Goal: Task Accomplishment & Management: Complete application form

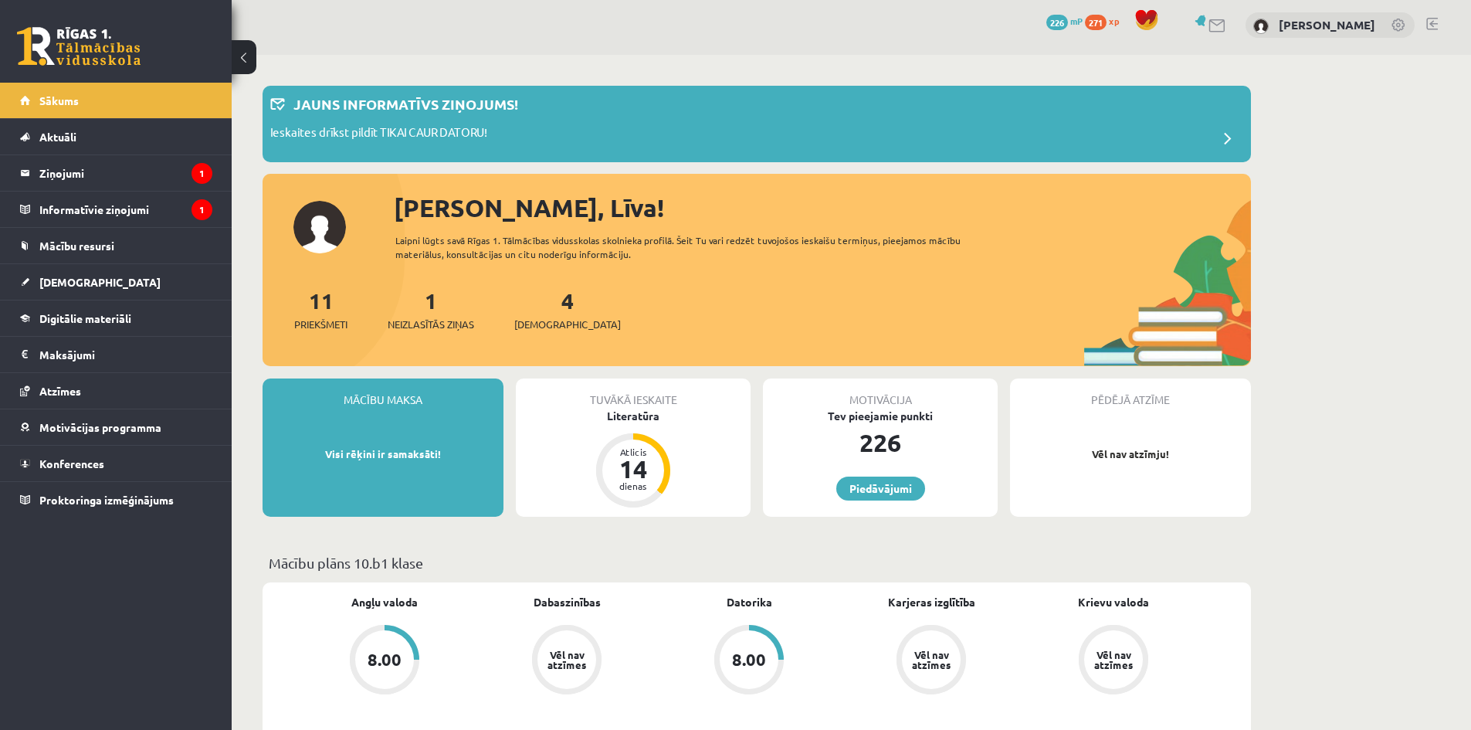
scroll to position [154, 0]
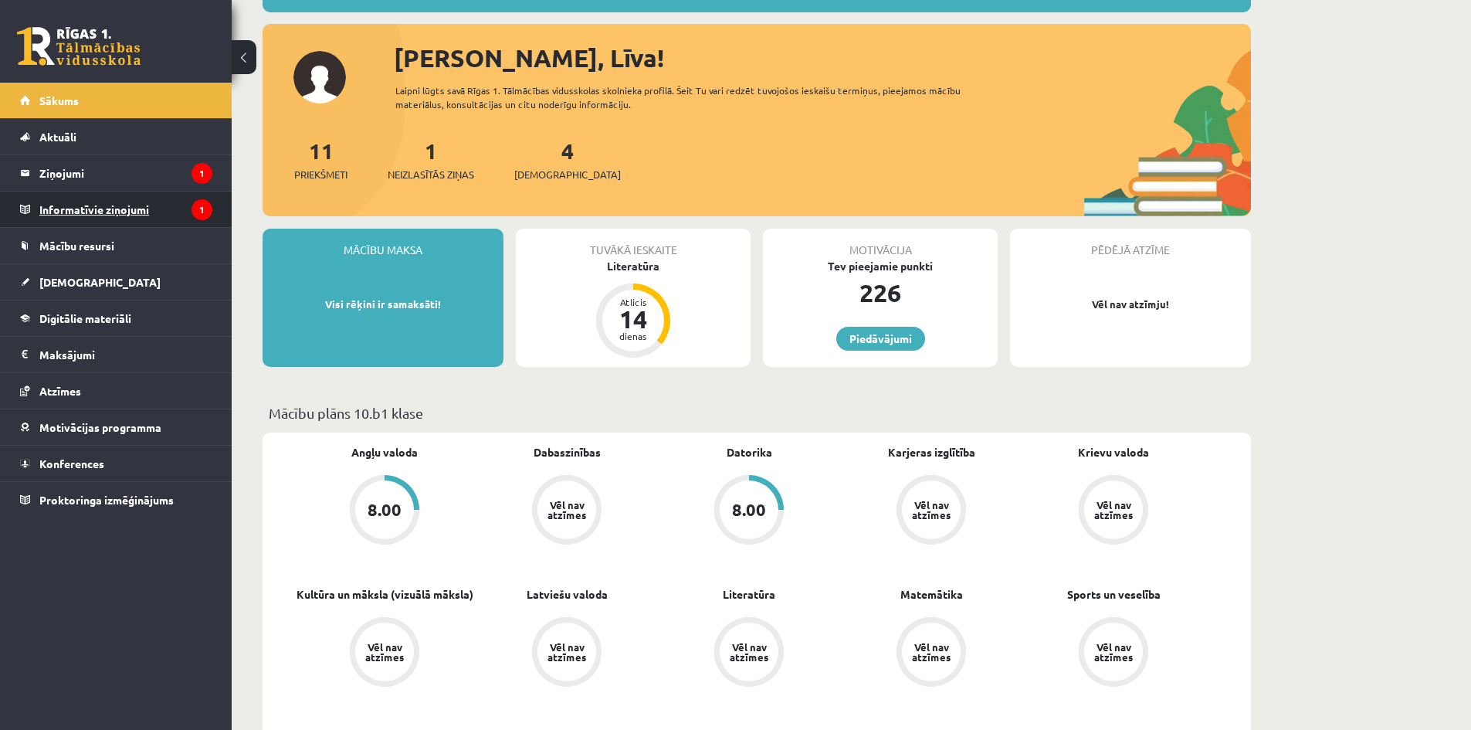
click at [127, 204] on legend "Informatīvie ziņojumi 1" at bounding box center [125, 209] width 173 height 36
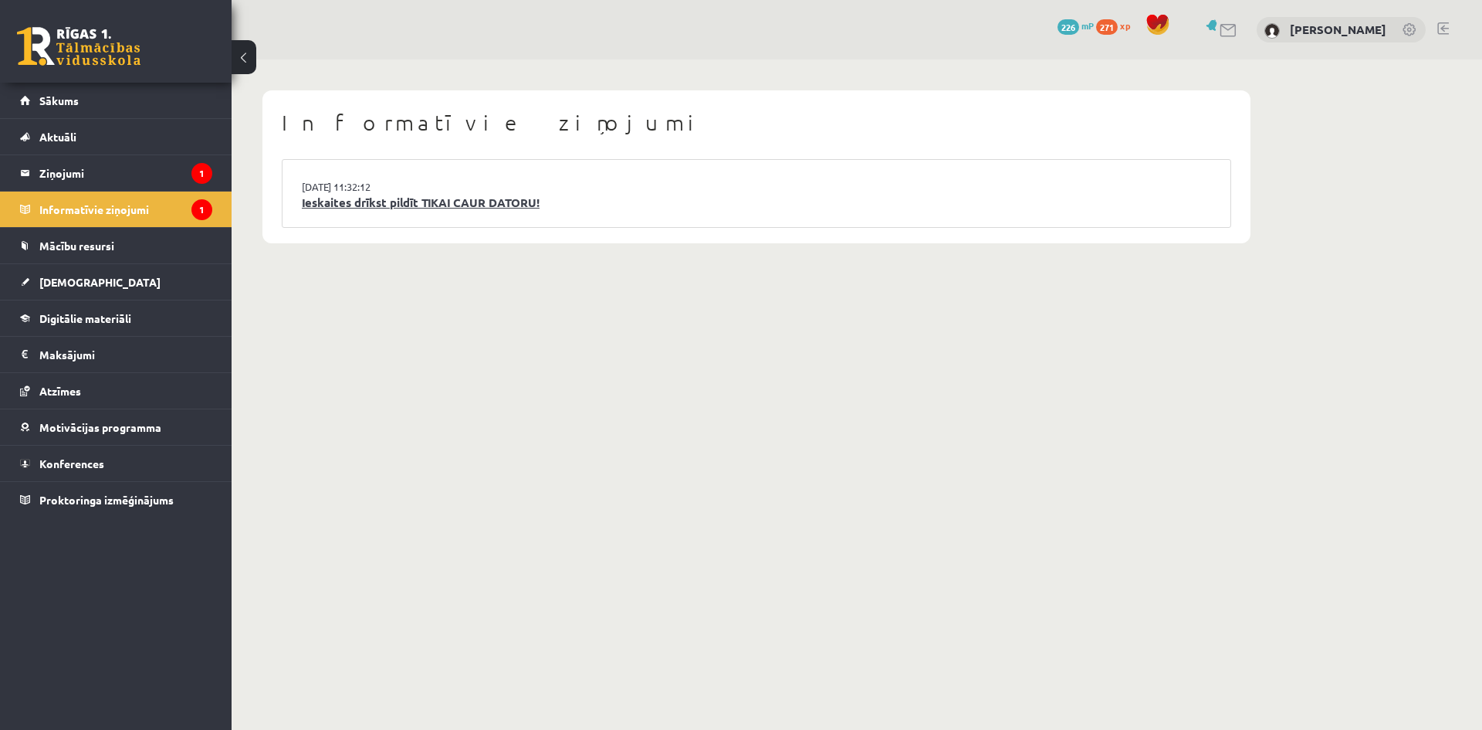
click at [408, 202] on link "Ieskaites drīkst pildīt TIKAI CAUR DATORU!" at bounding box center [756, 203] width 909 height 18
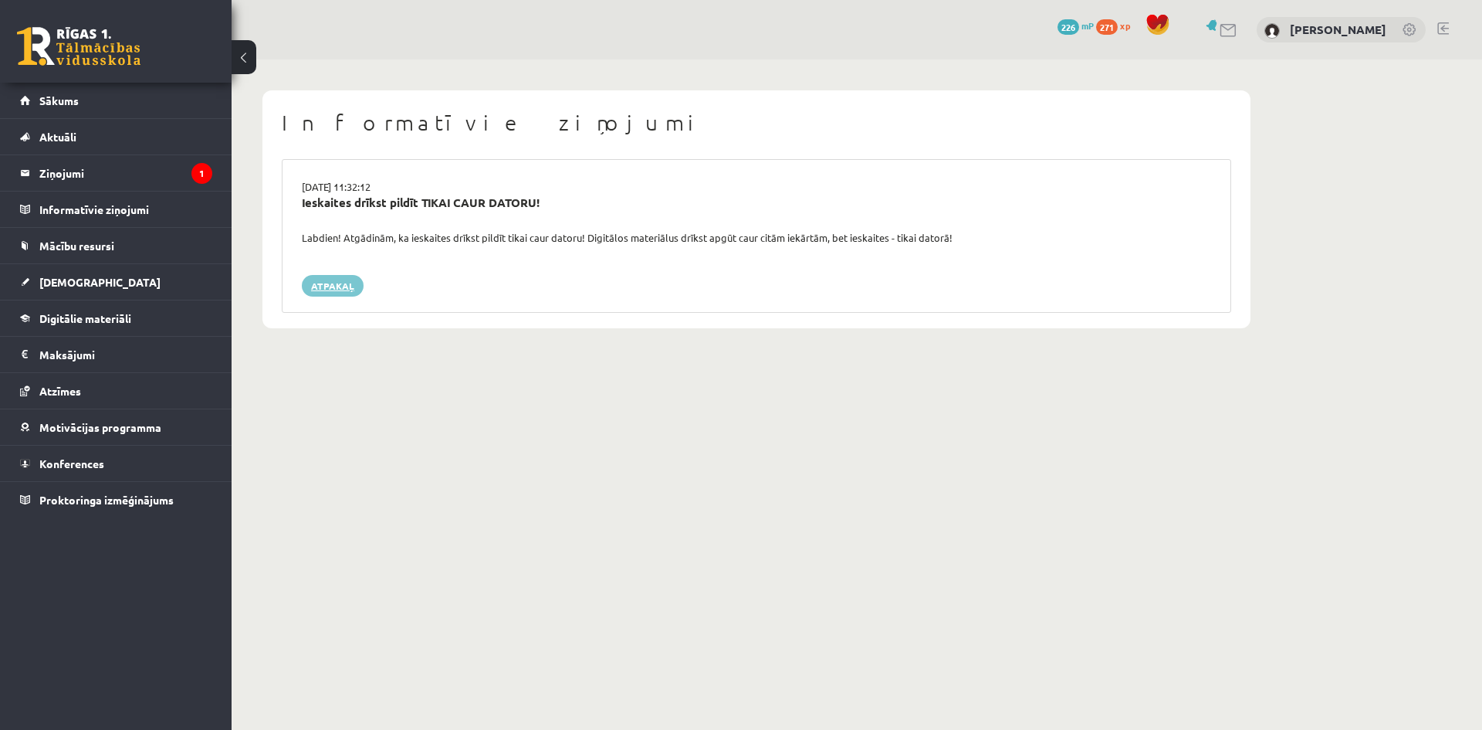
click at [320, 290] on link "Atpakaļ" at bounding box center [333, 286] width 62 height 22
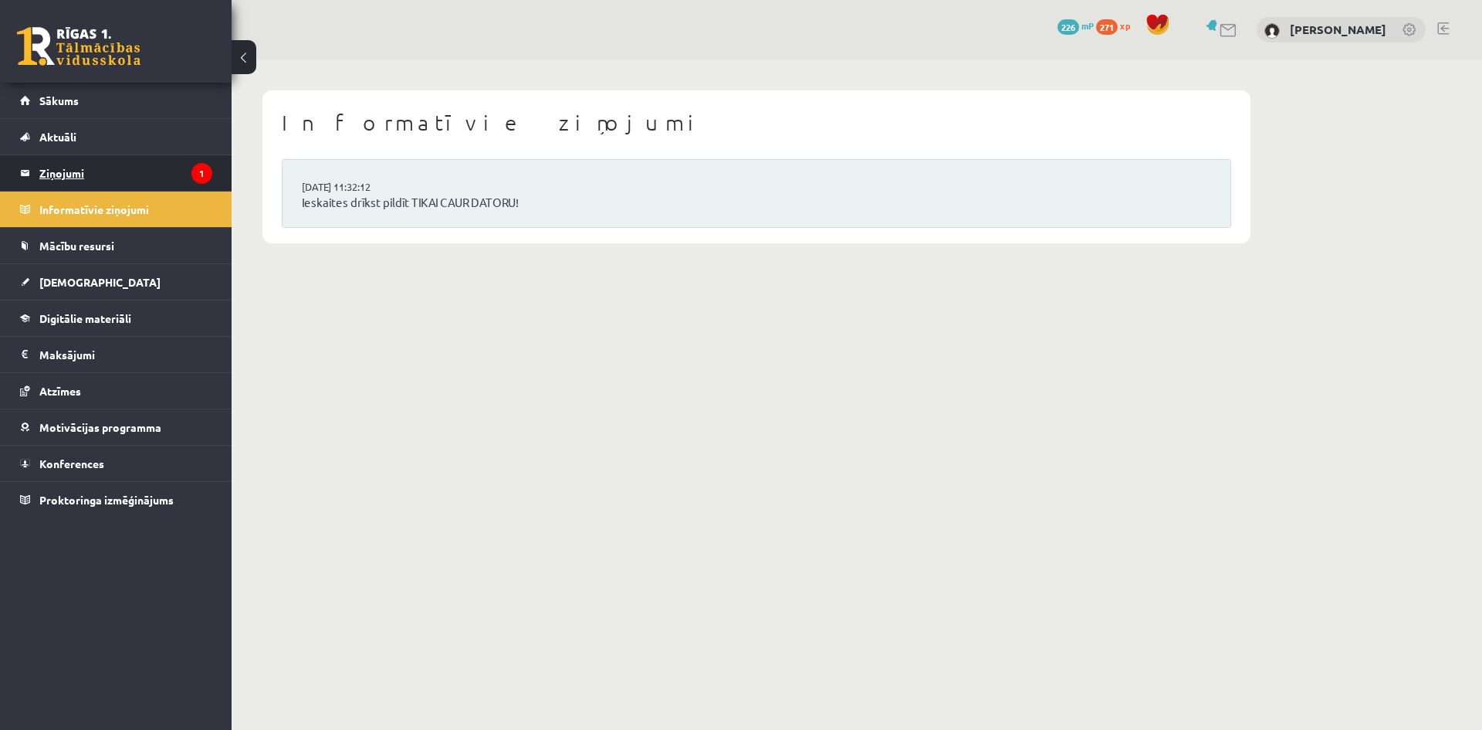
click at [164, 178] on legend "Ziņojumi 1" at bounding box center [125, 173] width 173 height 36
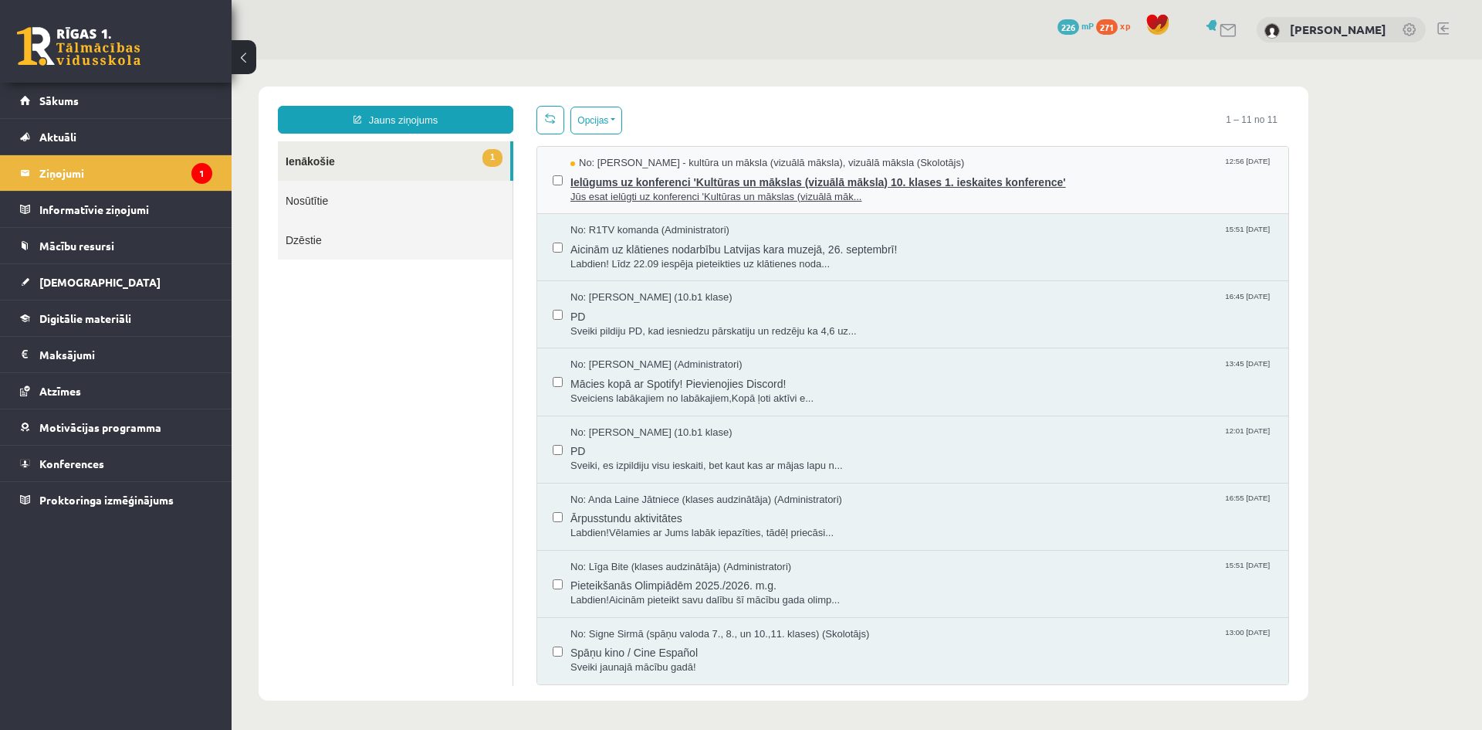
click at [720, 178] on span "Ielūgums uz konferenci 'Kultūras un mākslas (vizuālā māksla) 10. klases 1. iesk…" at bounding box center [922, 180] width 703 height 19
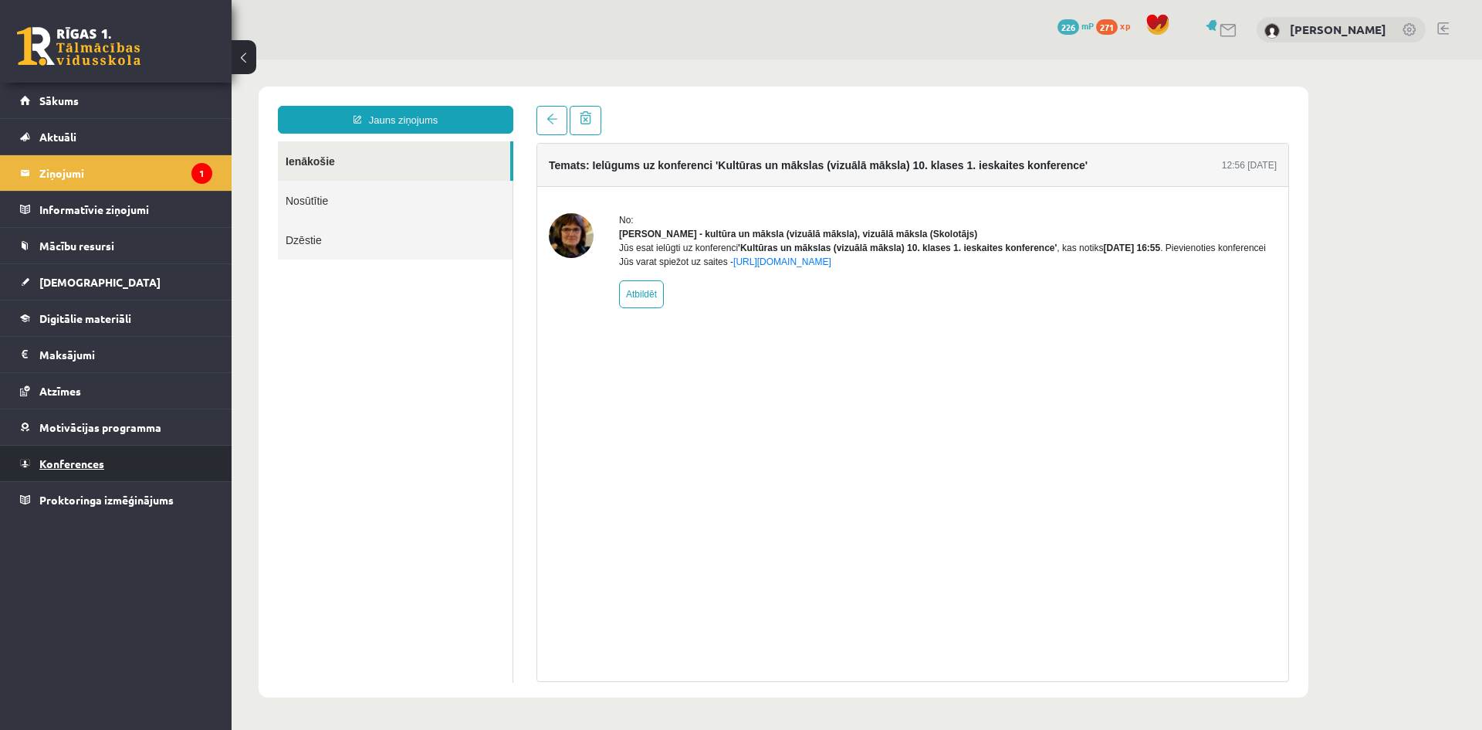
click at [83, 466] on span "Konferences" at bounding box center [71, 463] width 65 height 14
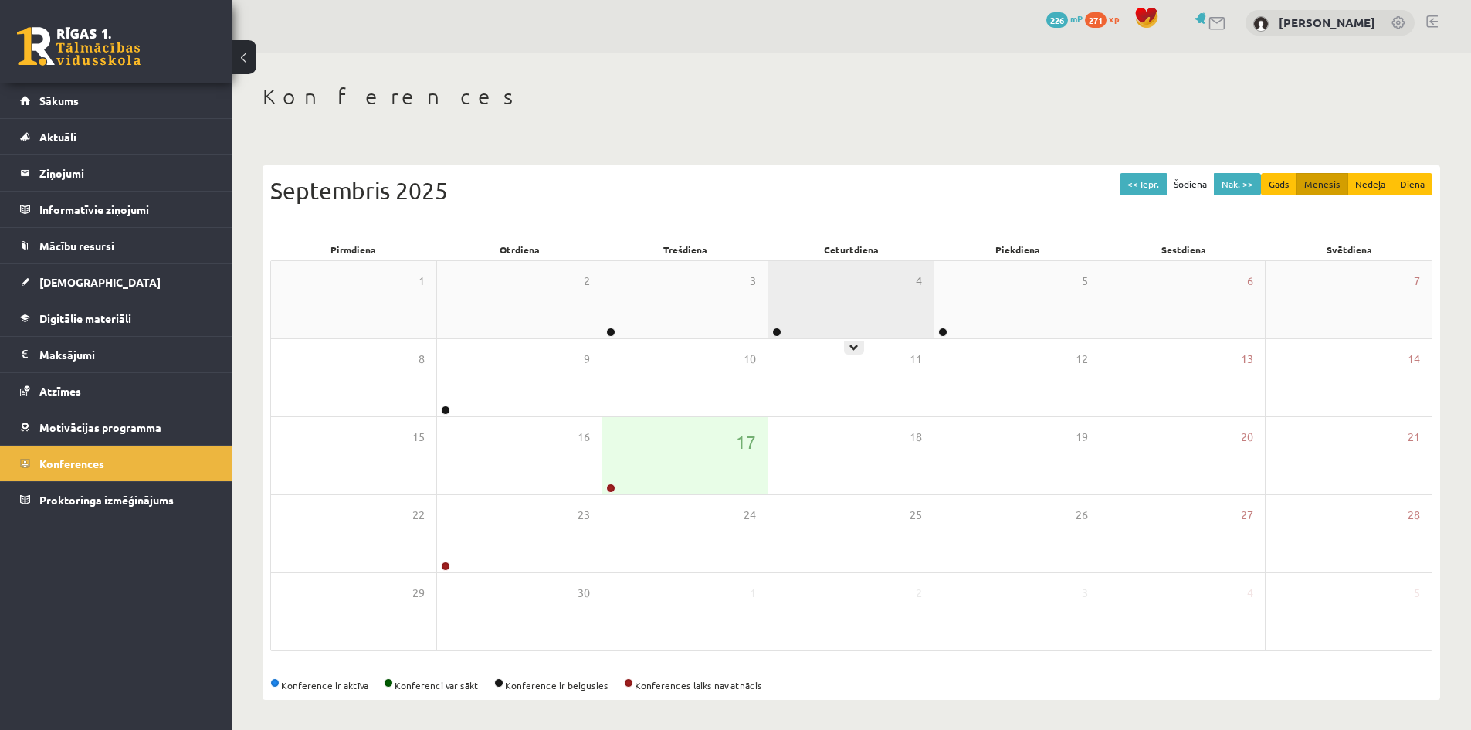
scroll to position [8, 0]
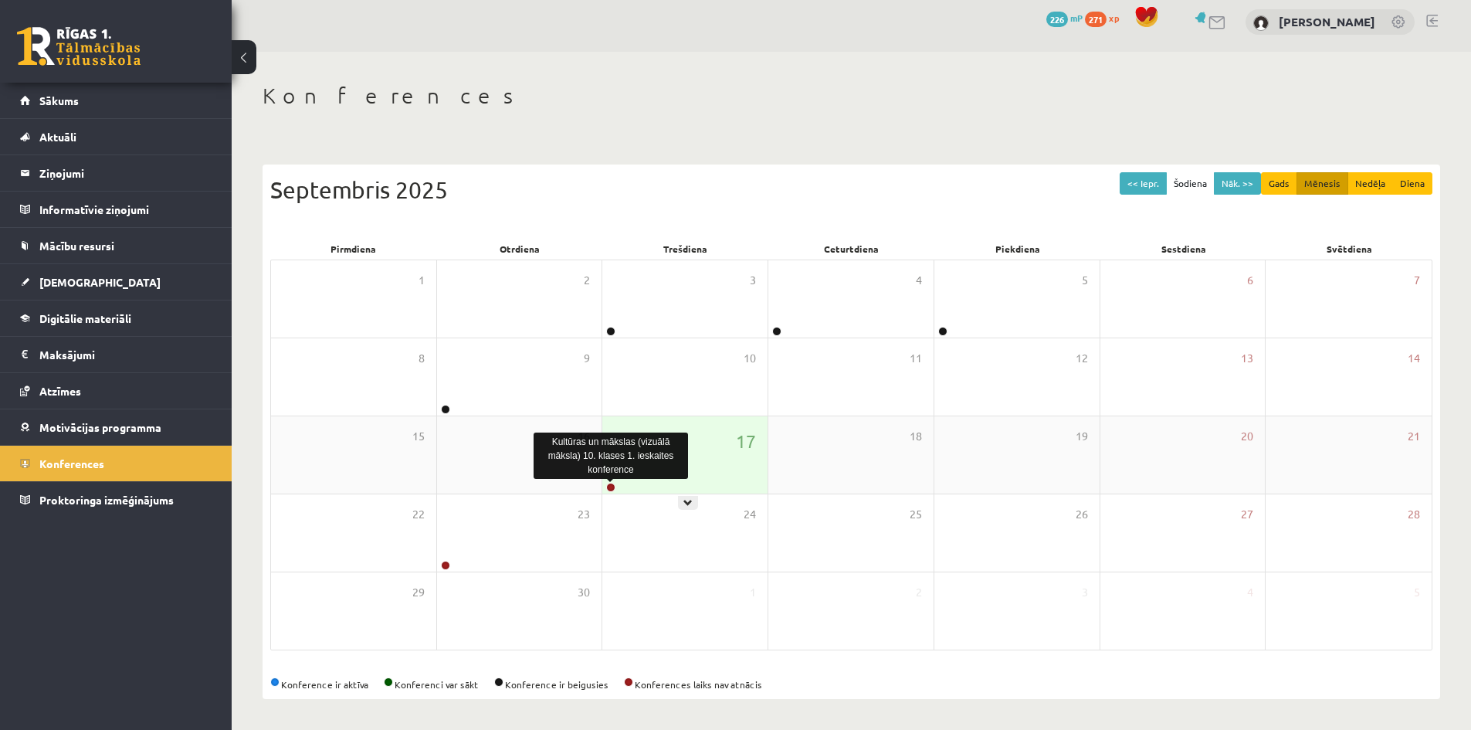
click at [609, 484] on link at bounding box center [610, 487] width 9 height 9
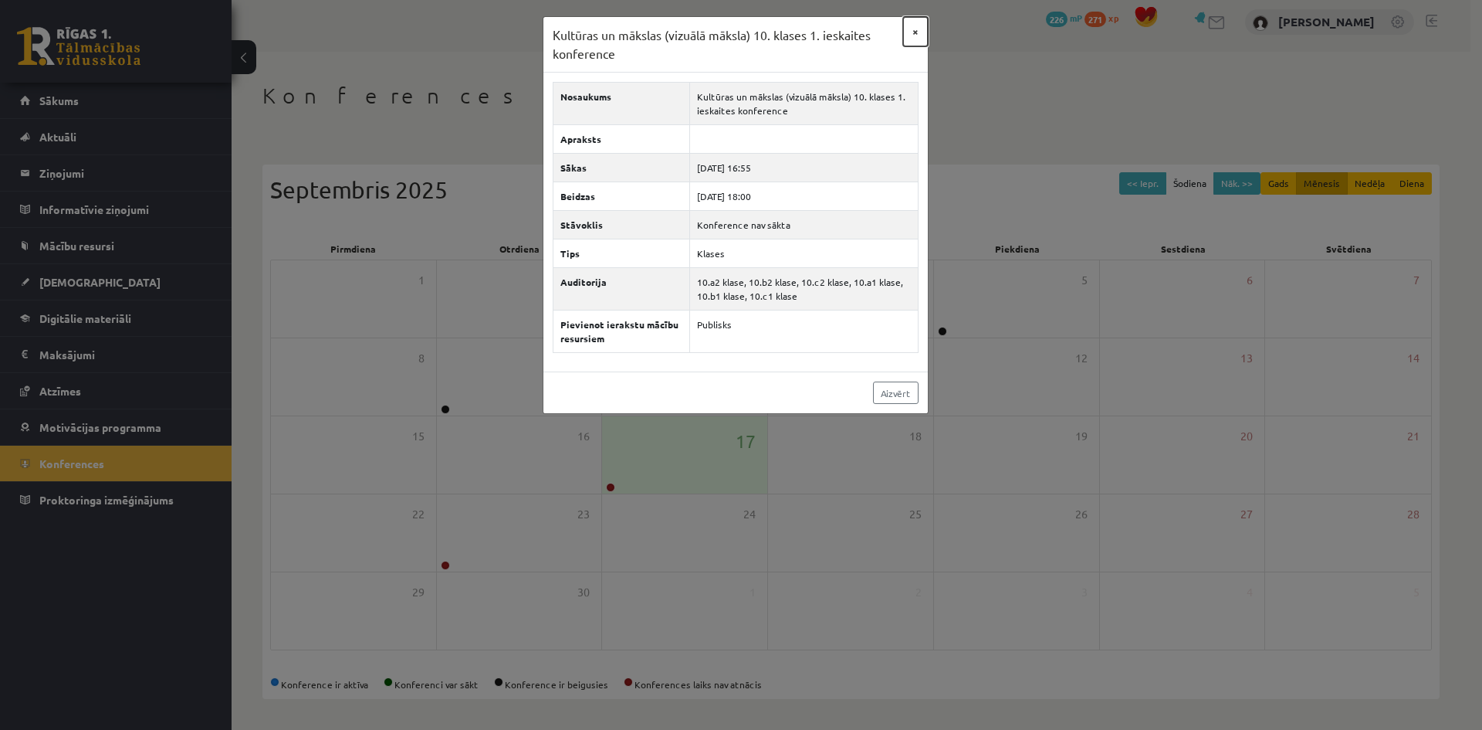
click at [915, 33] on button "×" at bounding box center [915, 31] width 25 height 29
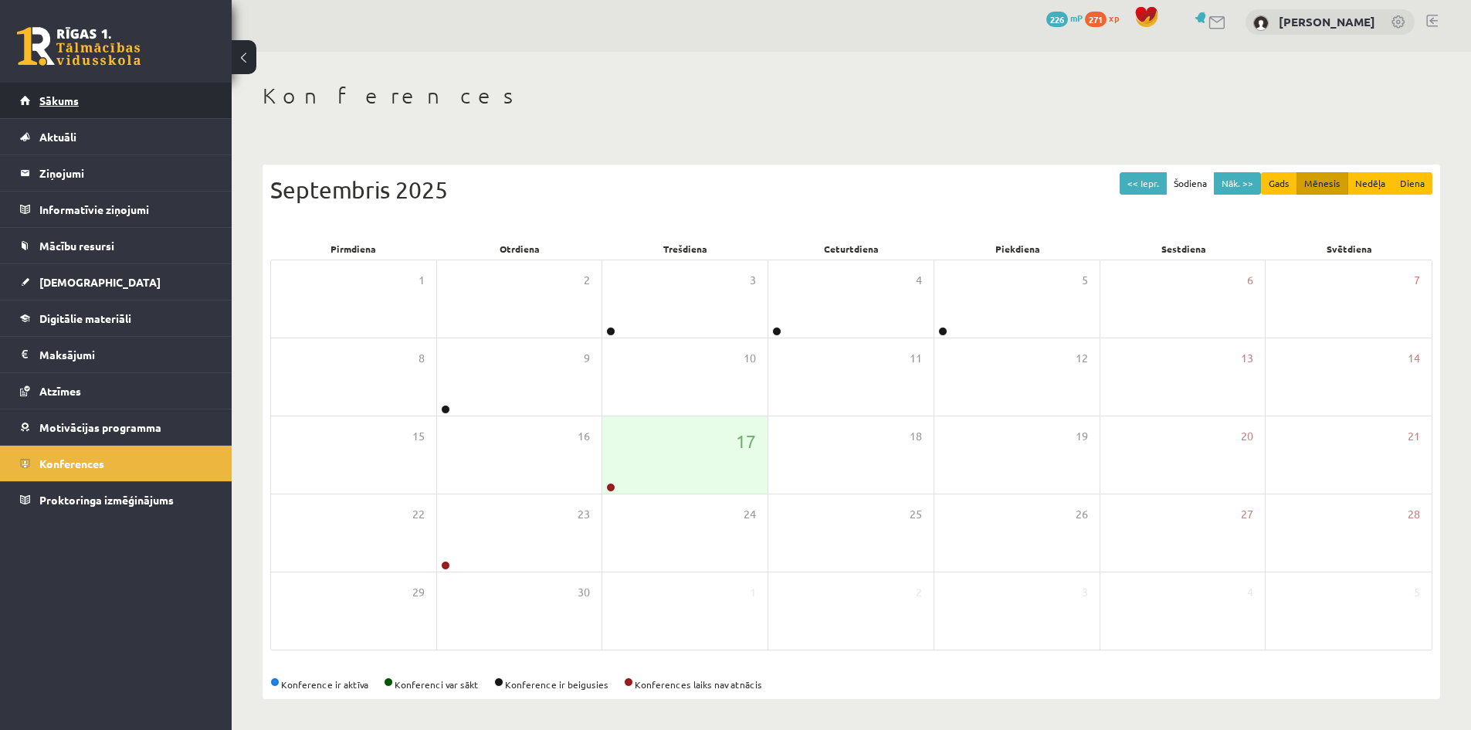
click at [63, 103] on span "Sākums" at bounding box center [58, 100] width 39 height 14
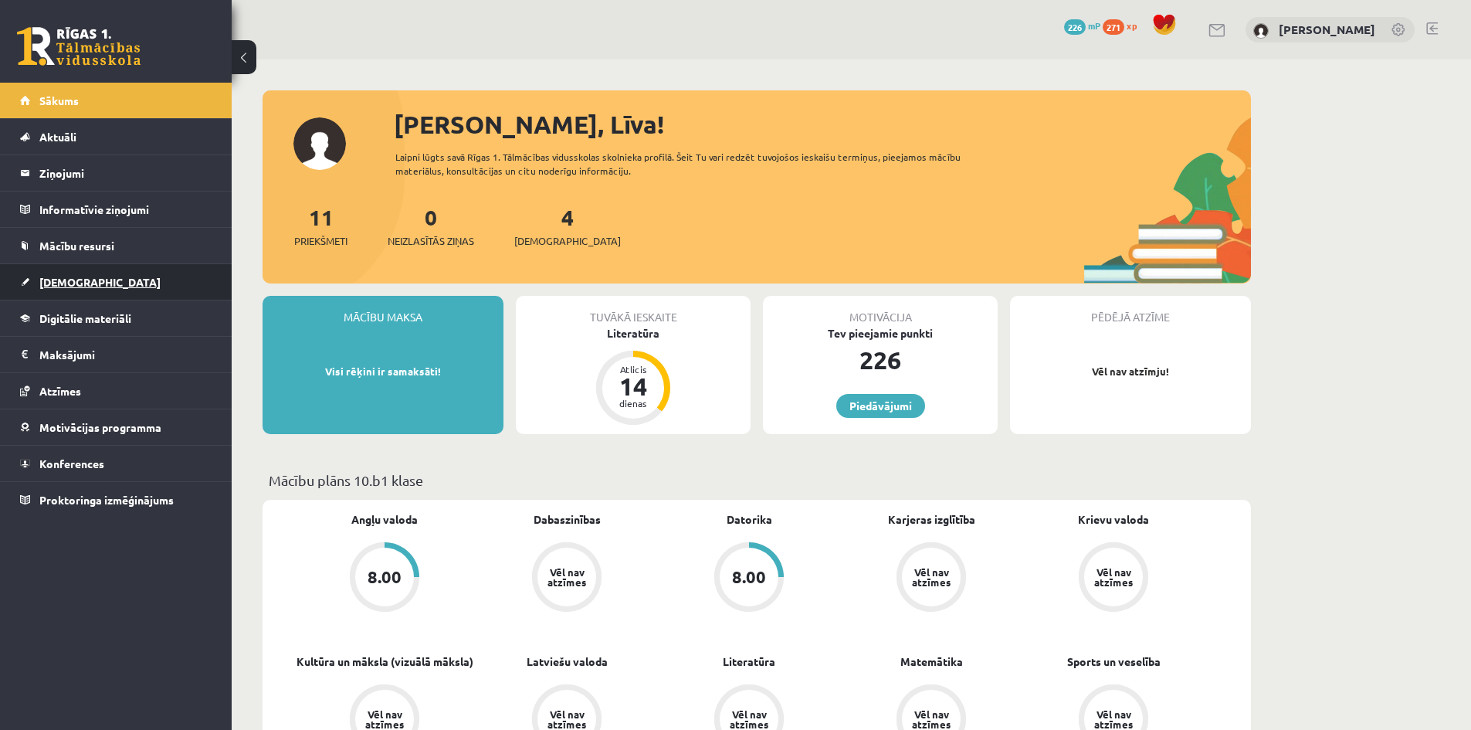
click at [66, 292] on link "[DEMOGRAPHIC_DATA]" at bounding box center [116, 282] width 192 height 36
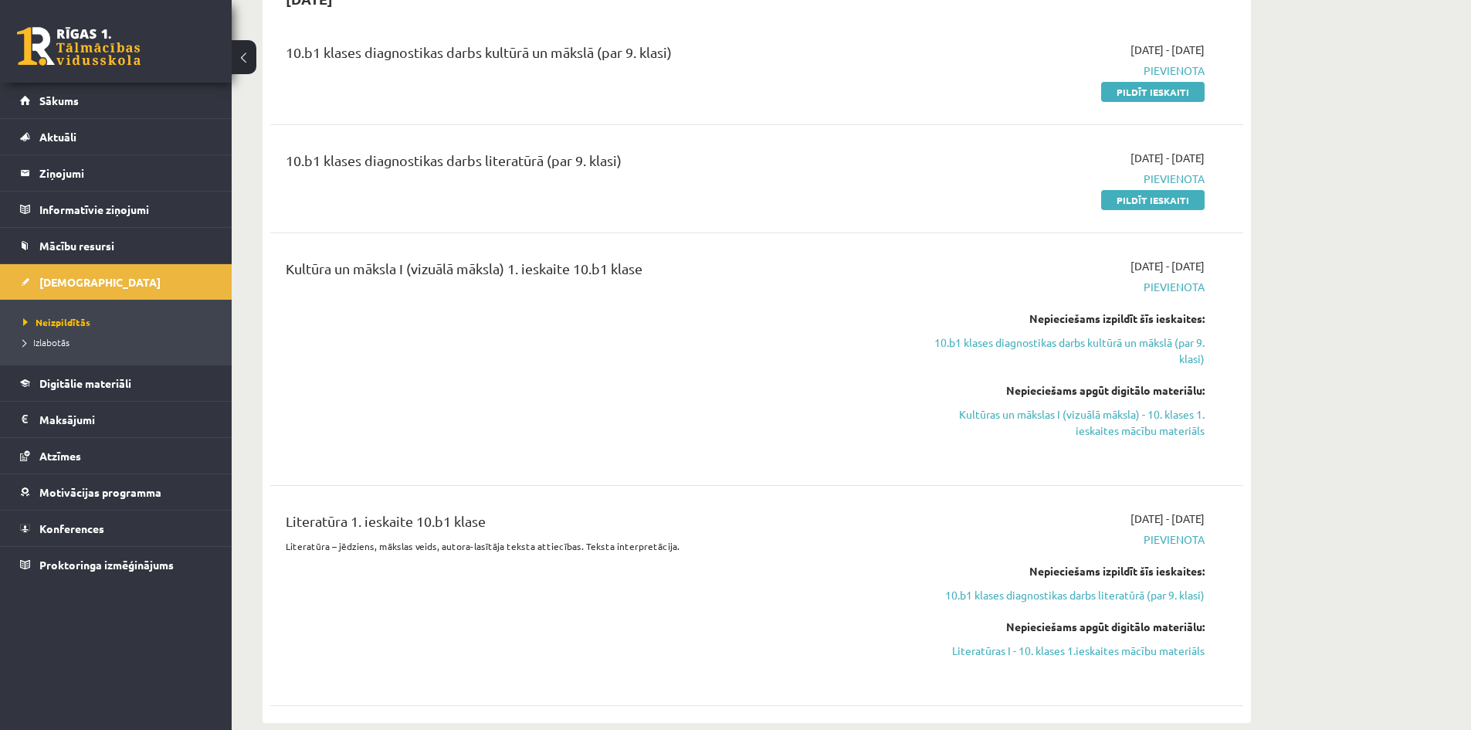
scroll to position [386, 0]
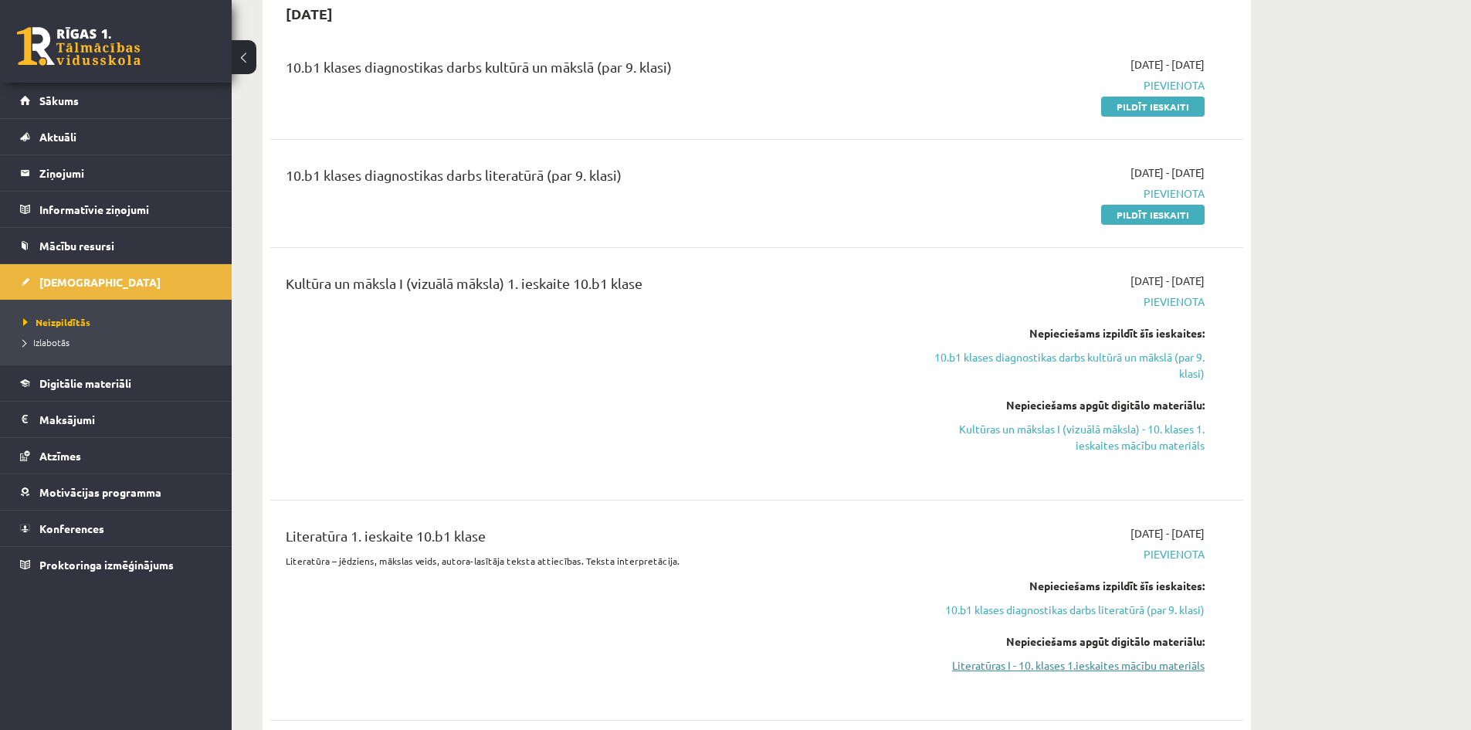
click at [1113, 669] on link "Literatūras I - 10. klases 1.ieskaites mācību materiāls" at bounding box center [1058, 665] width 291 height 16
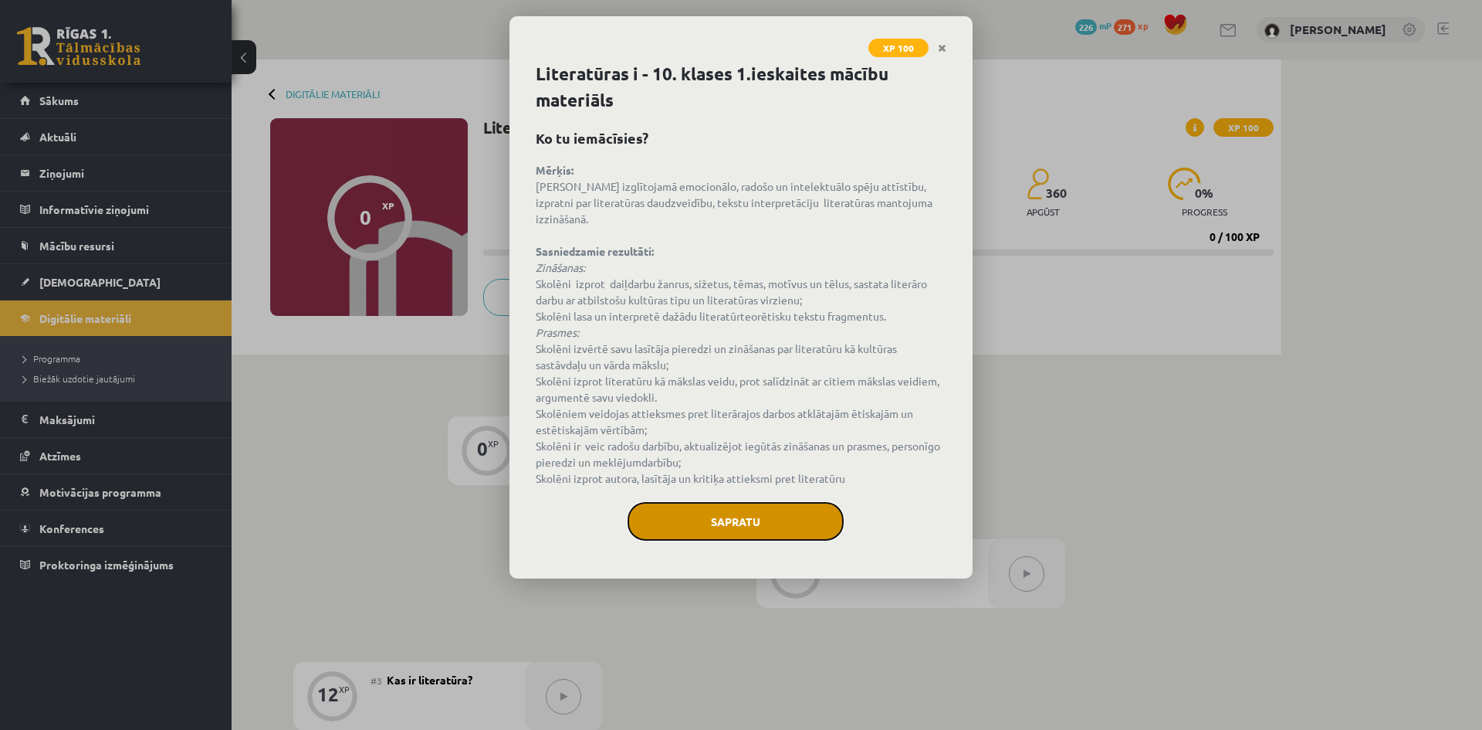
click at [709, 502] on button "Sapratu" at bounding box center [736, 521] width 216 height 39
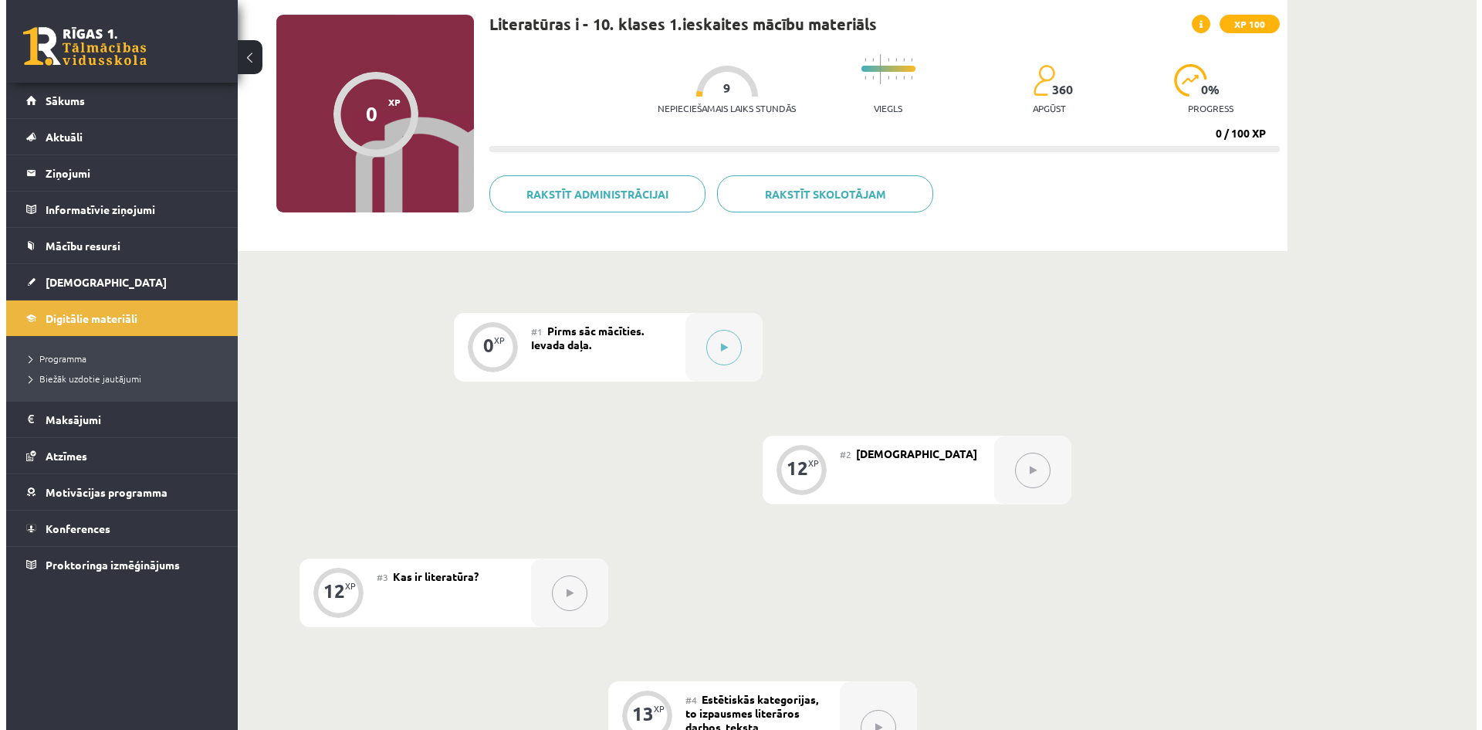
scroll to position [14, 0]
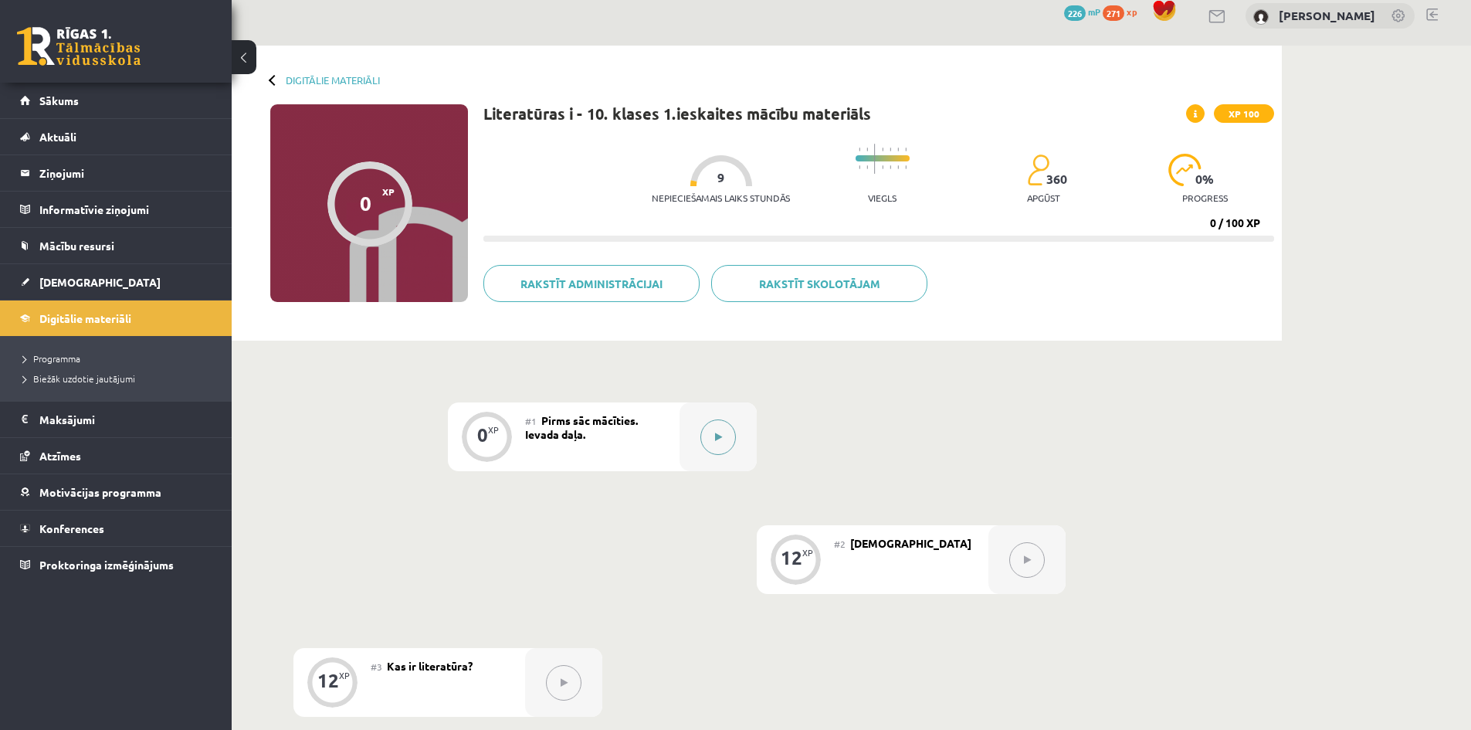
click at [725, 444] on button at bounding box center [718, 437] width 36 height 36
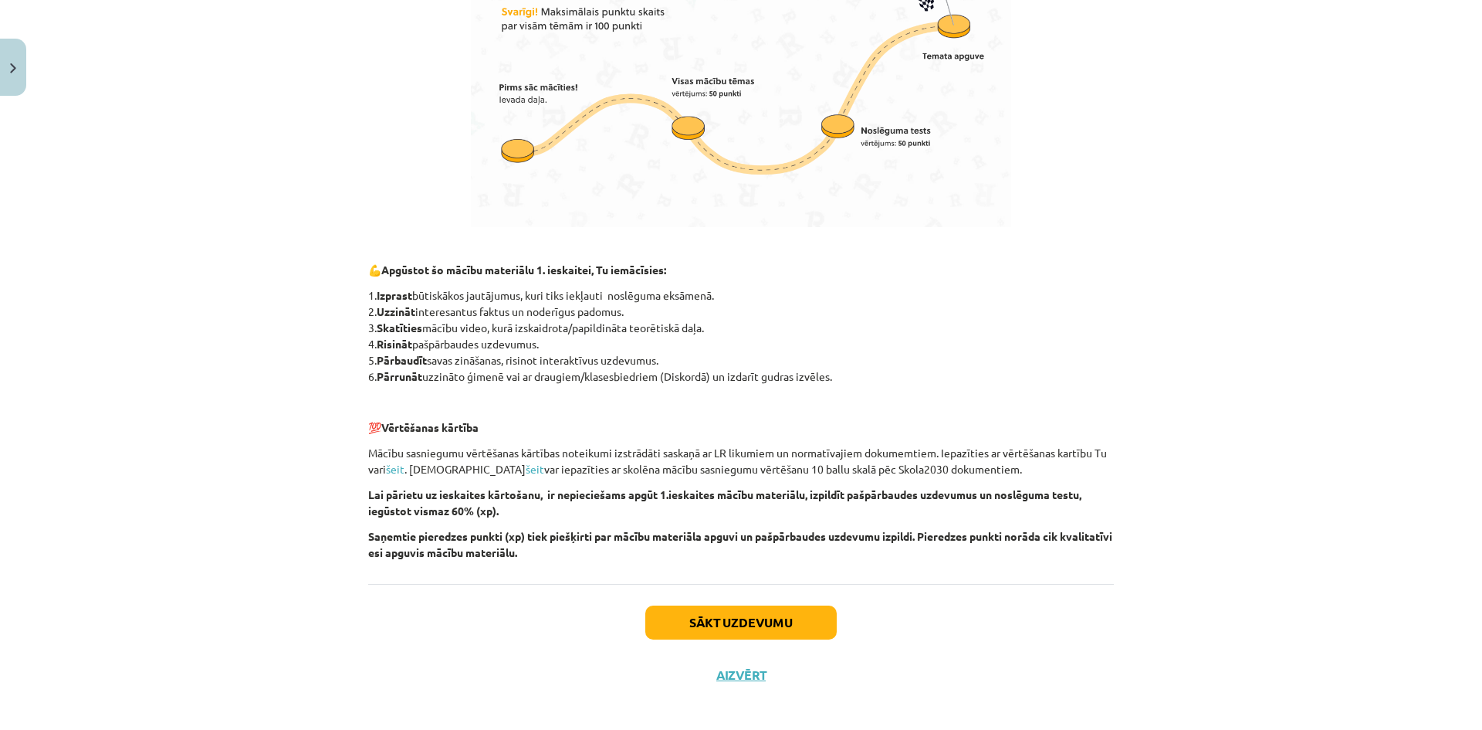
scroll to position [911, 0]
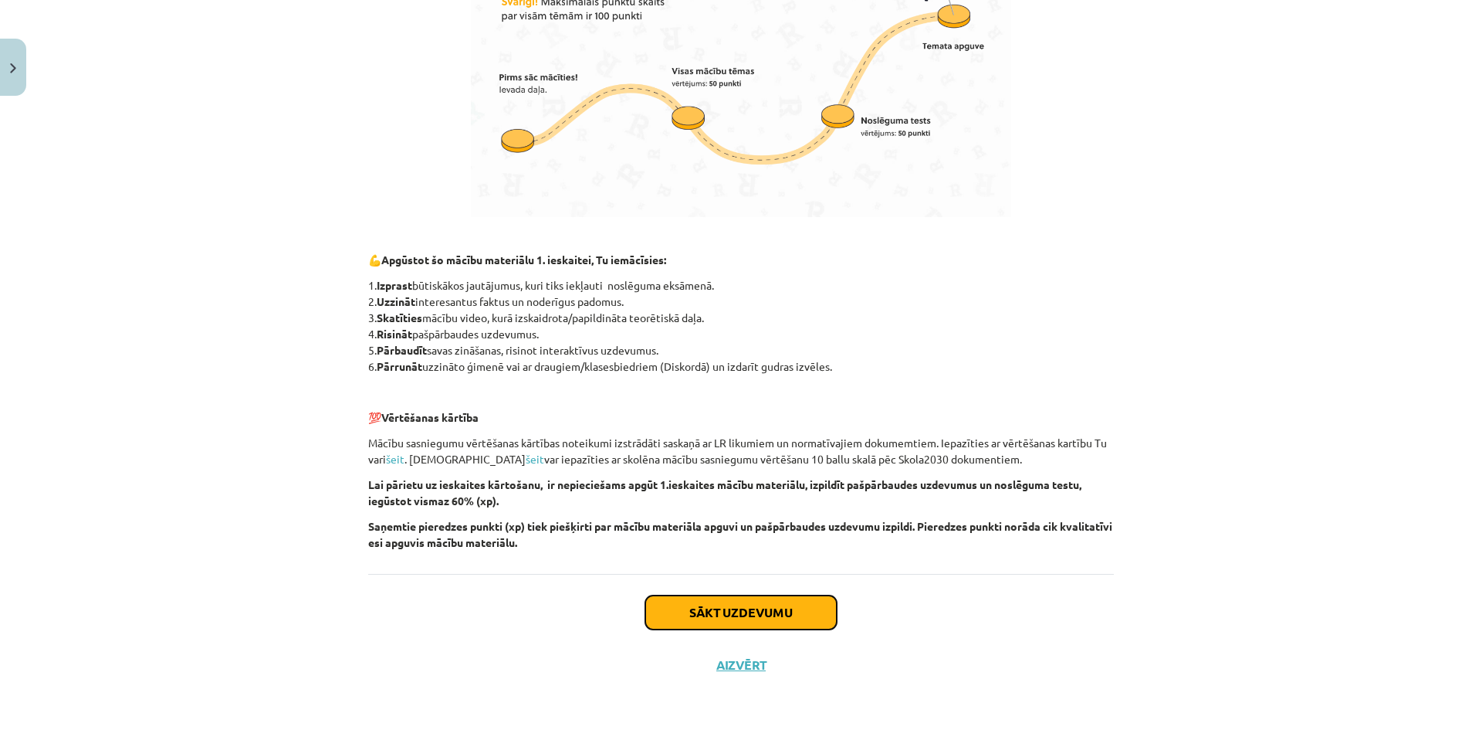
click at [693, 617] on button "Sākt uzdevumu" at bounding box center [740, 612] width 191 height 34
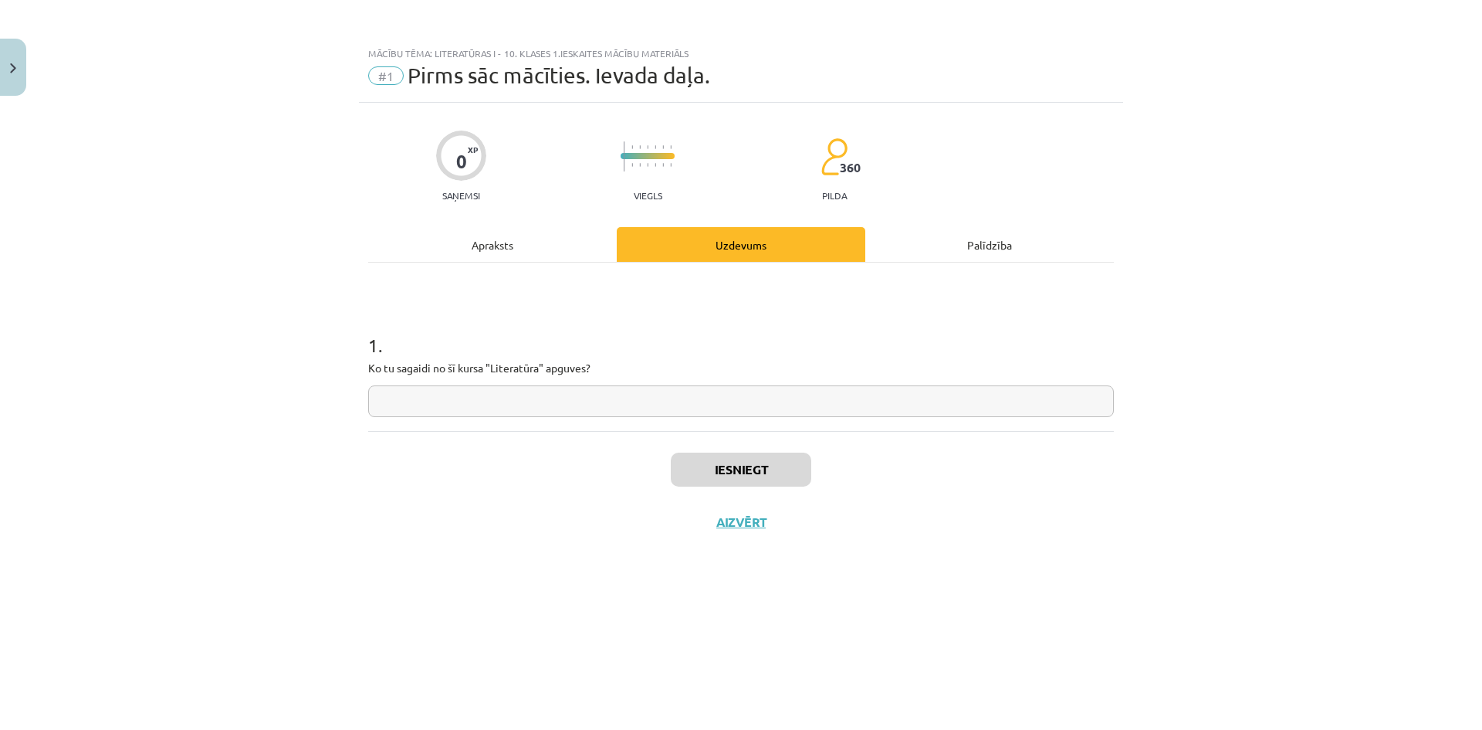
click at [542, 251] on div "Apraksts" at bounding box center [492, 244] width 249 height 35
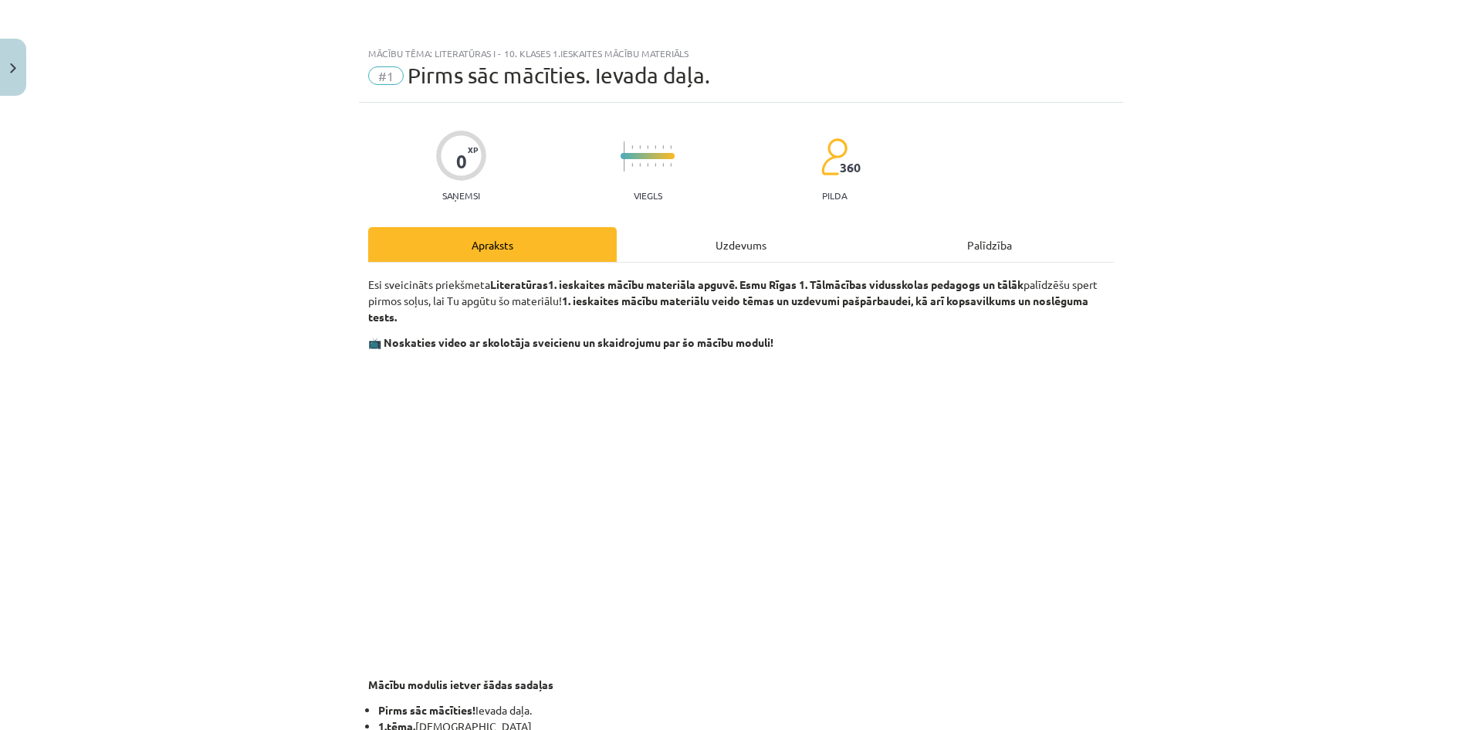
click at [723, 256] on div "Uzdevums" at bounding box center [741, 244] width 249 height 35
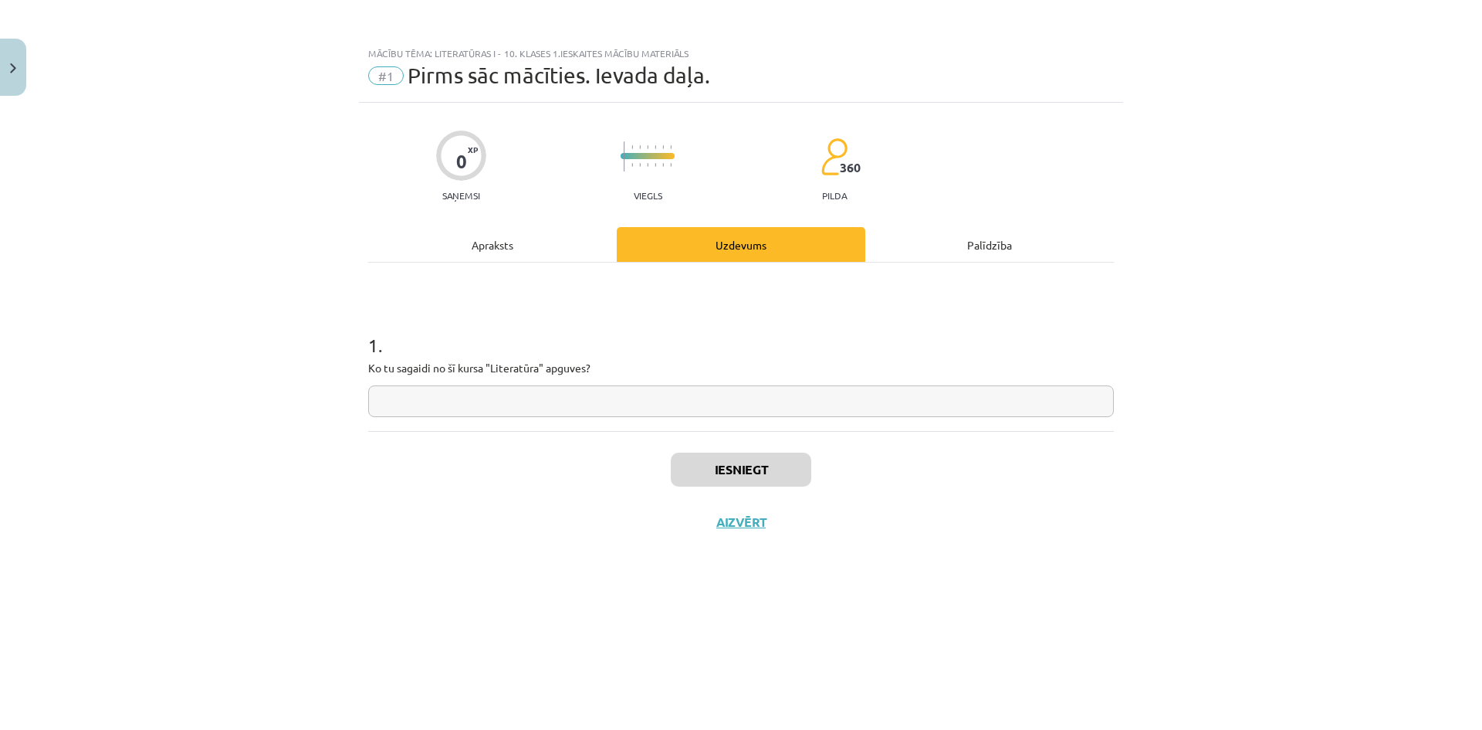
click at [625, 406] on input "text" at bounding box center [741, 401] width 746 height 32
type input "**********"
click at [772, 466] on button "Iesniegt" at bounding box center [741, 469] width 141 height 34
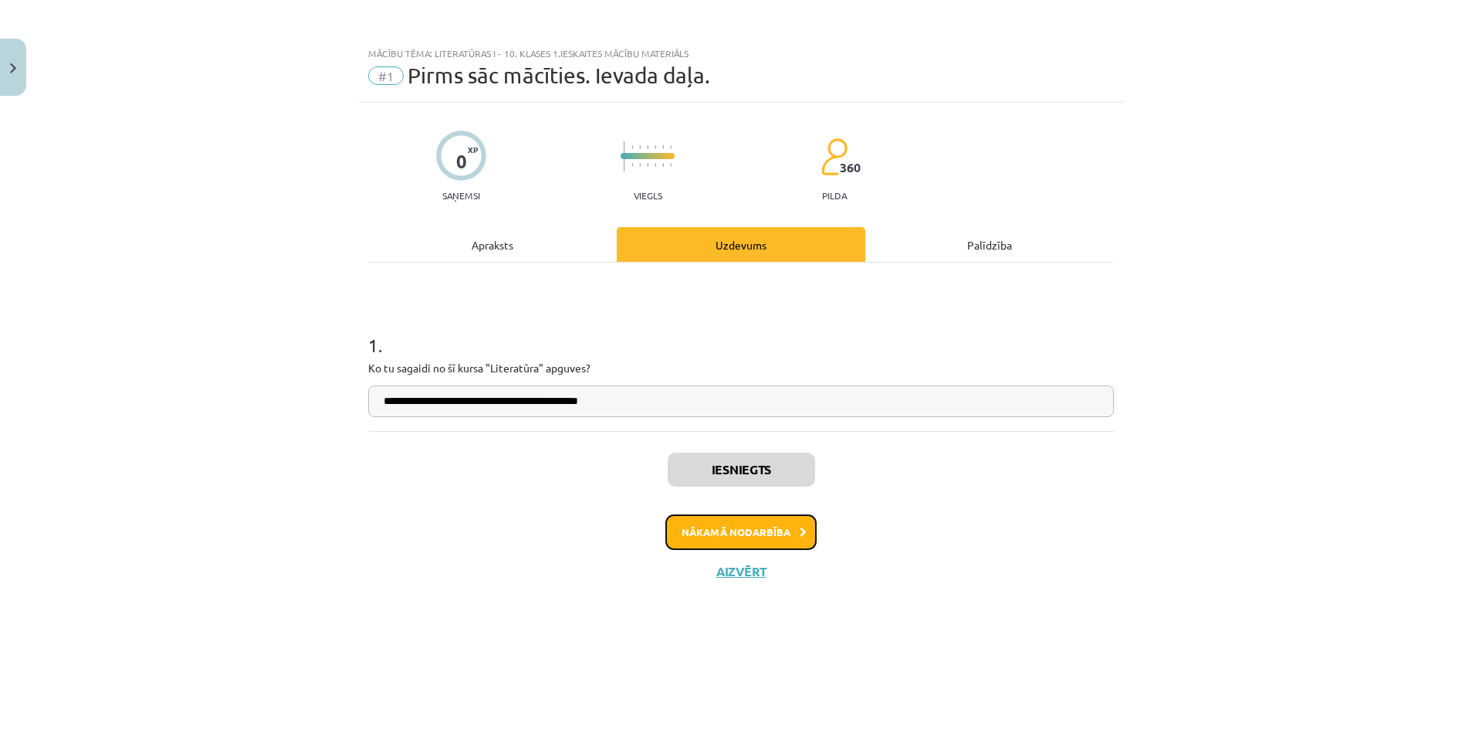
click at [768, 530] on button "Nākamā nodarbība" at bounding box center [740, 532] width 151 height 36
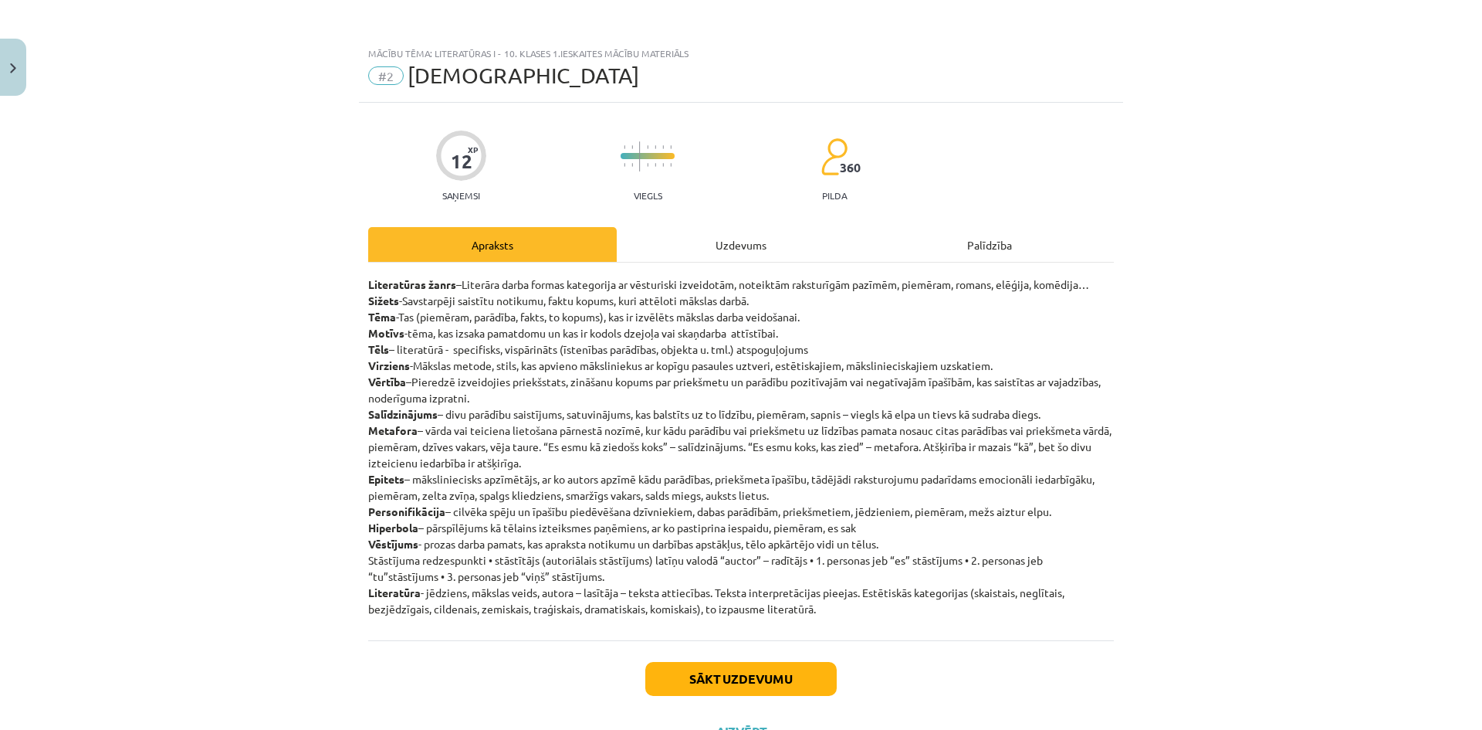
scroll to position [66, 0]
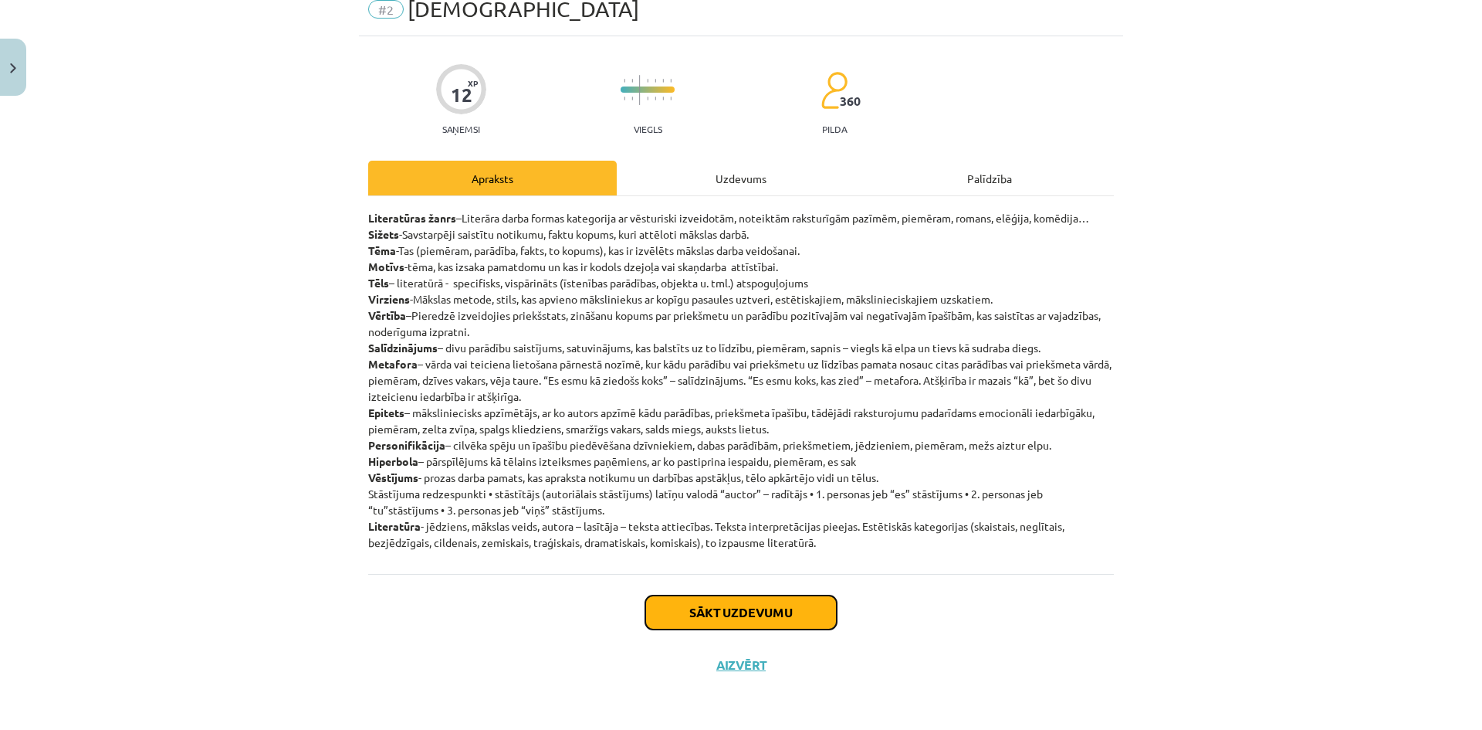
click at [719, 605] on button "Sākt uzdevumu" at bounding box center [740, 612] width 191 height 34
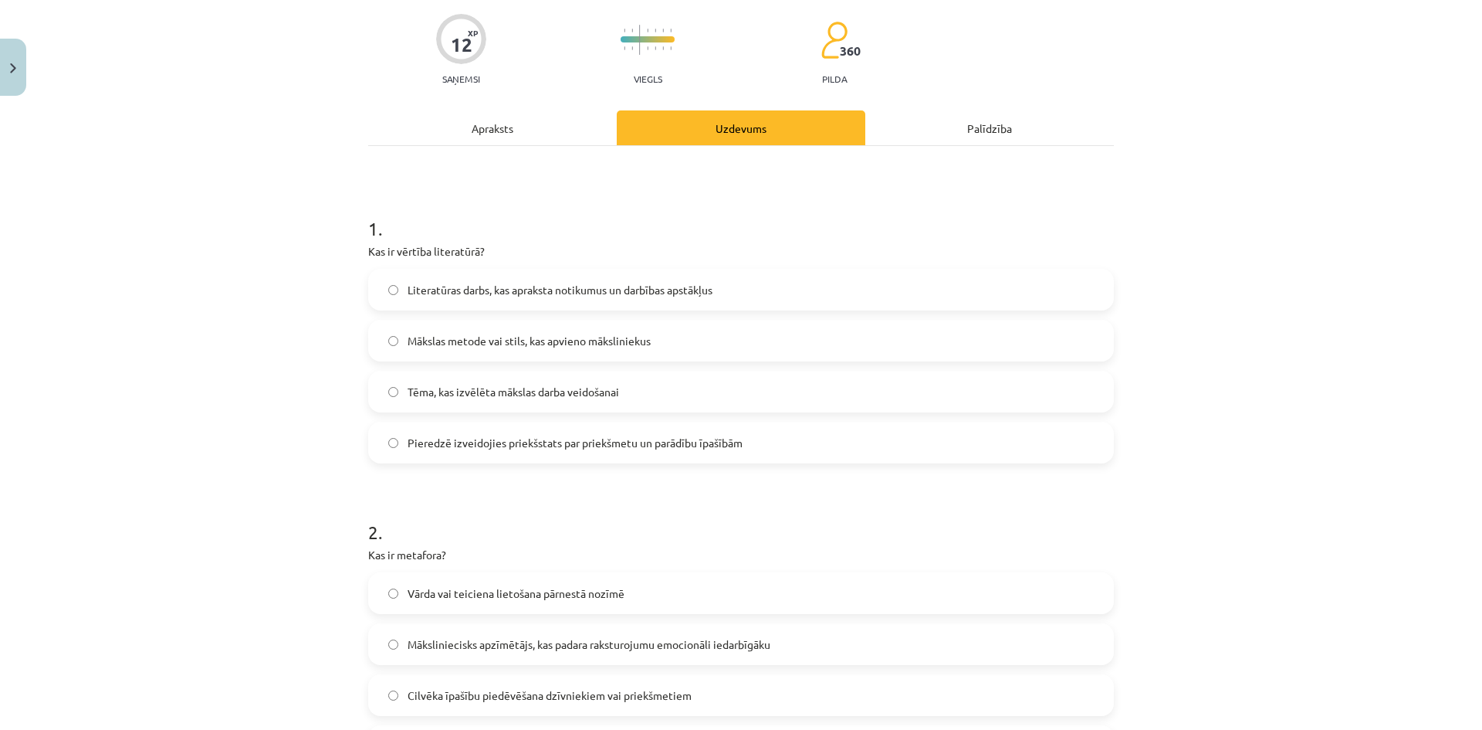
scroll to position [116, 0]
click at [771, 445] on label "Pieredzē izveidojies priekšstats par priekšmetu un parādību īpašībām" at bounding box center [741, 443] width 743 height 39
click at [516, 137] on div "Apraksts" at bounding box center [492, 128] width 249 height 35
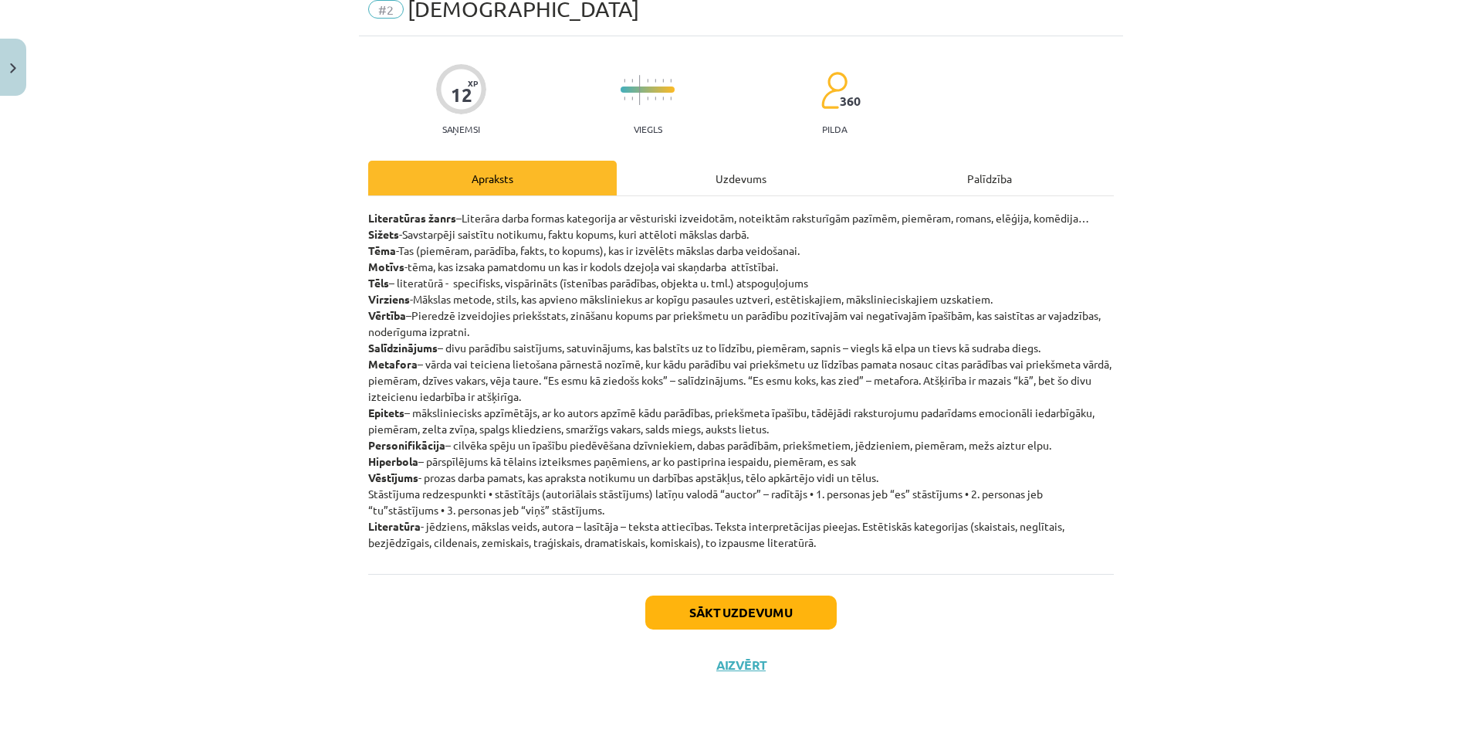
scroll to position [39, 0]
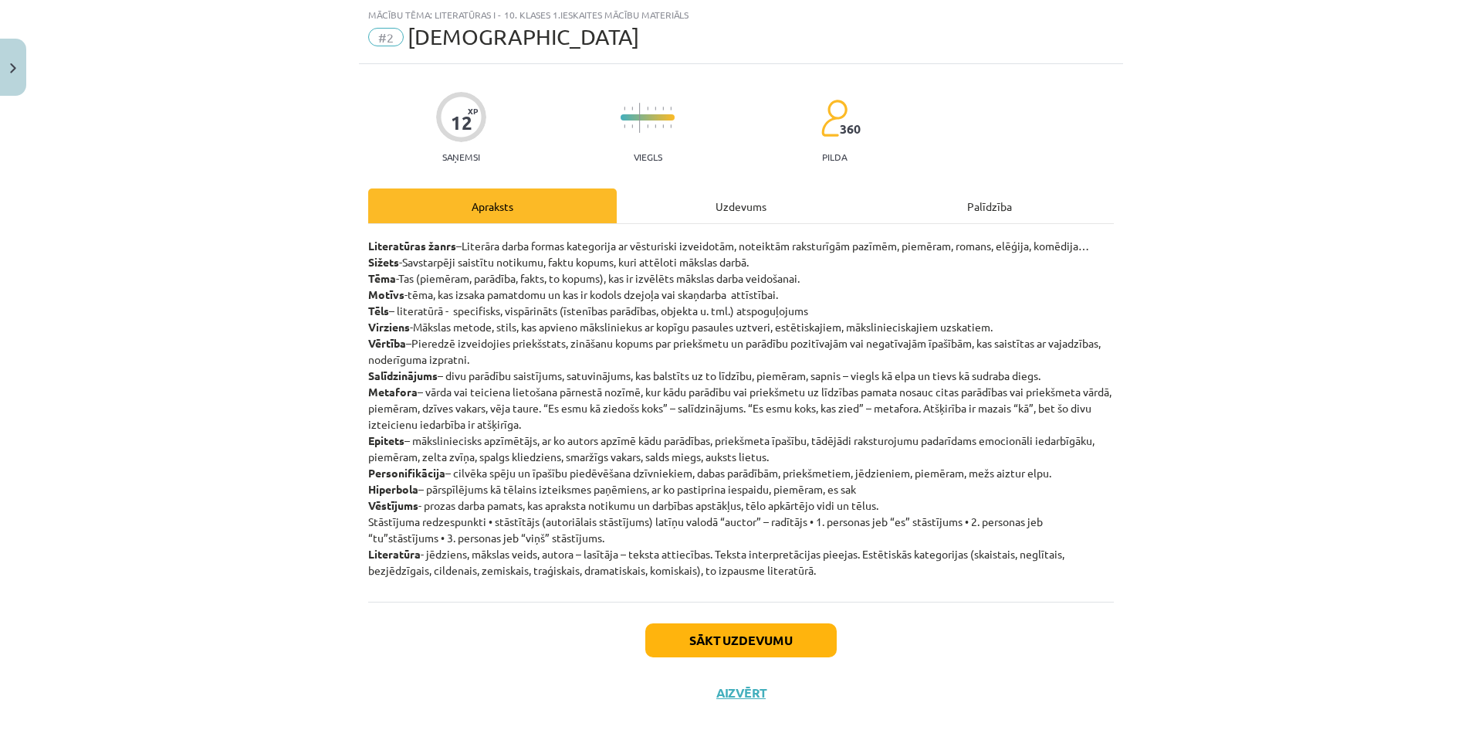
click at [715, 218] on div "Uzdevums" at bounding box center [741, 205] width 249 height 35
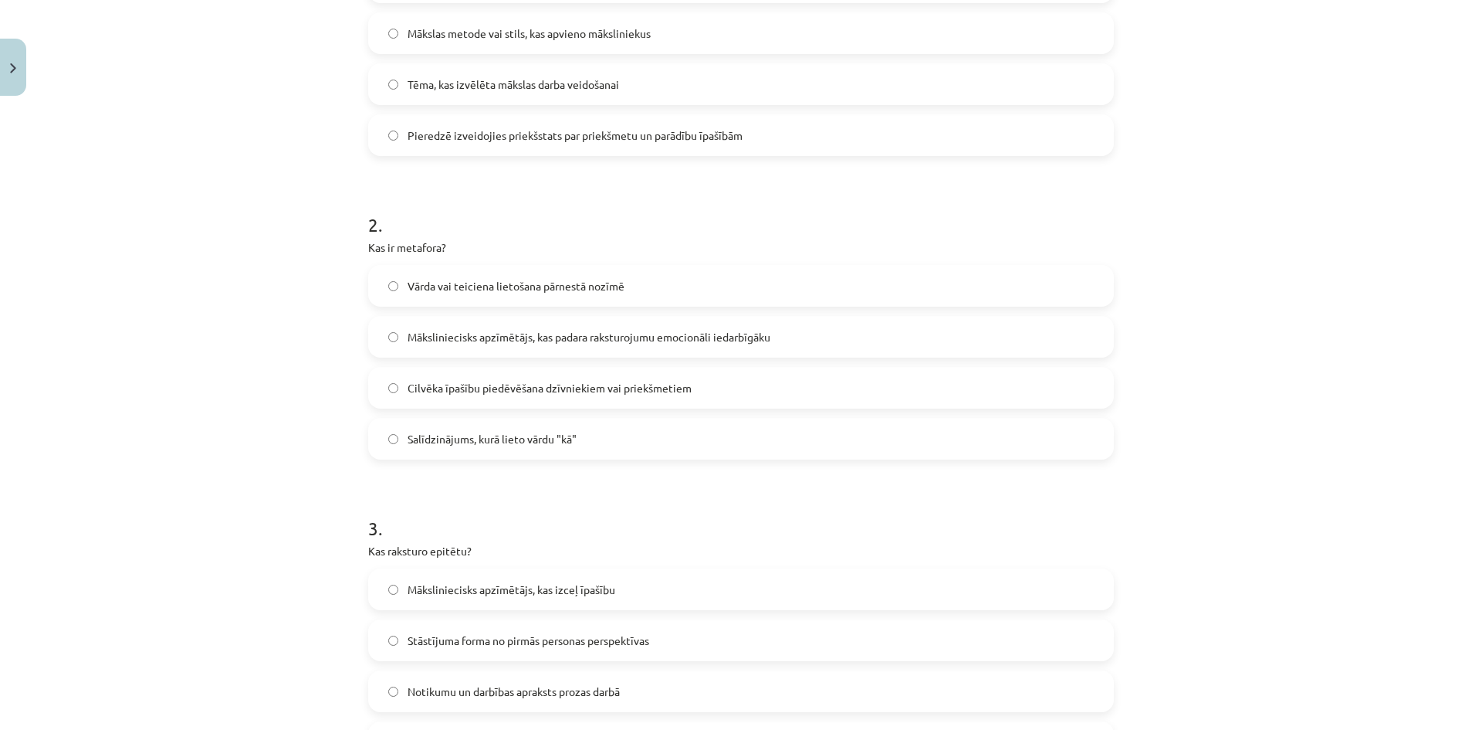
scroll to position [425, 0]
click at [660, 286] on label "Vārda vai teiciena lietošana pārnestā nozīmē" at bounding box center [741, 285] width 743 height 39
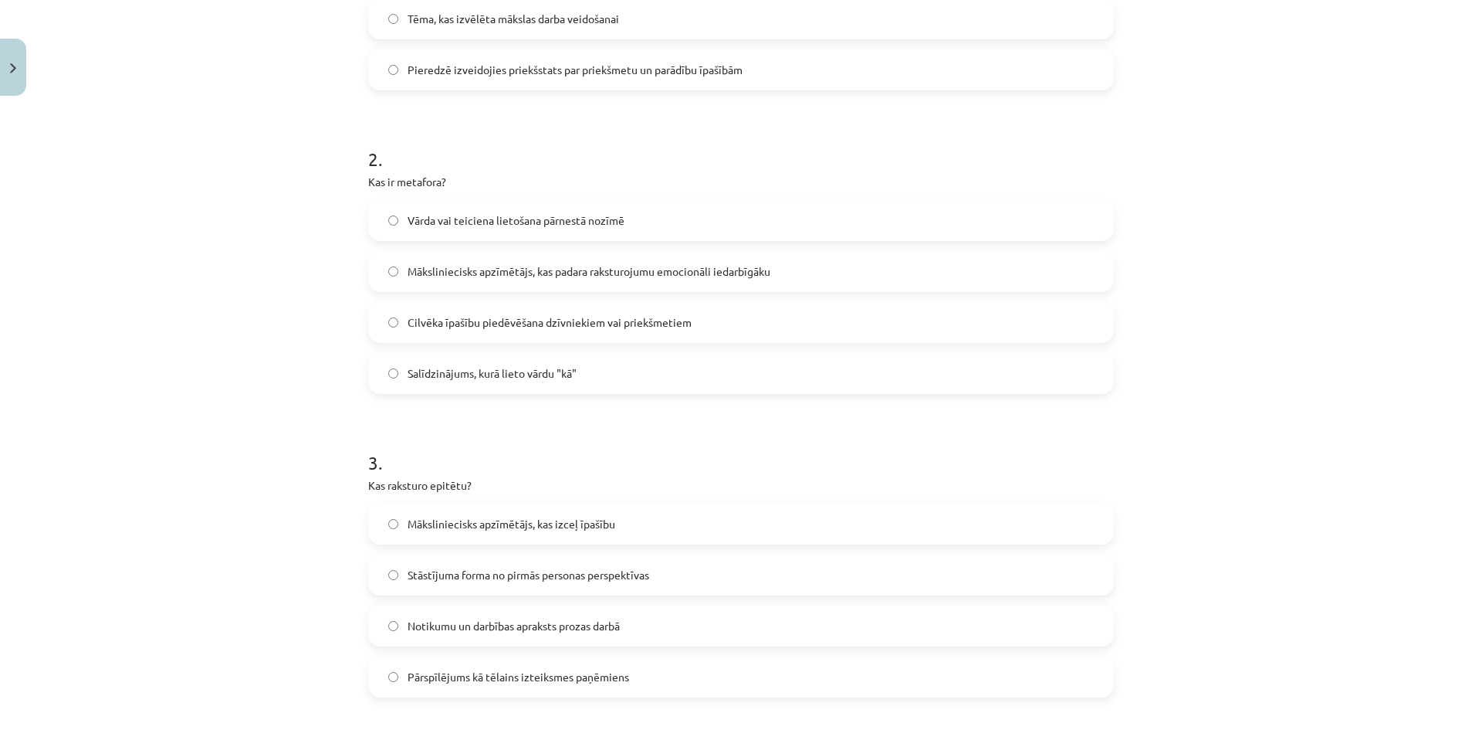
scroll to position [502, 0]
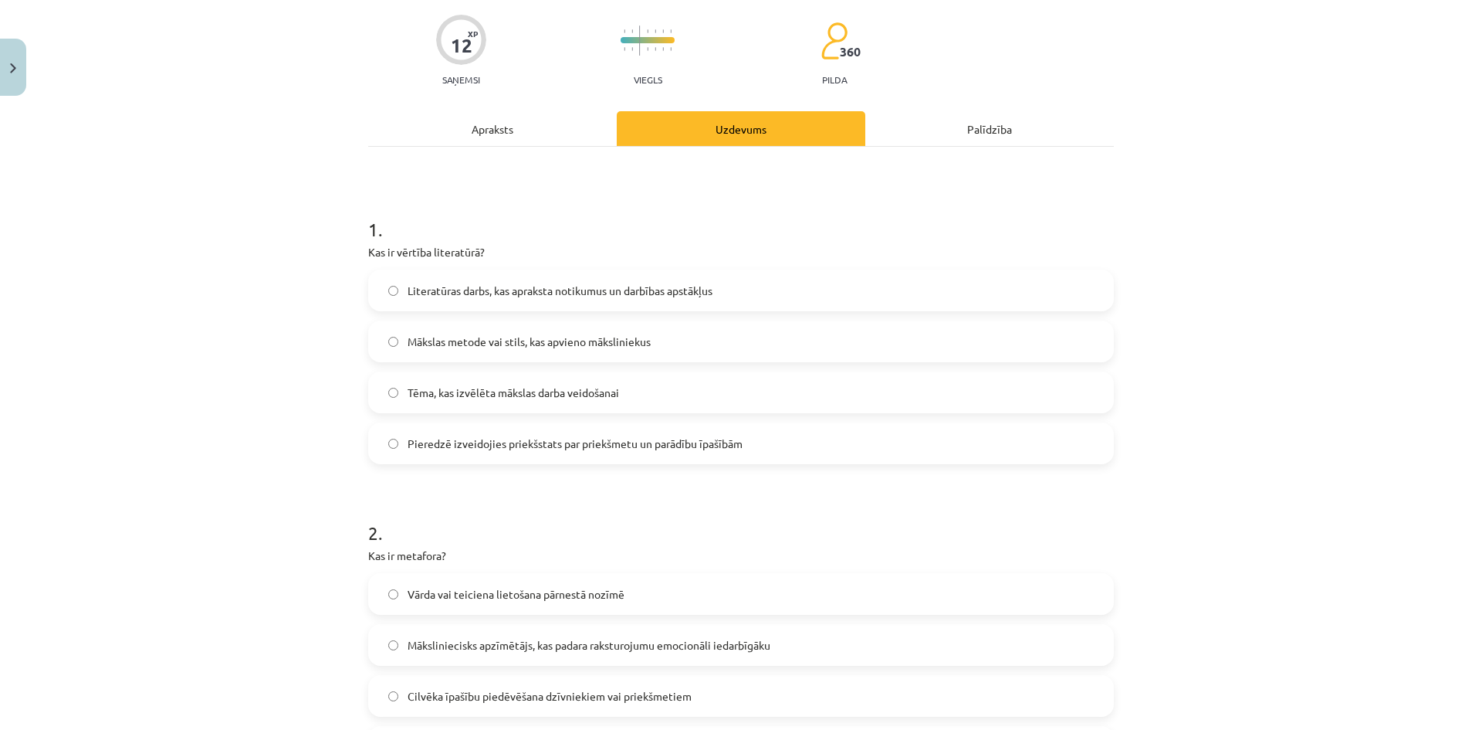
click at [519, 144] on div "Apraksts" at bounding box center [492, 128] width 249 height 35
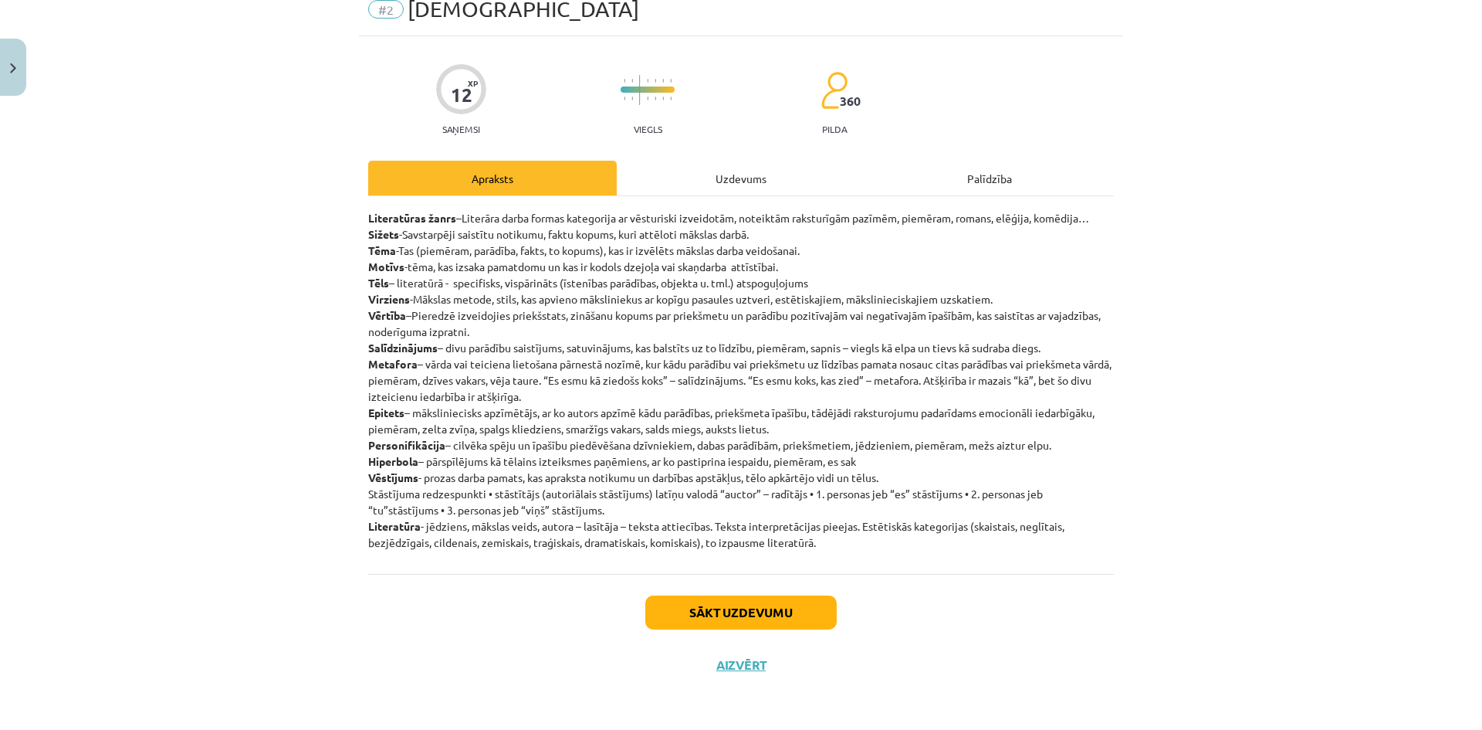
scroll to position [39, 0]
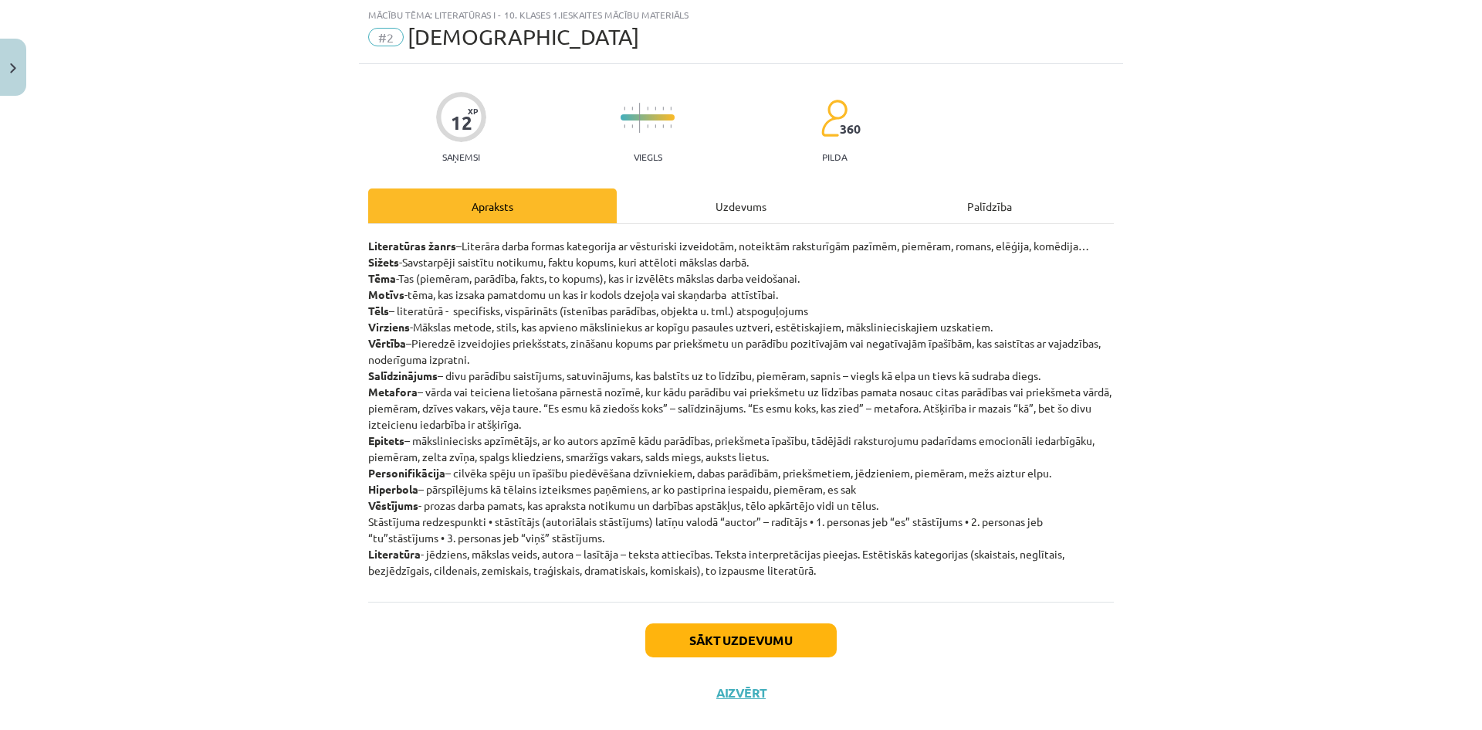
click at [719, 205] on div "Uzdevums" at bounding box center [741, 205] width 249 height 35
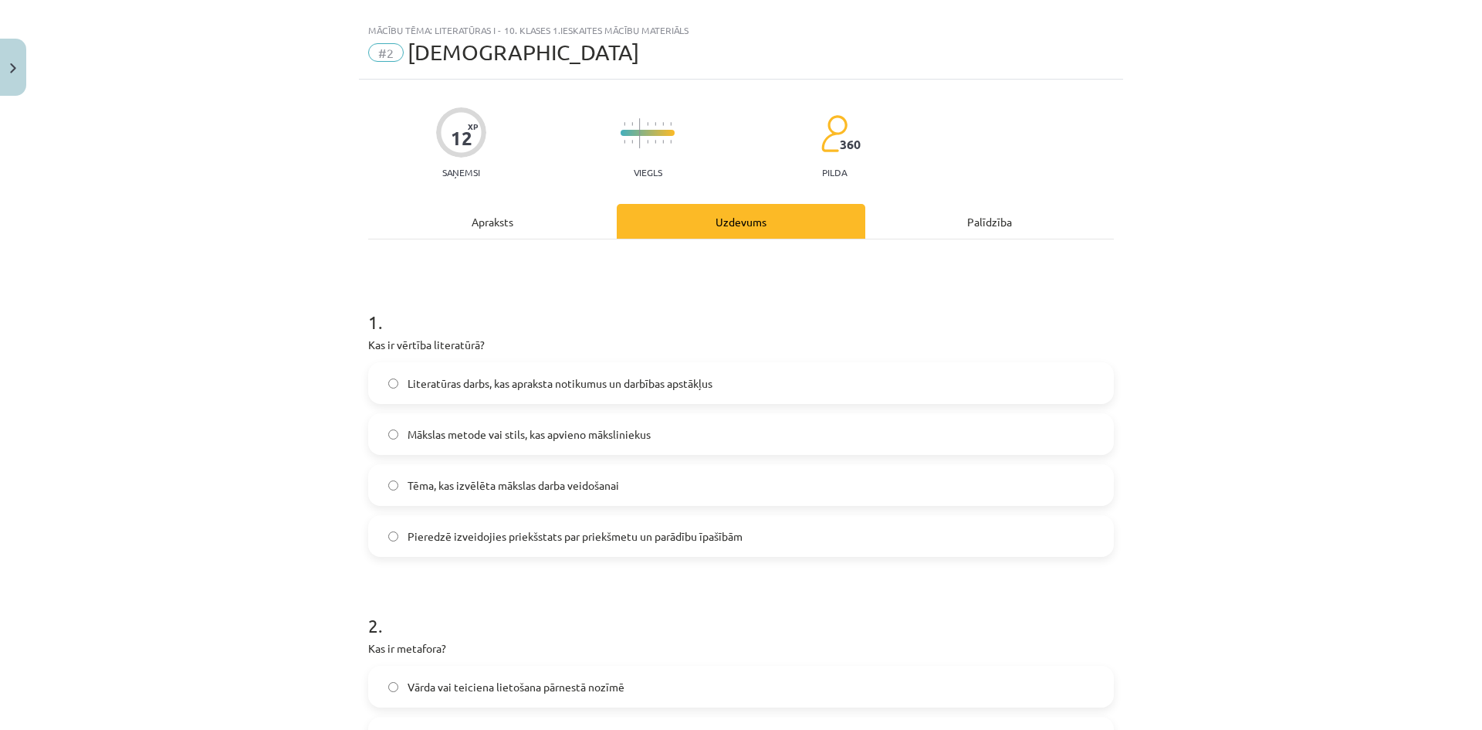
scroll to position [0, 0]
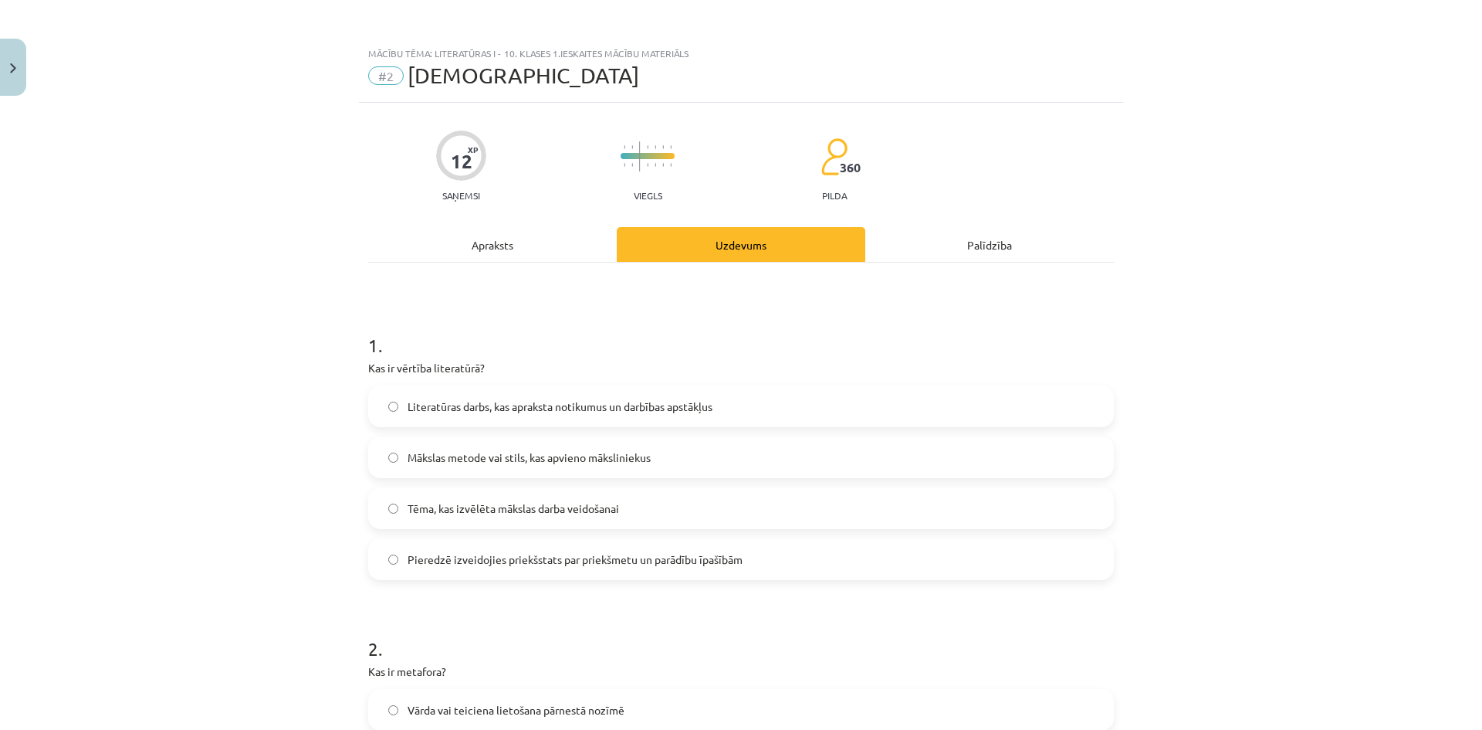
click at [505, 248] on div "Apraksts" at bounding box center [492, 244] width 249 height 35
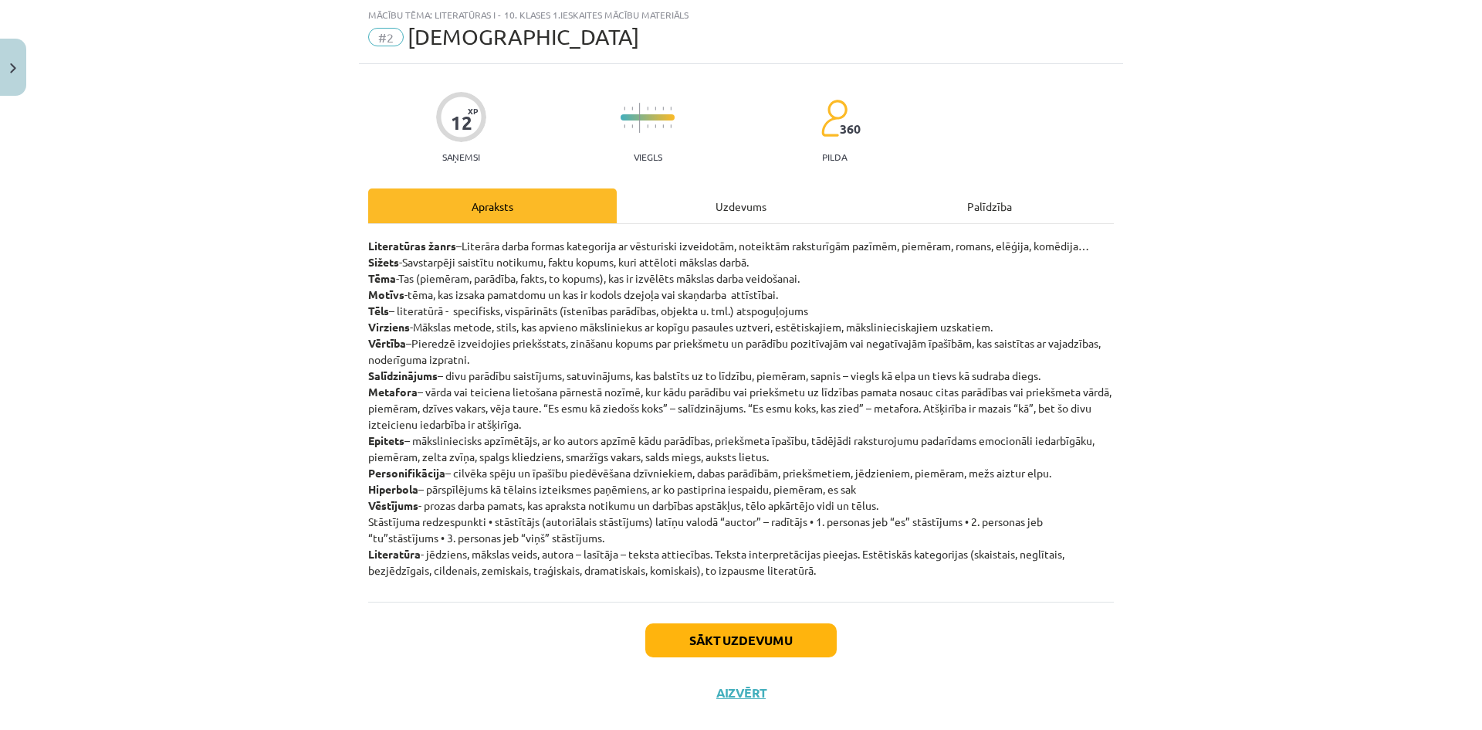
click at [723, 203] on div "Uzdevums" at bounding box center [741, 205] width 249 height 35
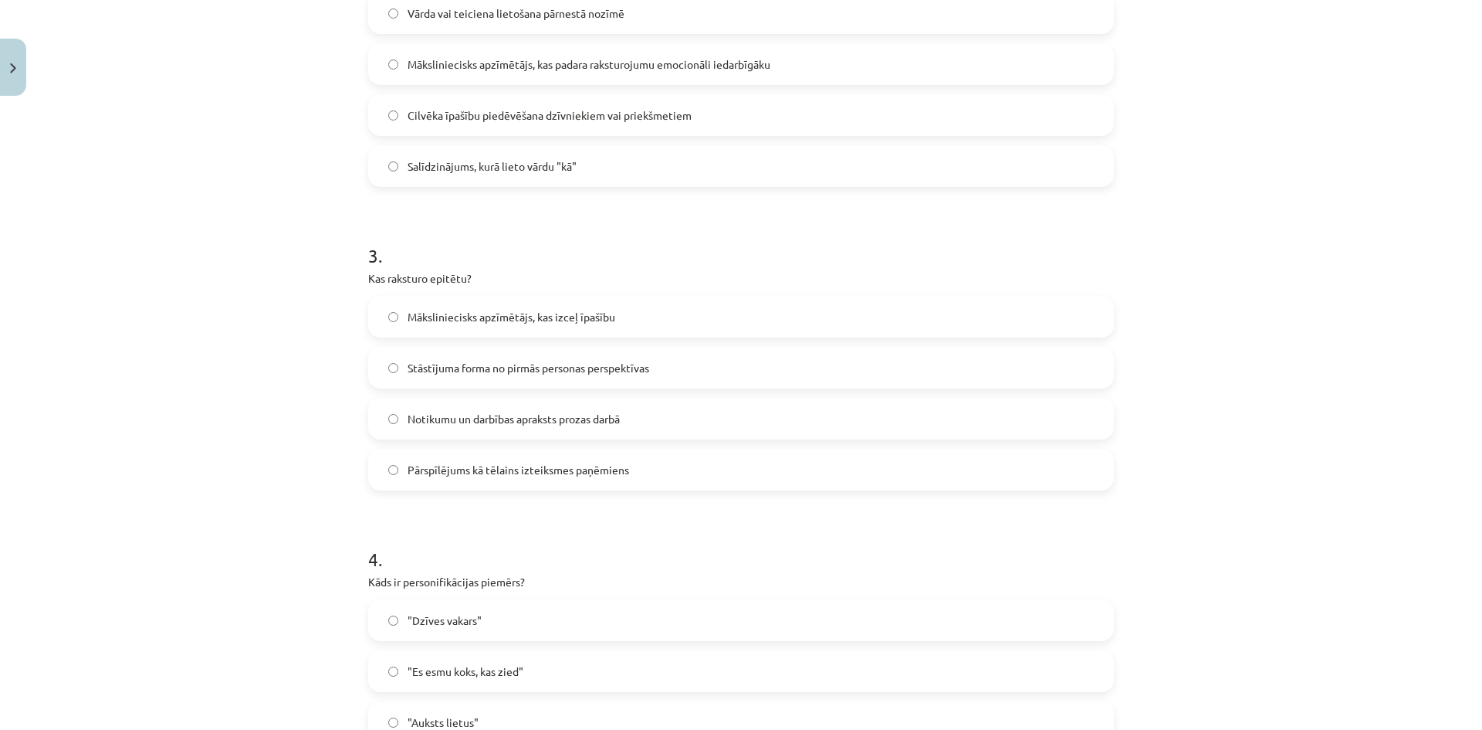
scroll to position [733, 0]
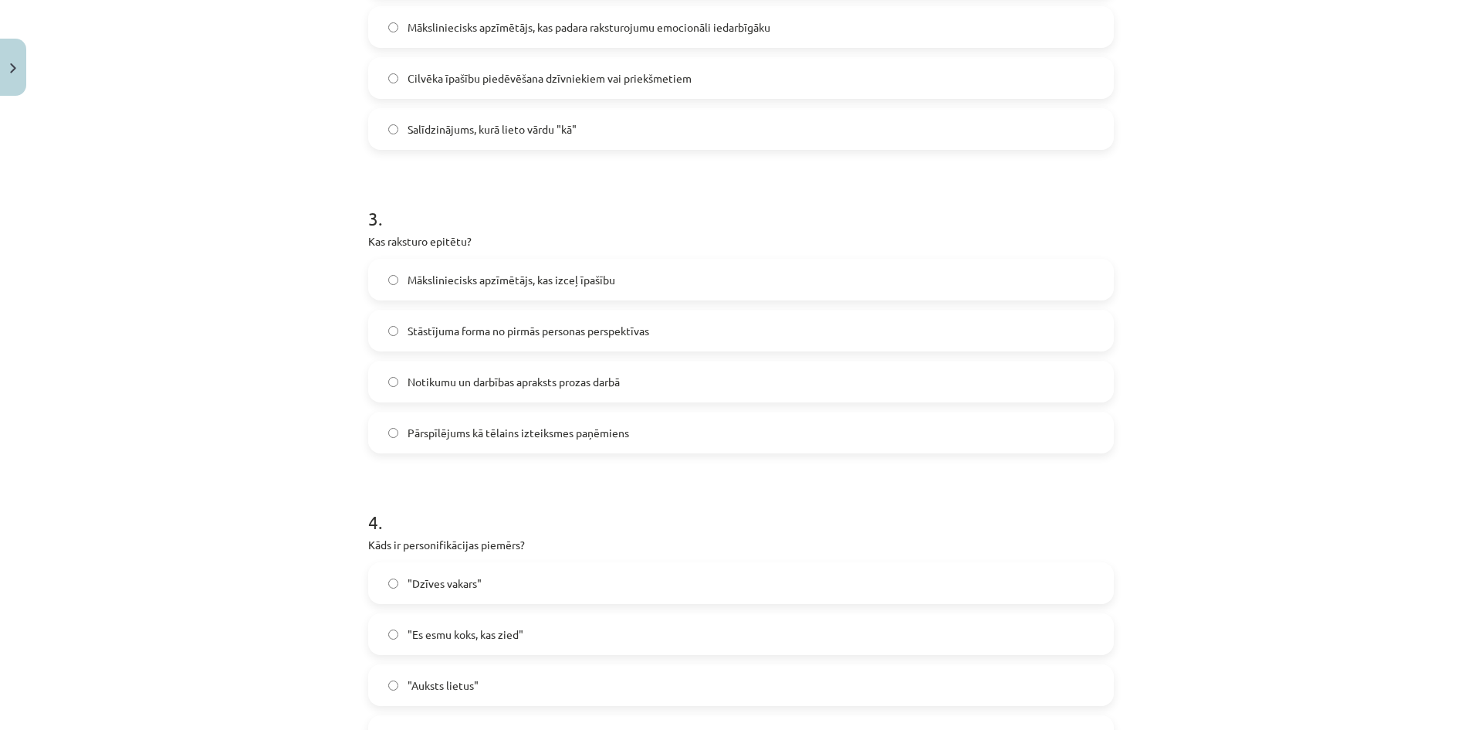
click at [662, 286] on label "Māksliniecisks apzīmētājs, kas izceļ īpašību" at bounding box center [741, 279] width 743 height 39
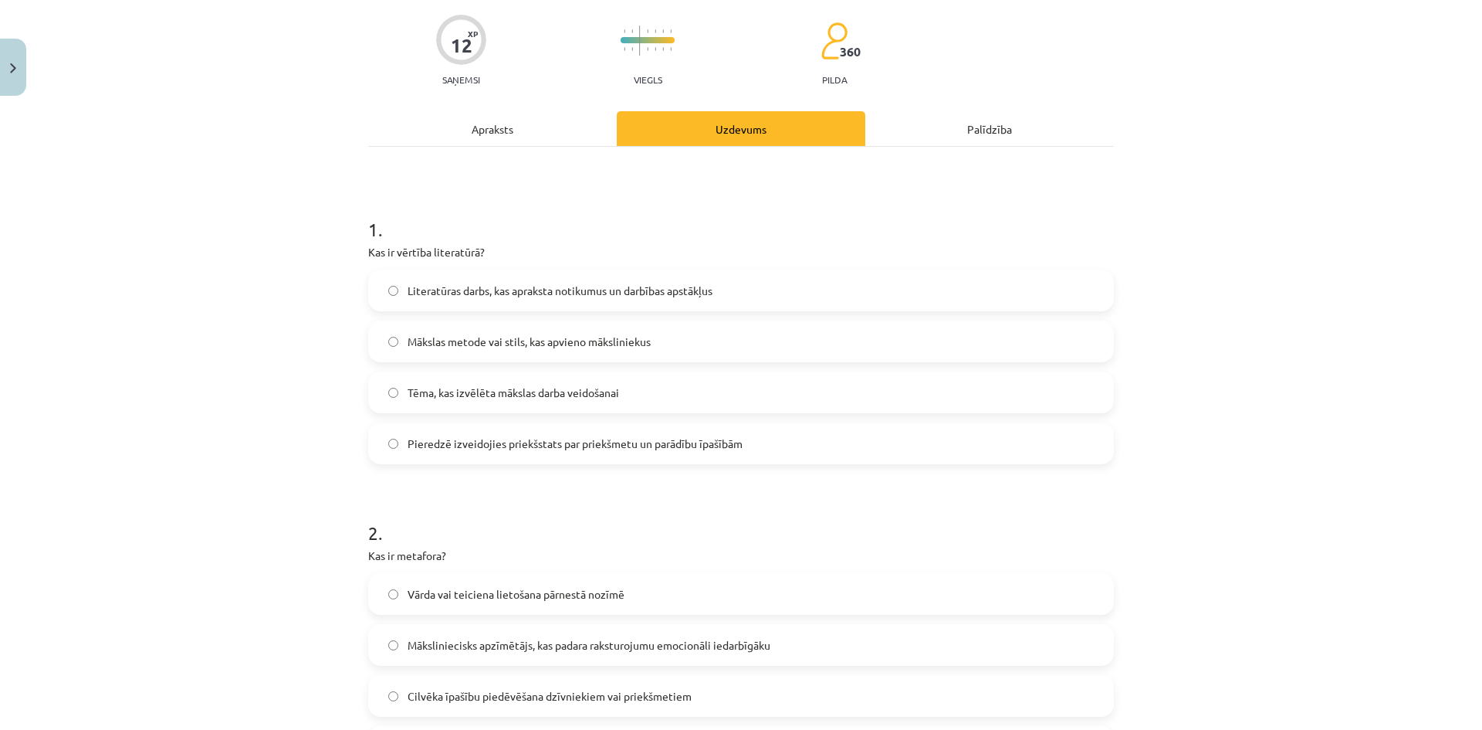
click at [542, 129] on div "Apraksts" at bounding box center [492, 128] width 249 height 35
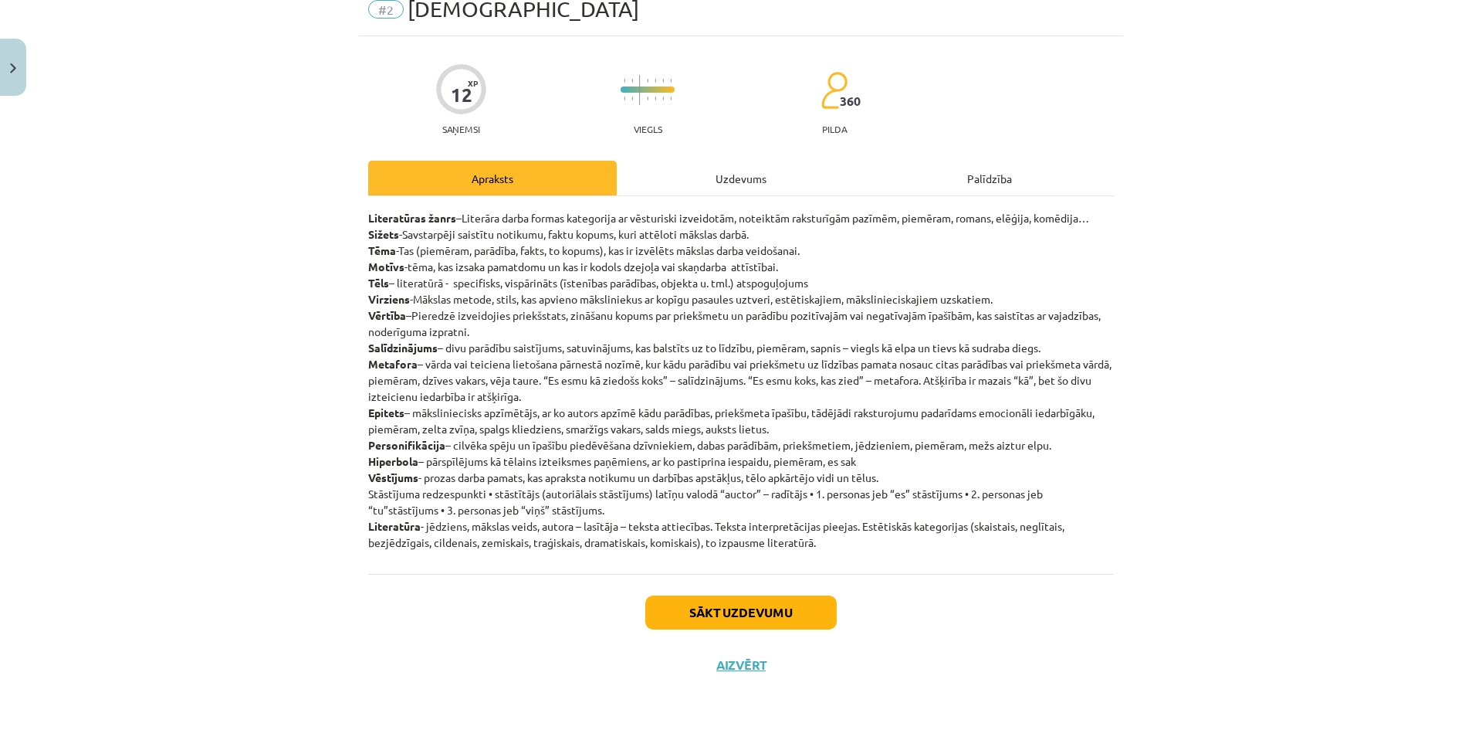
scroll to position [39, 0]
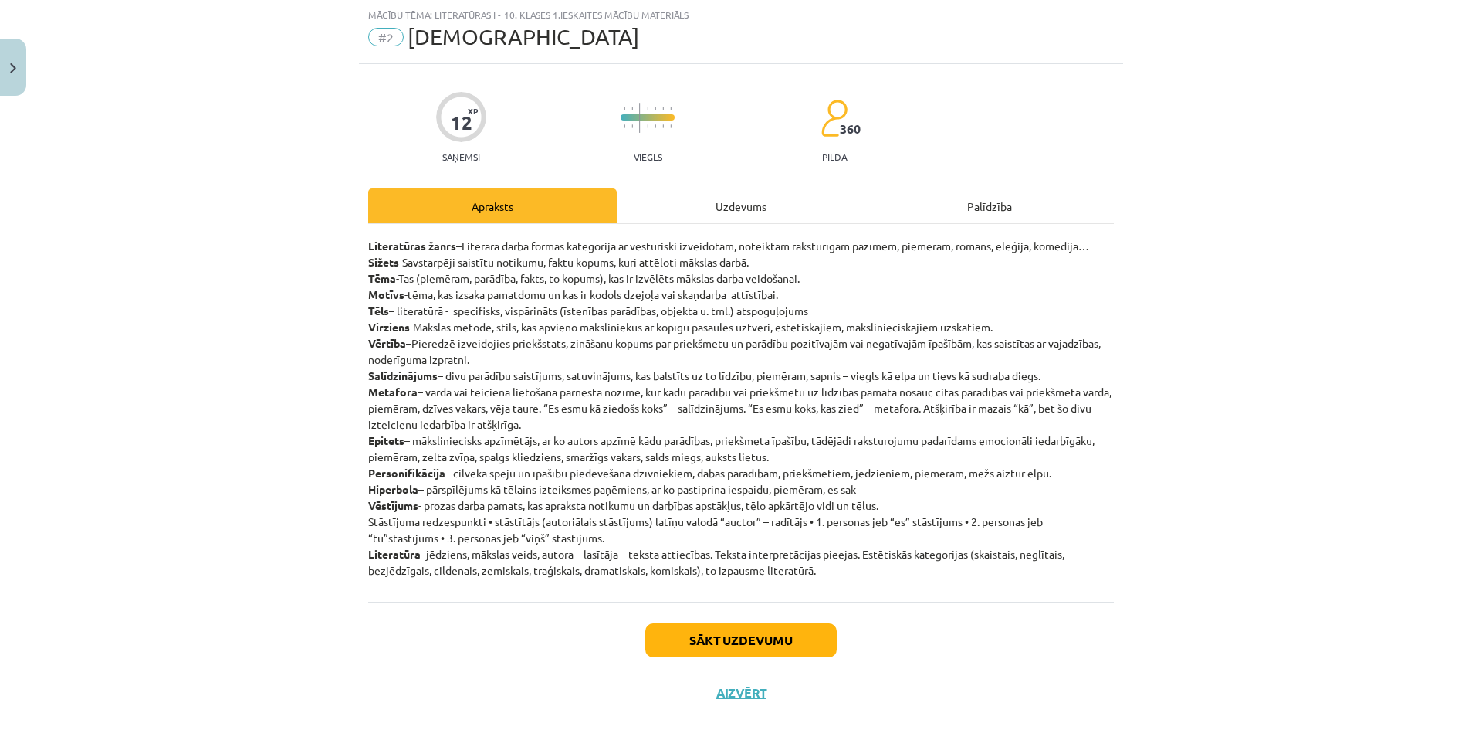
click at [706, 200] on div "Uzdevums" at bounding box center [741, 205] width 249 height 35
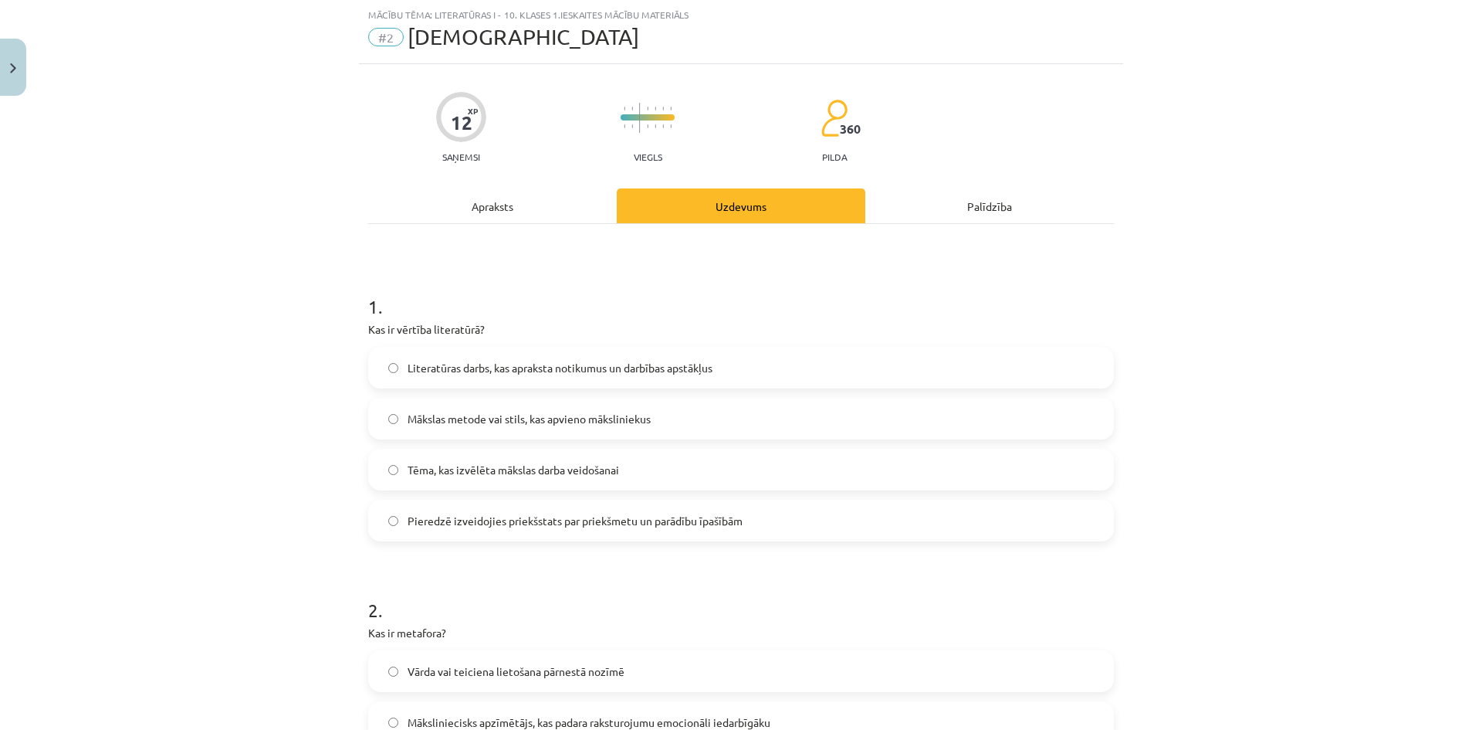
click at [509, 216] on div "Apraksts" at bounding box center [492, 205] width 249 height 35
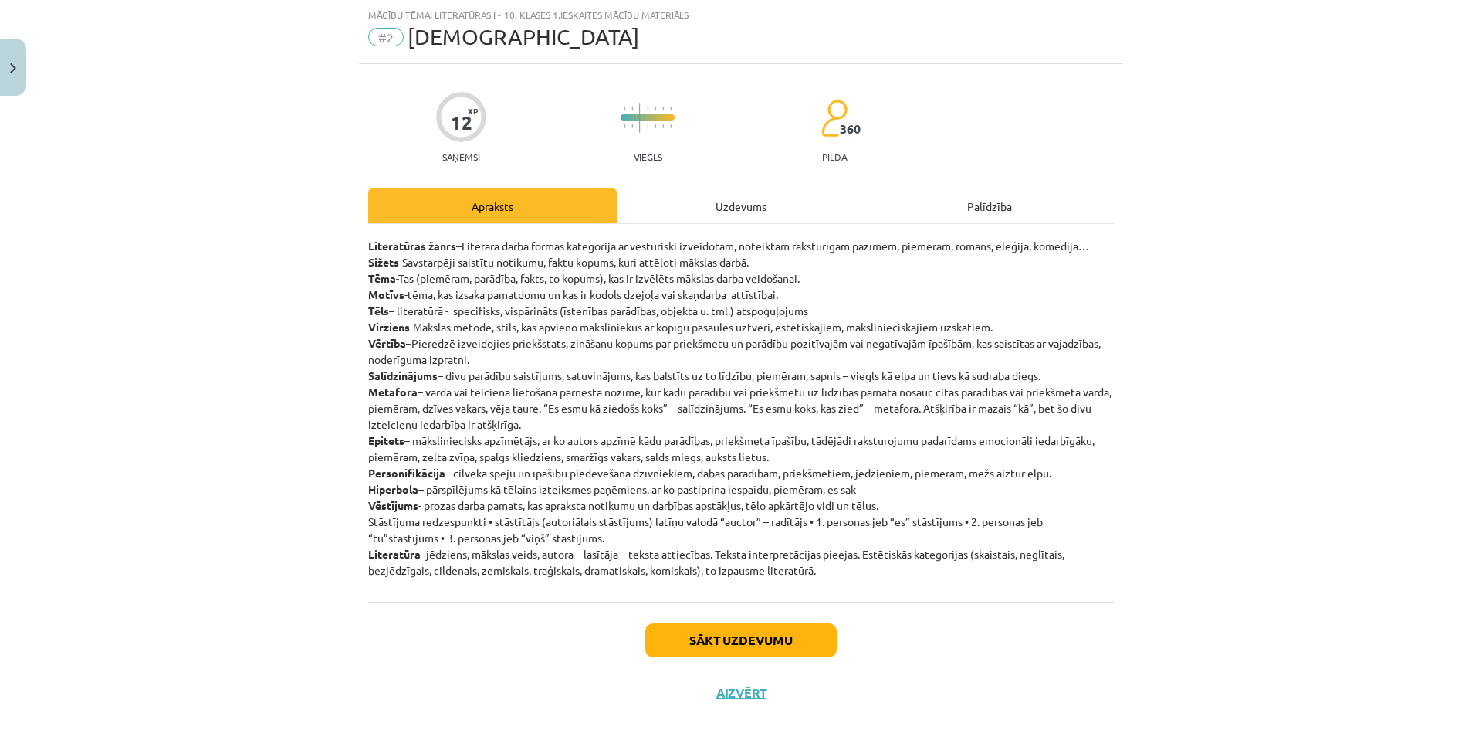
click at [696, 218] on div "Uzdevums" at bounding box center [741, 205] width 249 height 35
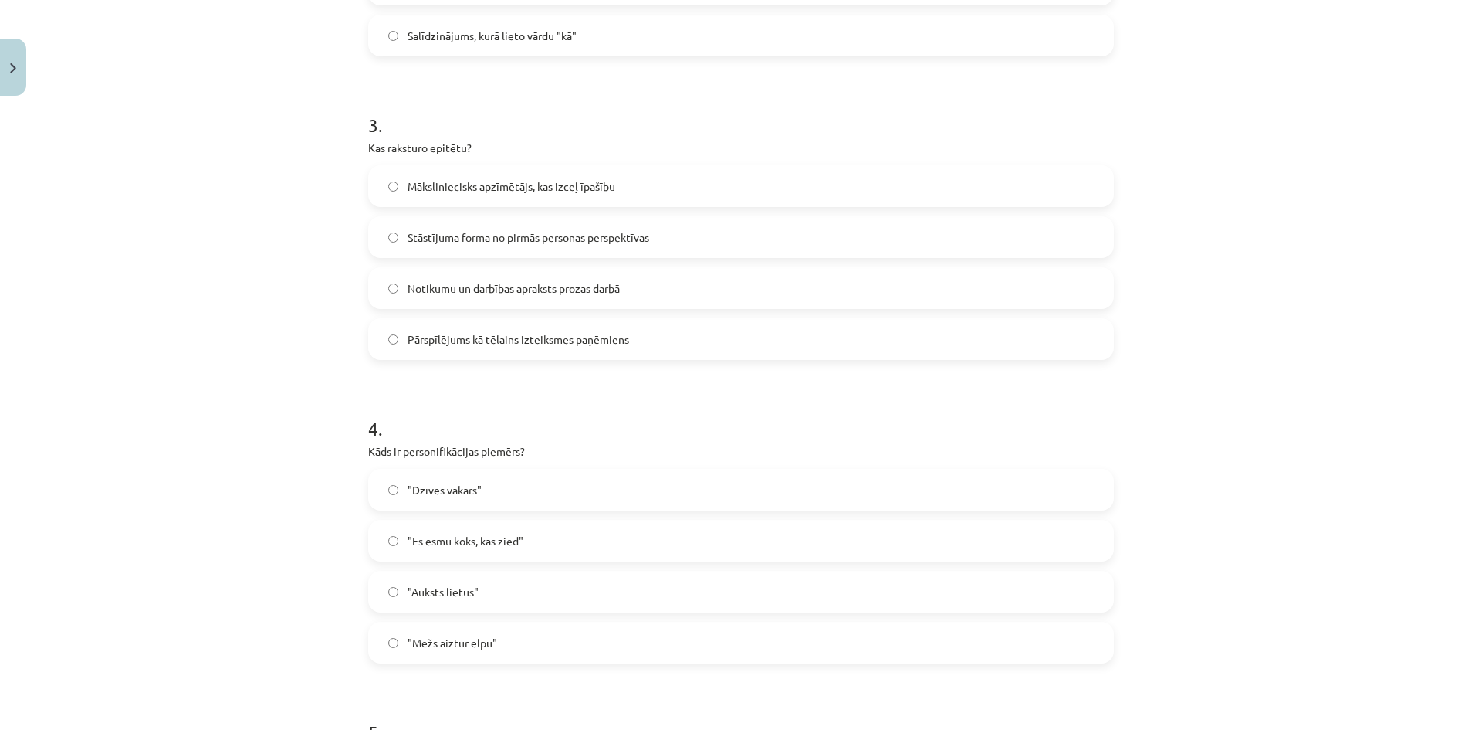
scroll to position [965, 0]
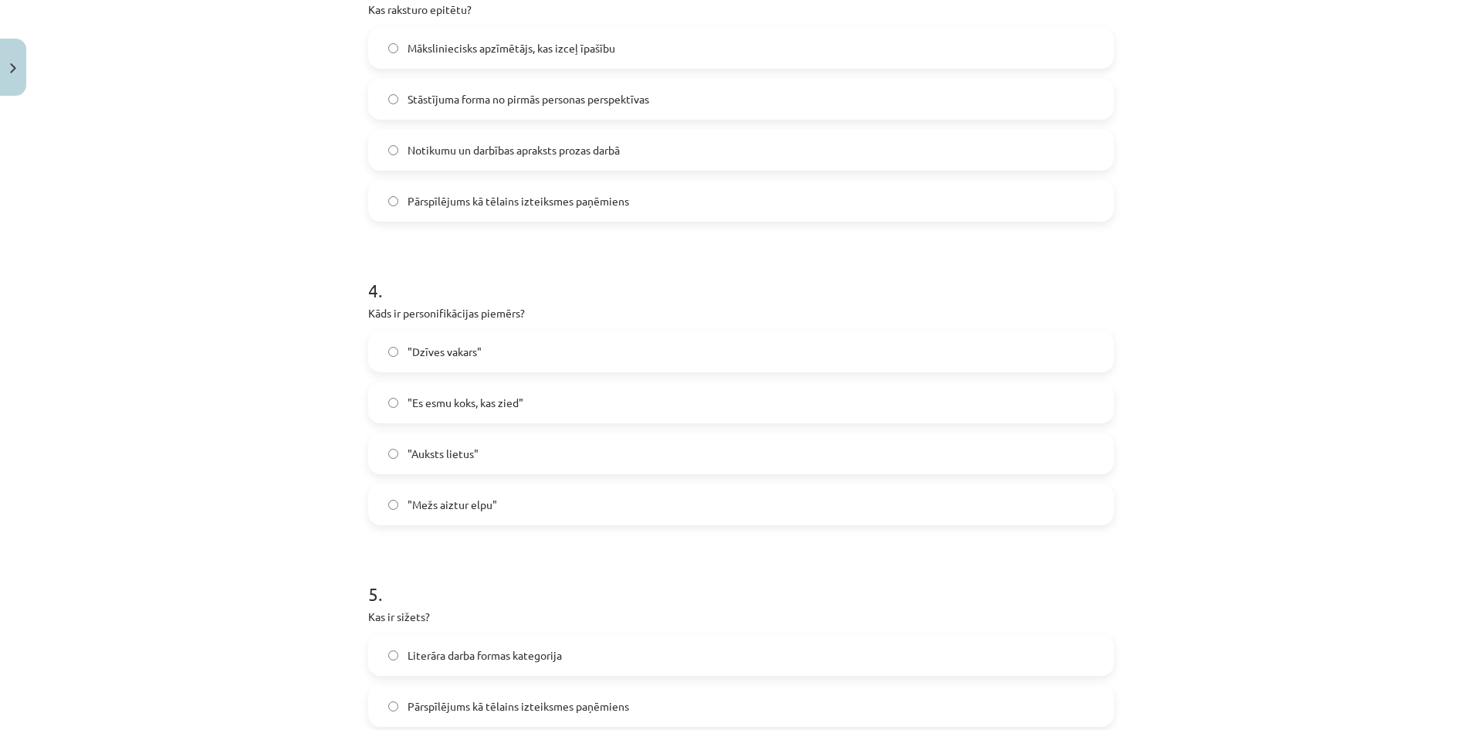
click at [516, 506] on label ""Mežs aiztur elpu"" at bounding box center [741, 504] width 743 height 39
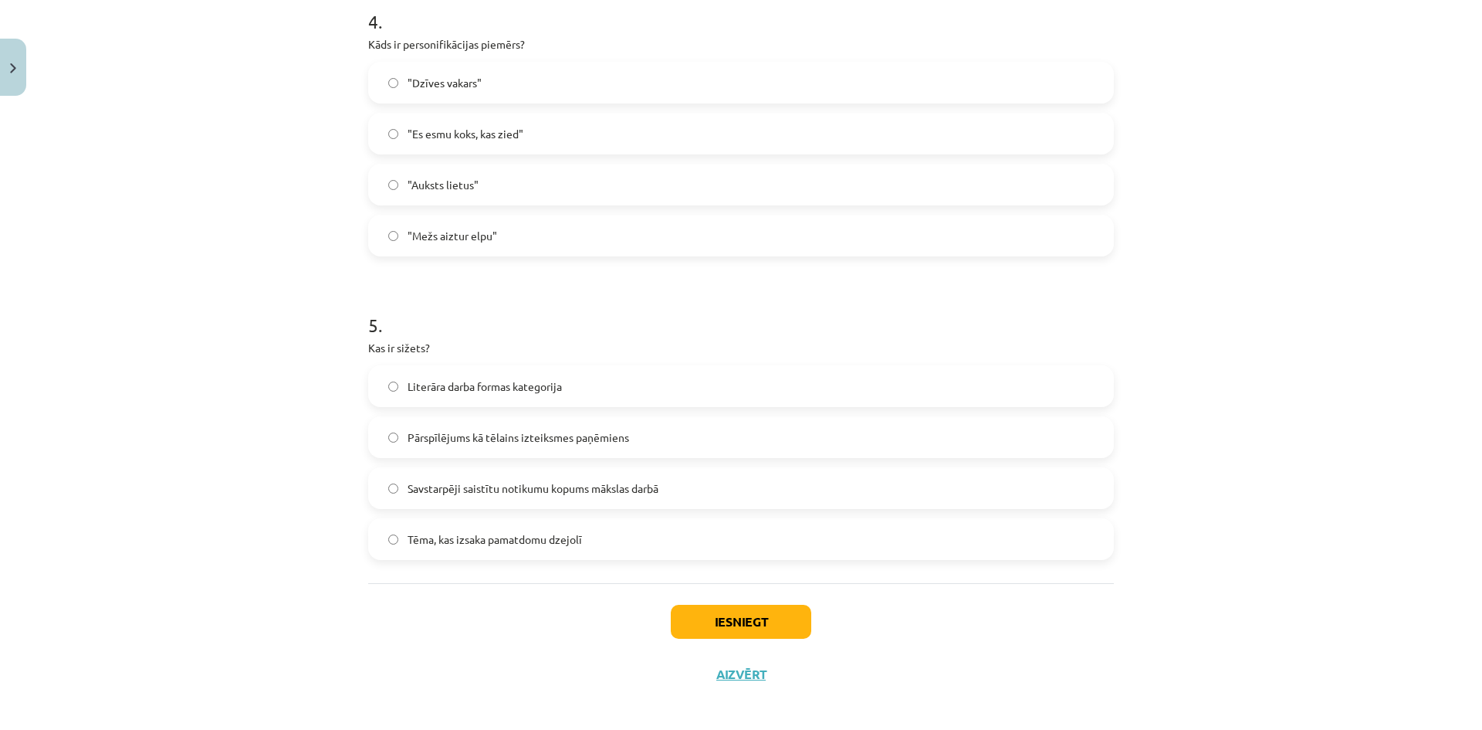
scroll to position [1243, 0]
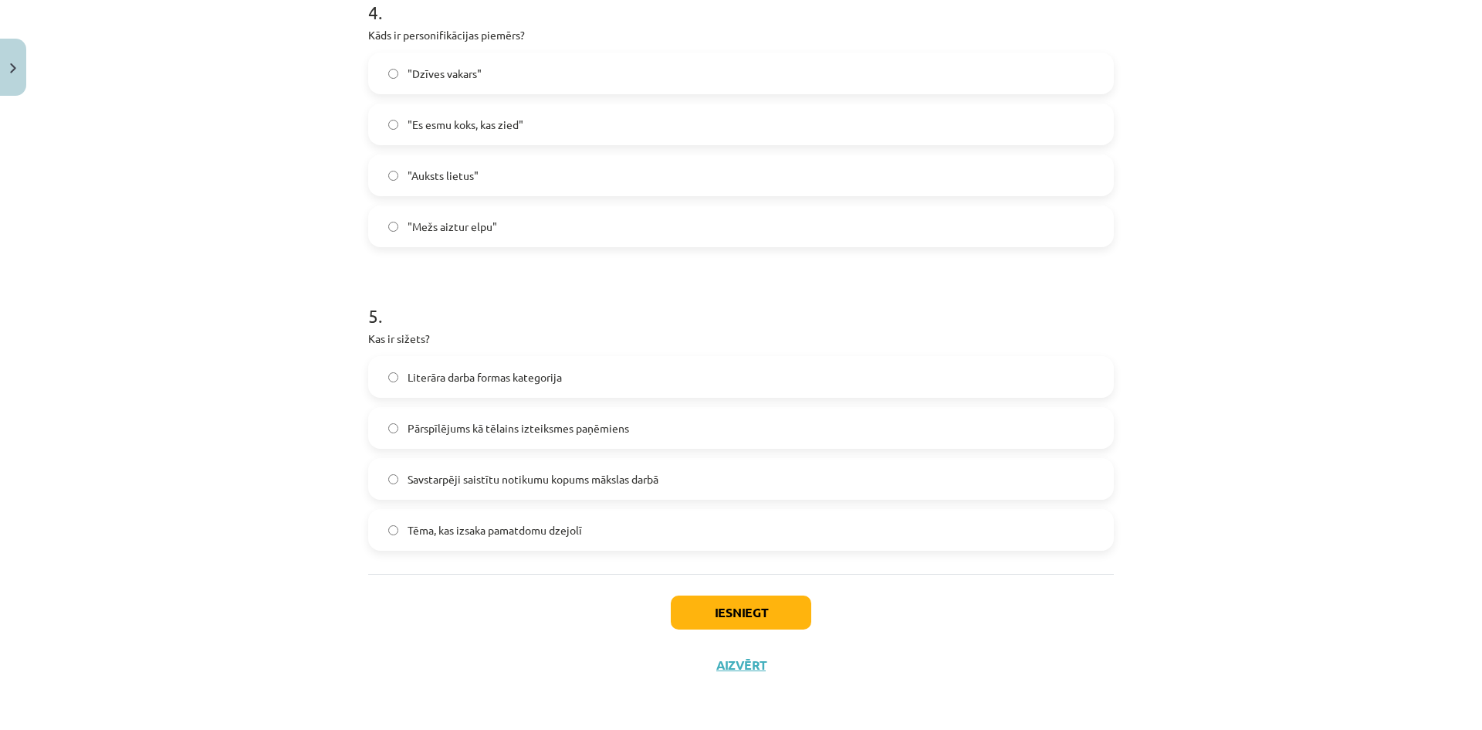
click at [710, 477] on label "Savstarpēji saistītu notikumu kopums mākslas darbā" at bounding box center [741, 478] width 743 height 39
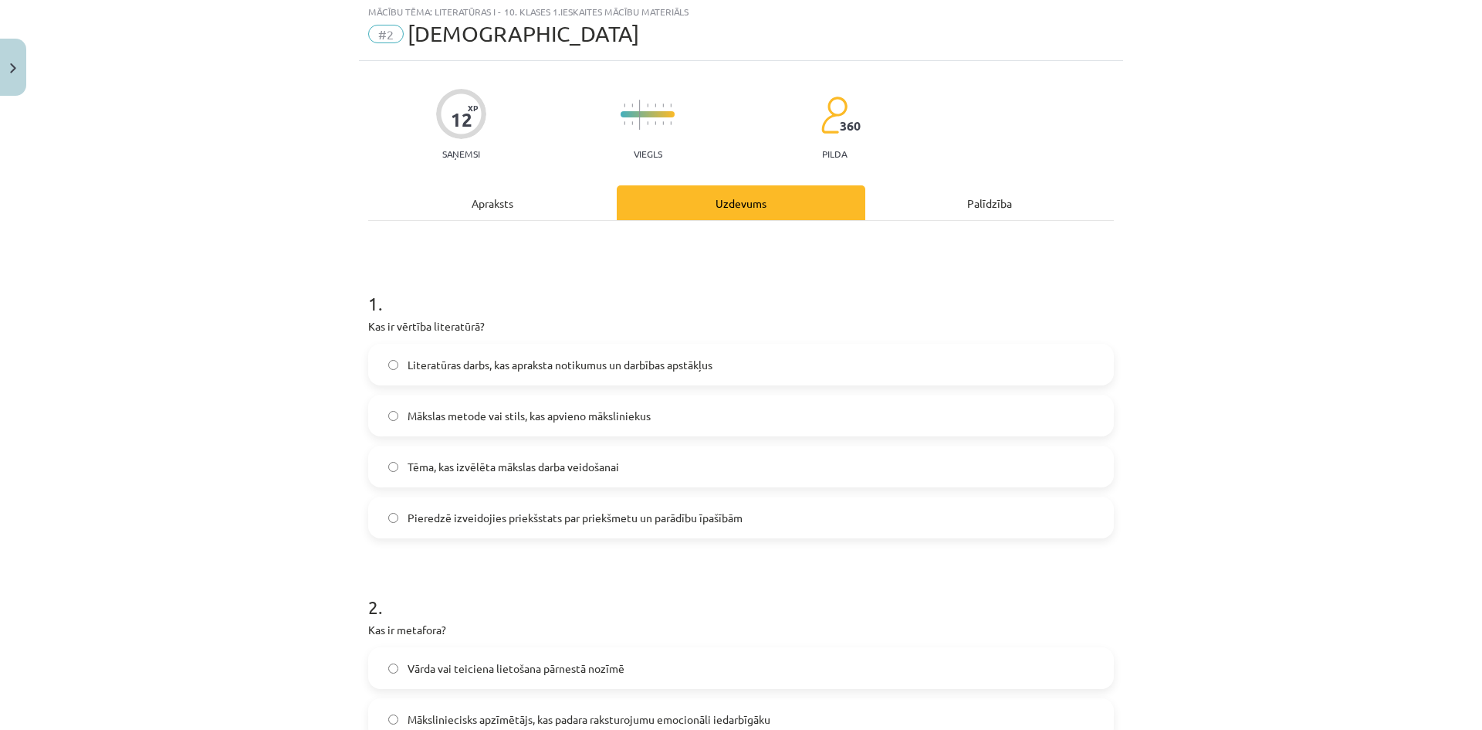
scroll to position [0, 0]
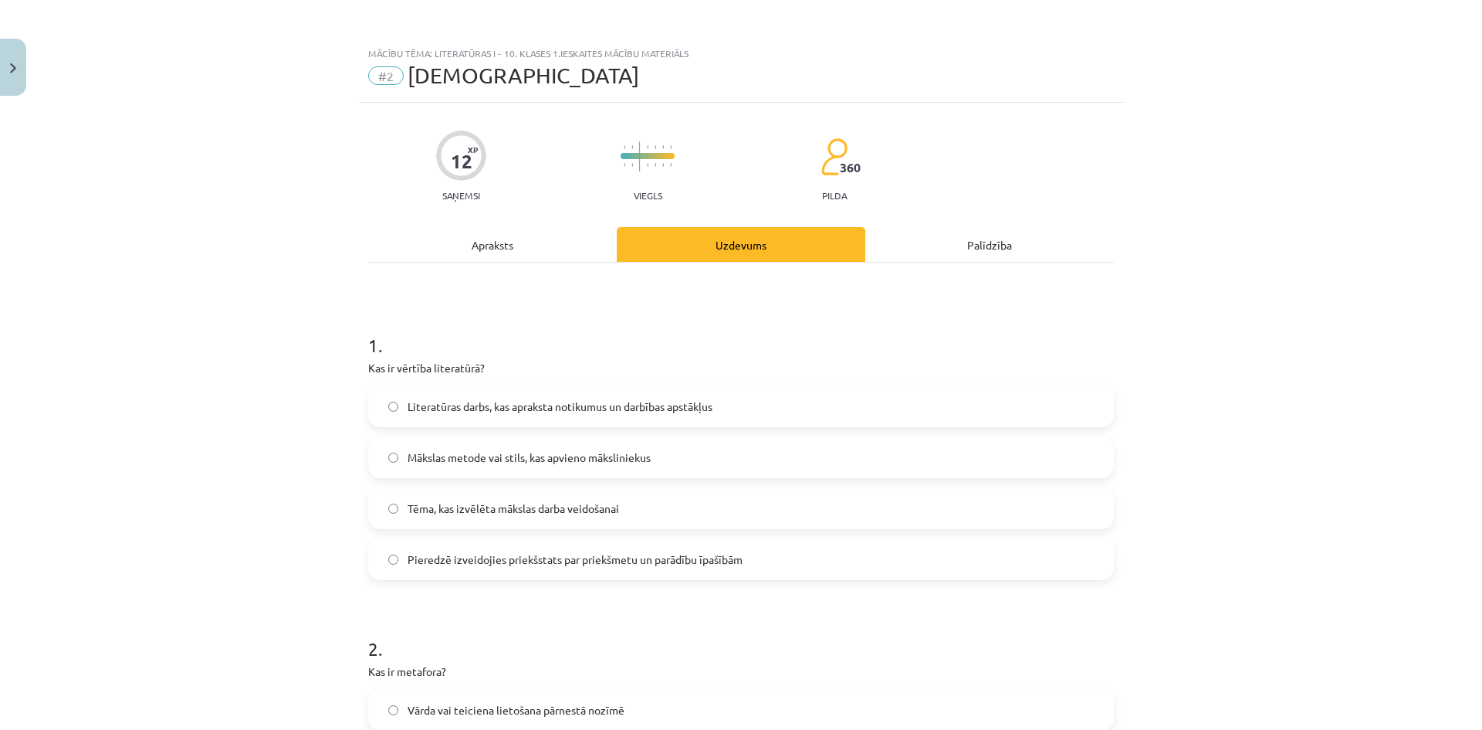
click at [535, 246] on div "Apraksts" at bounding box center [492, 244] width 249 height 35
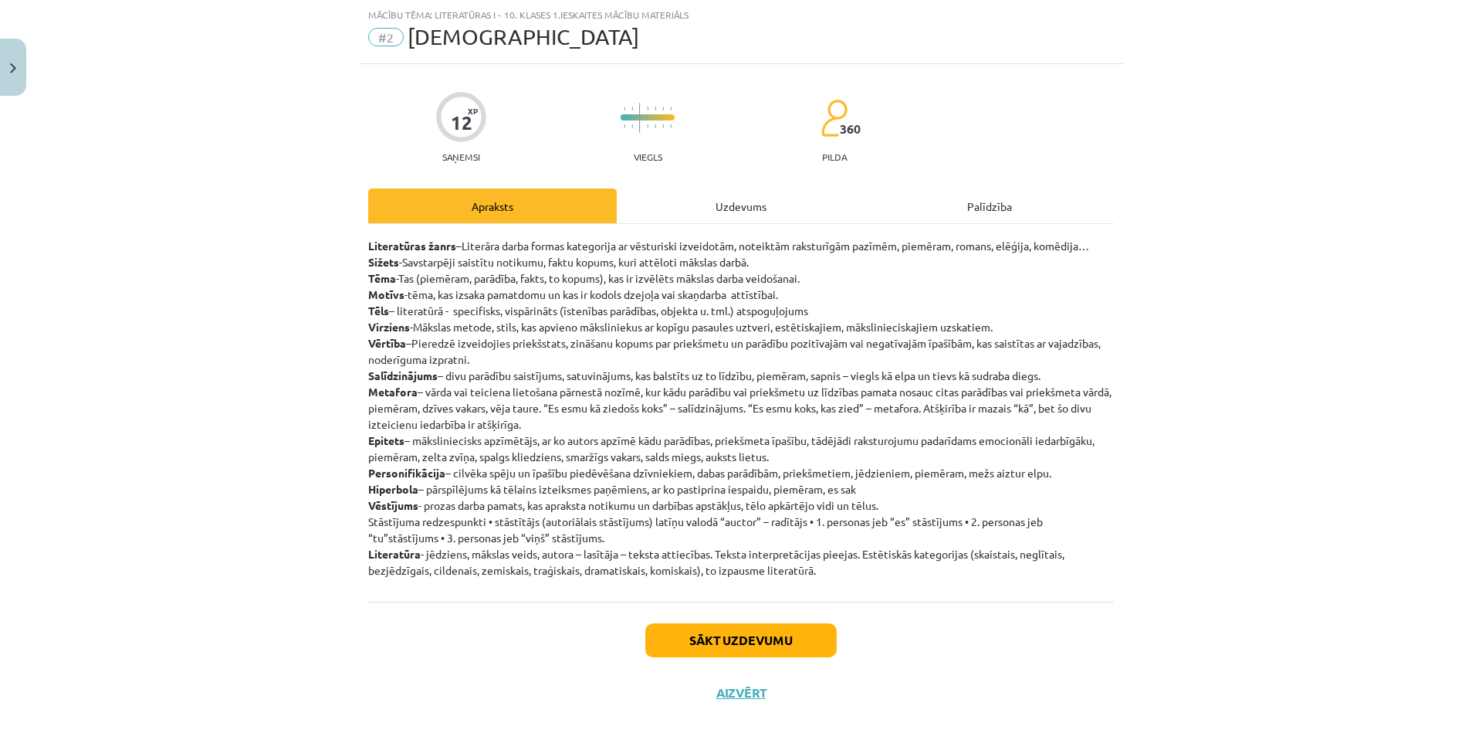
click at [707, 217] on div "Uzdevums" at bounding box center [741, 205] width 249 height 35
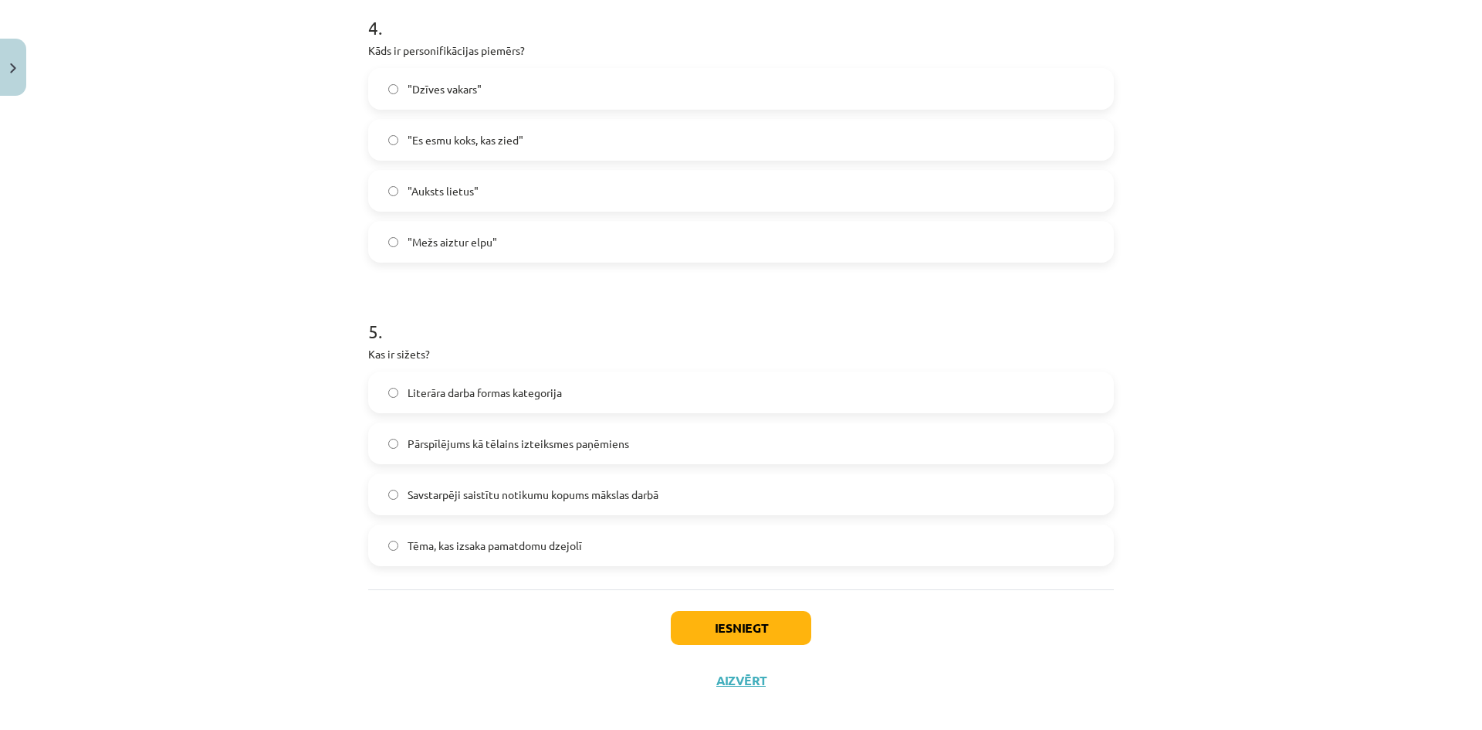
scroll to position [1243, 0]
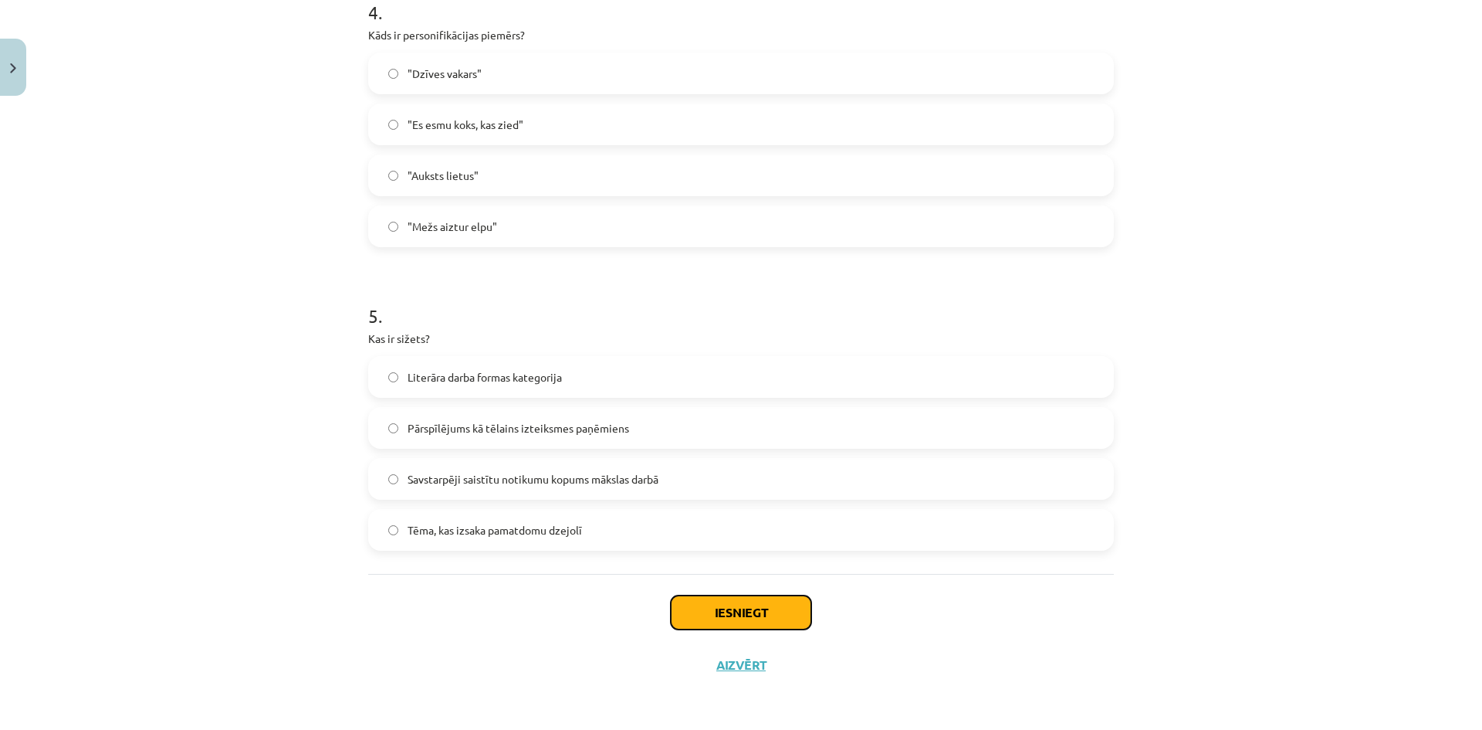
click at [781, 614] on button "Iesniegt" at bounding box center [741, 612] width 141 height 34
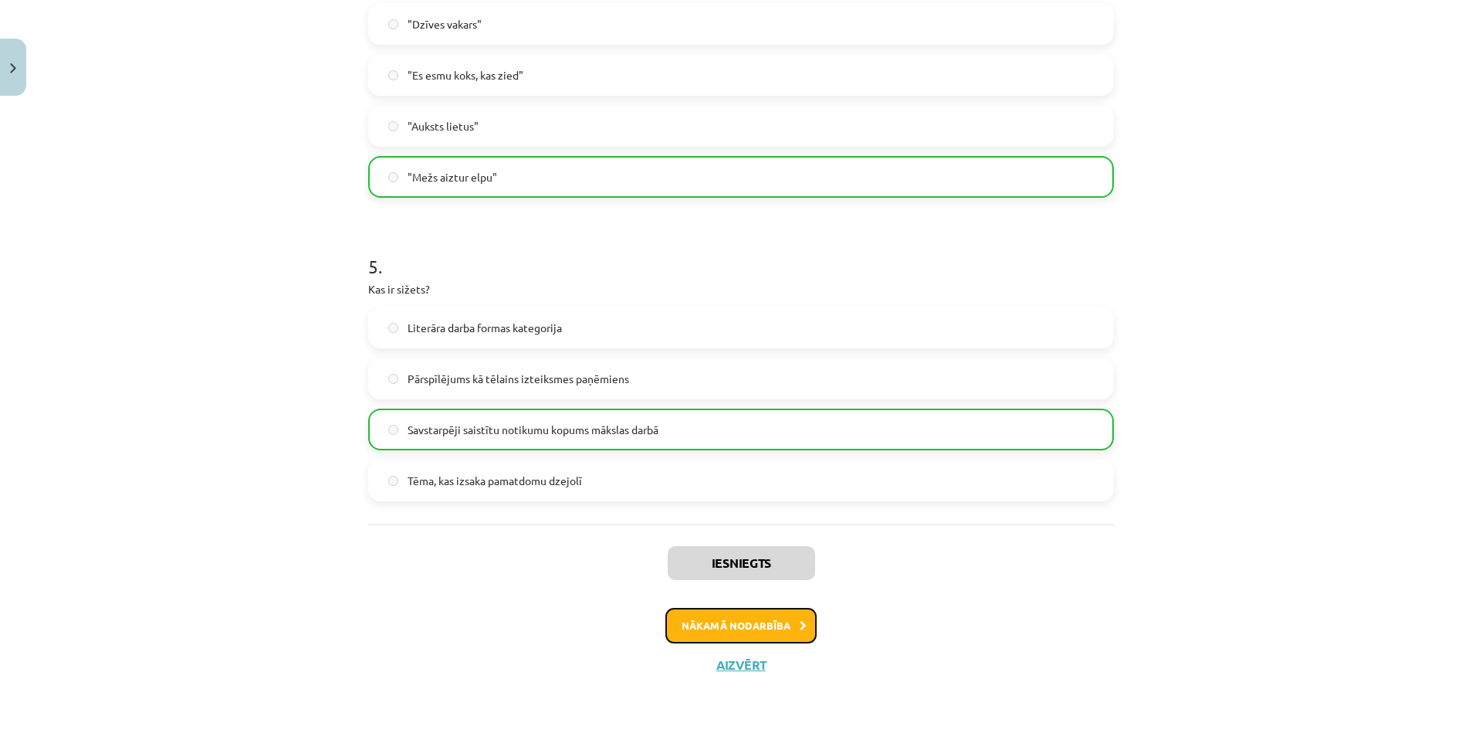
click at [781, 626] on button "Nākamā nodarbība" at bounding box center [740, 626] width 151 height 36
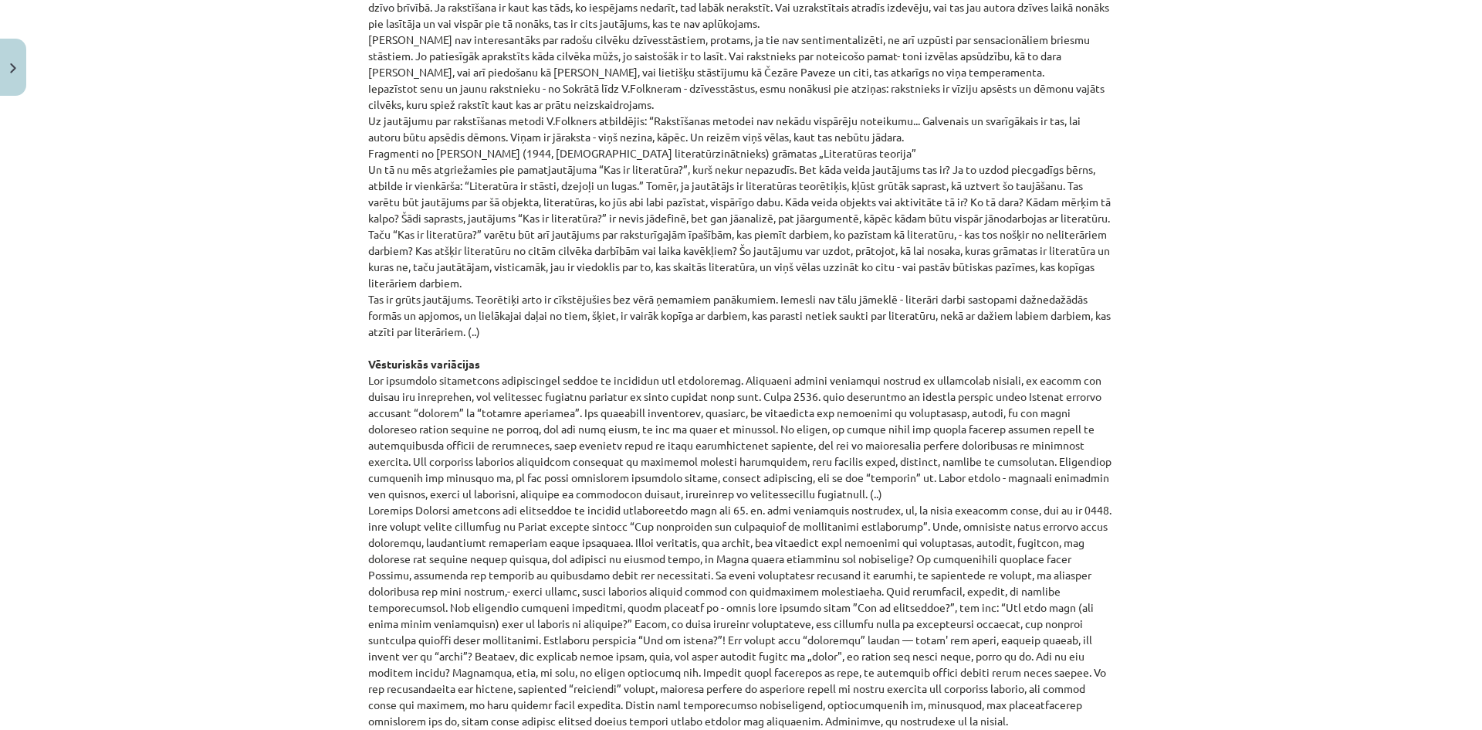
scroll to position [1241, 0]
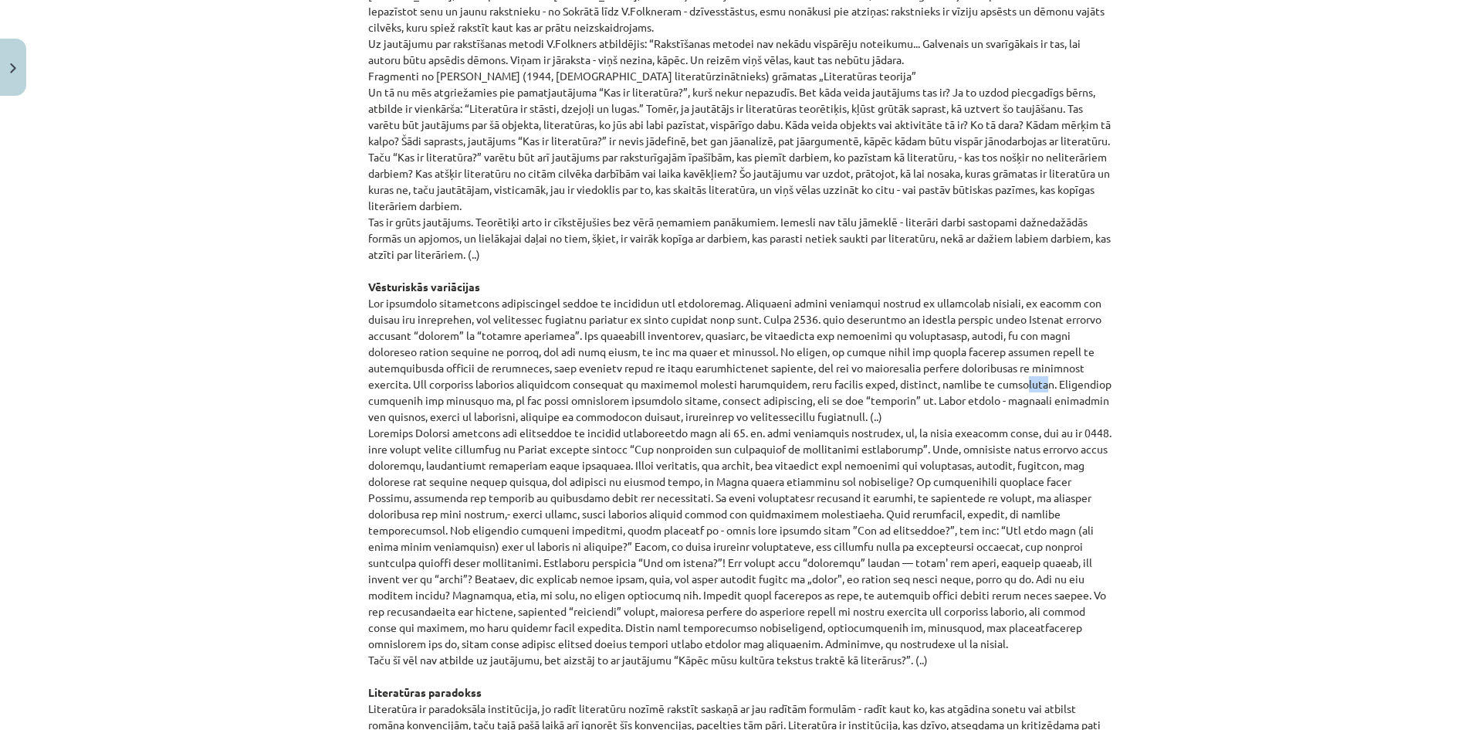
drag, startPoint x: 863, startPoint y: 387, endPoint x: 843, endPoint y: 384, distance: 20.2
click at [843, 384] on p "Zentas Mauriņas eseja „Kāpēc dzejnieks raksta?” Kad Nigērijā vairākiem analfabē…" at bounding box center [741, 92] width 746 height 1378
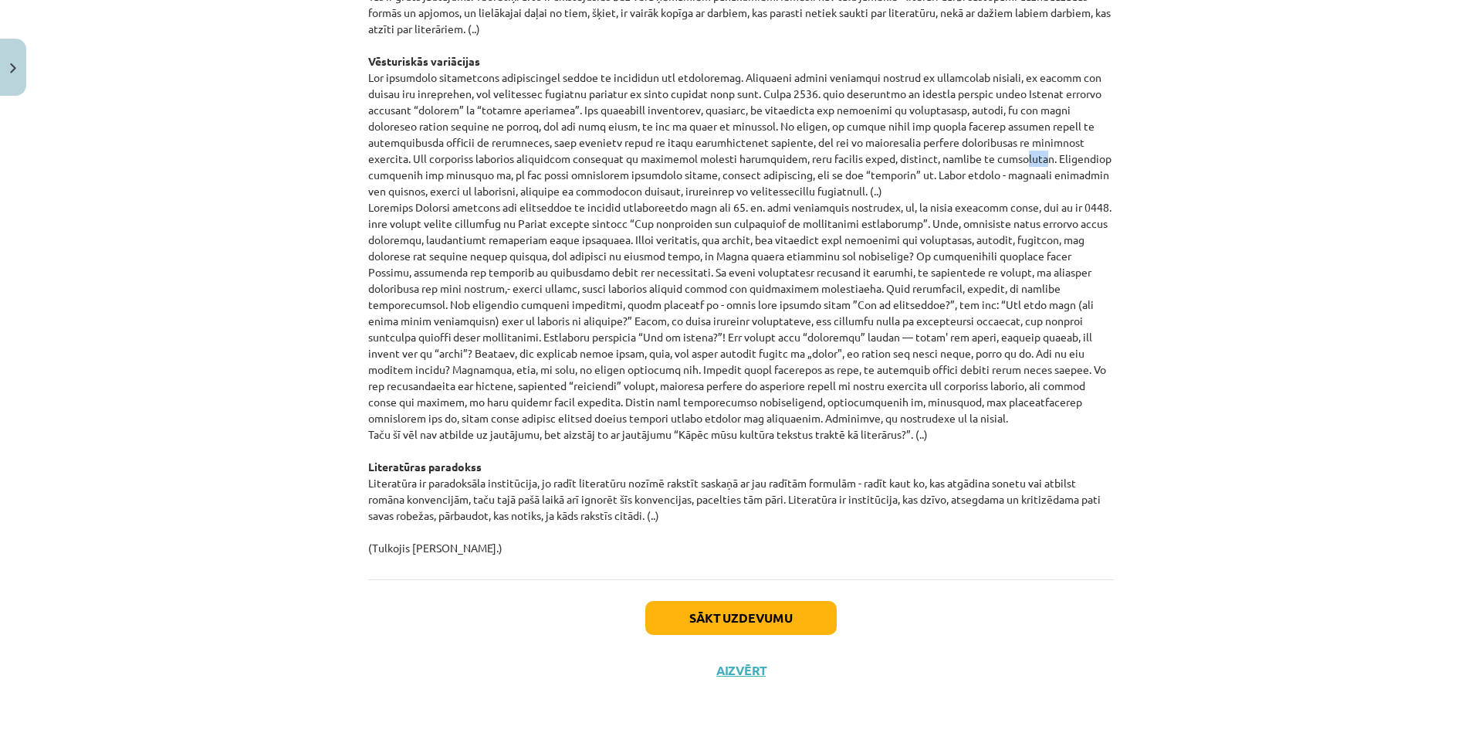
scroll to position [1472, 0]
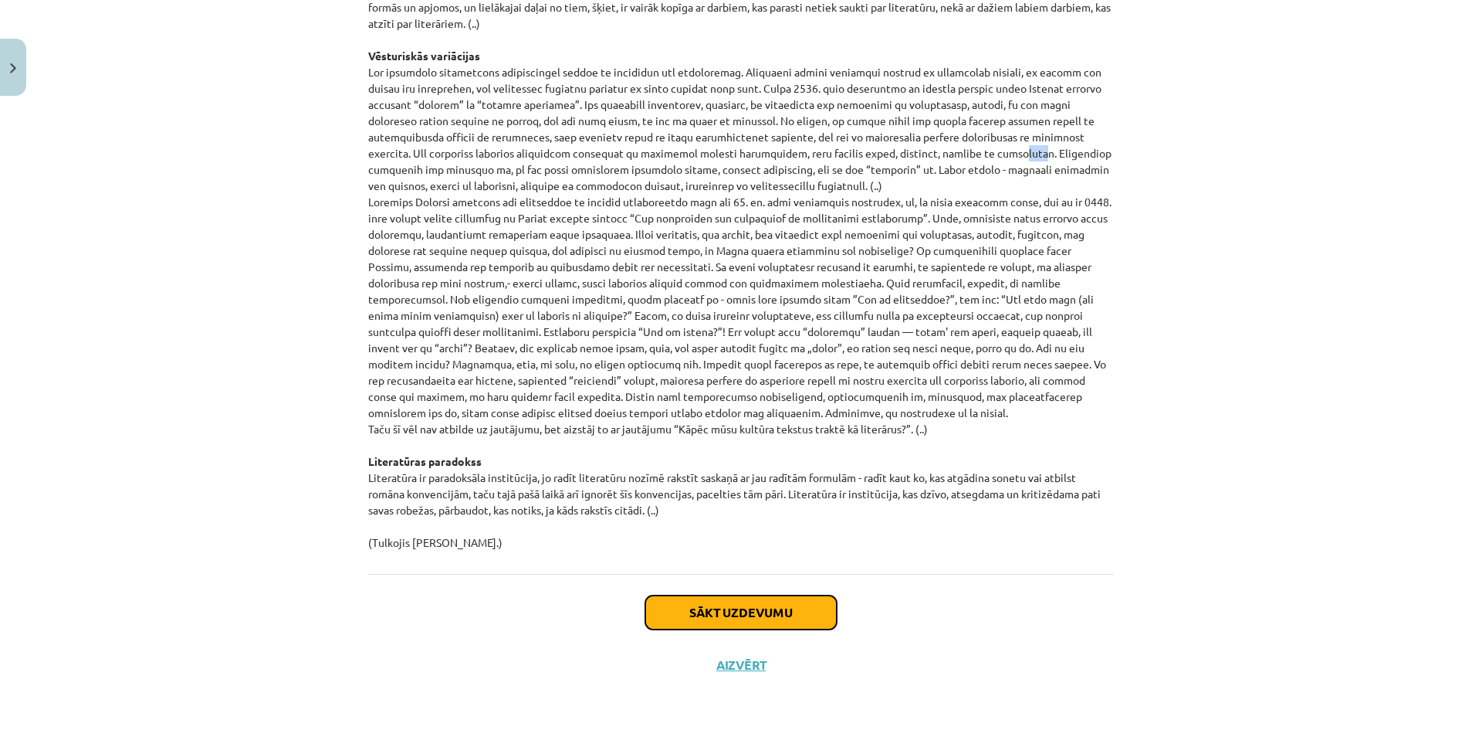
click at [789, 621] on button "Sākt uzdevumu" at bounding box center [740, 612] width 191 height 34
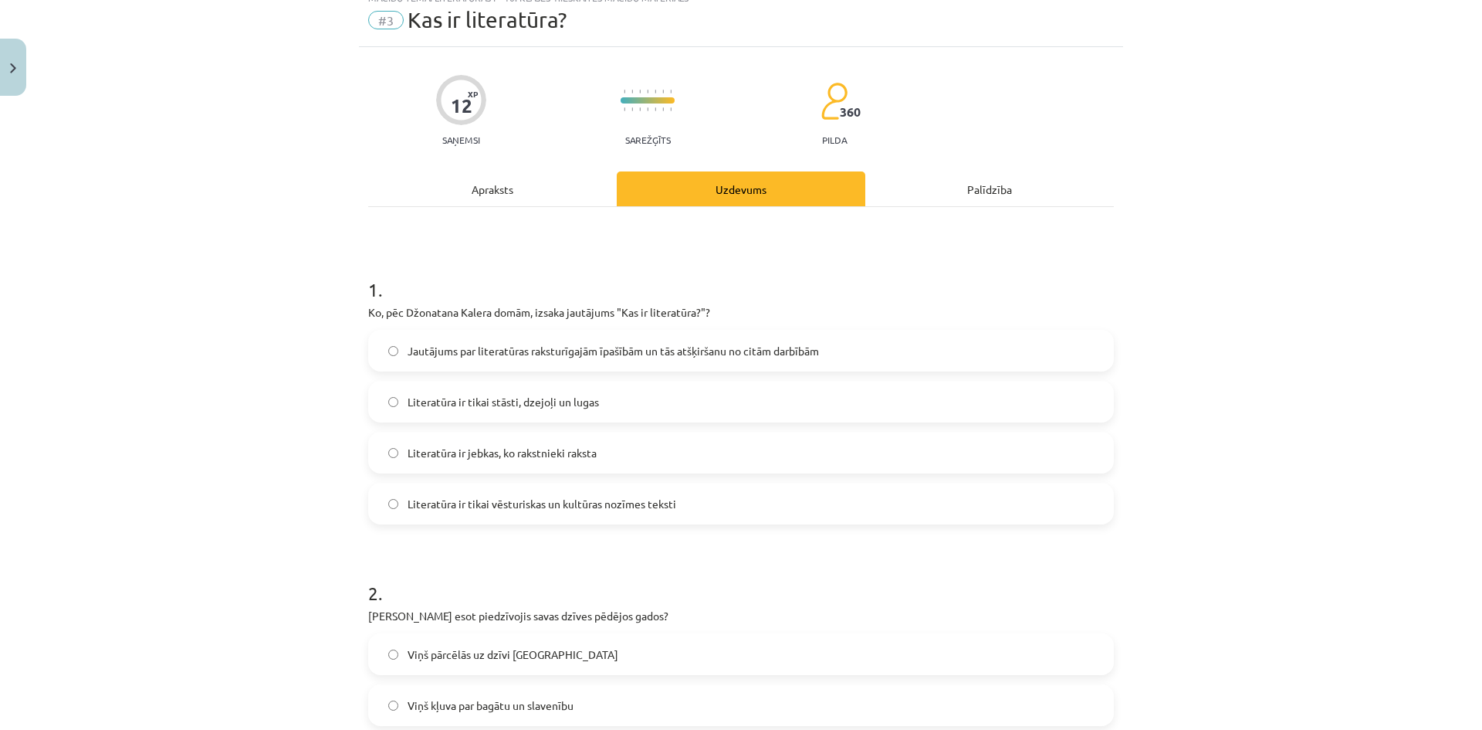
scroll to position [39, 0]
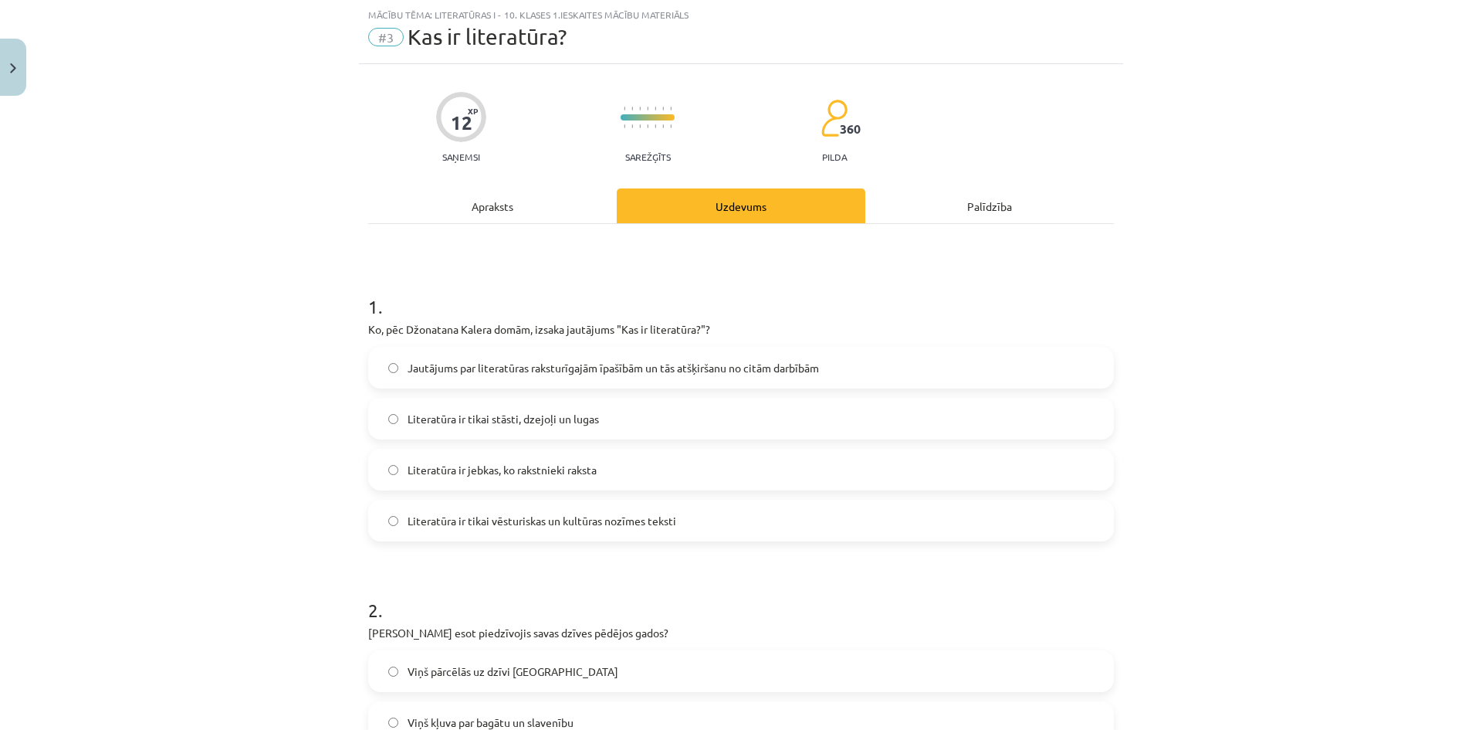
click at [536, 373] on span "Jautājums par literatūras raksturīgajām īpašībām un tās atšķiršanu no citām dar…" at bounding box center [613, 368] width 411 height 16
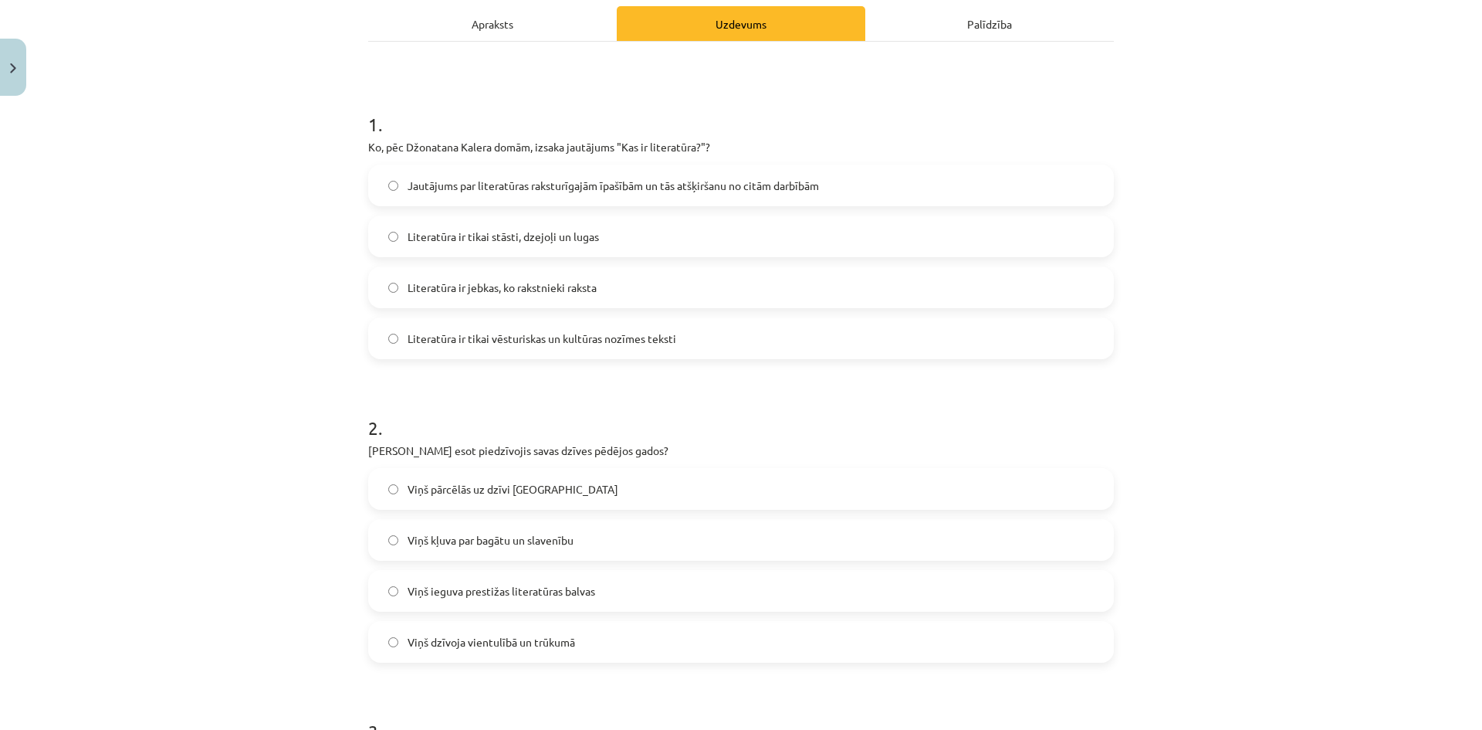
scroll to position [193, 0]
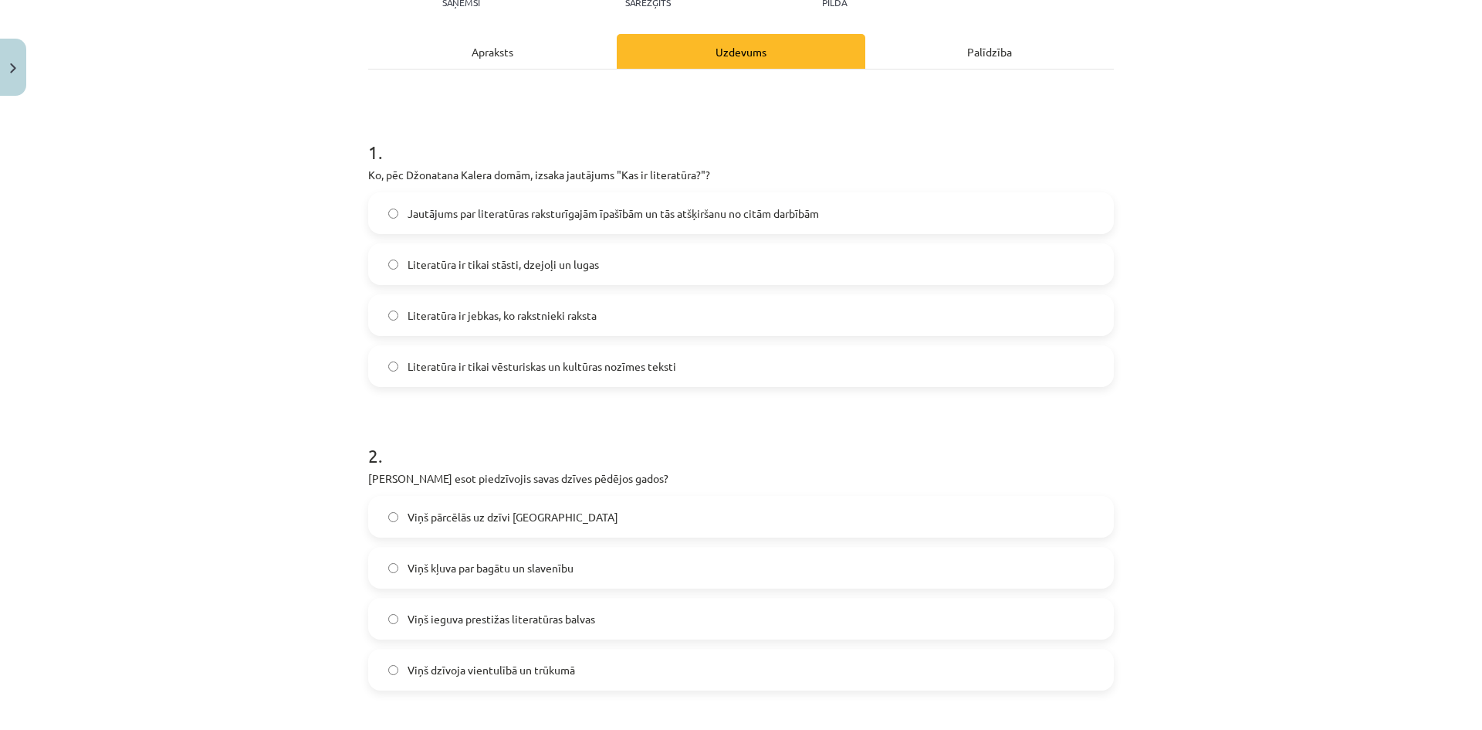
click at [520, 63] on div "Apraksts" at bounding box center [492, 51] width 249 height 35
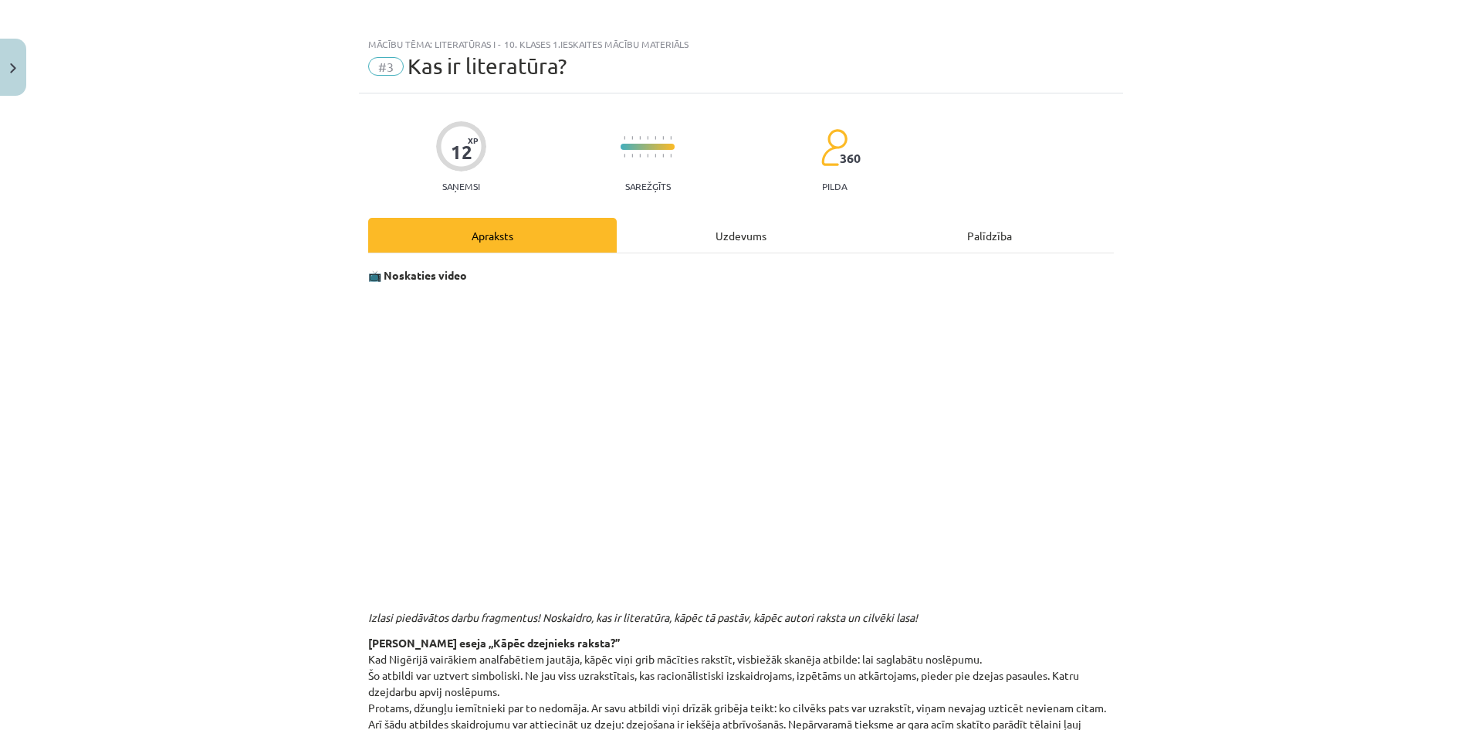
scroll to position [0, 0]
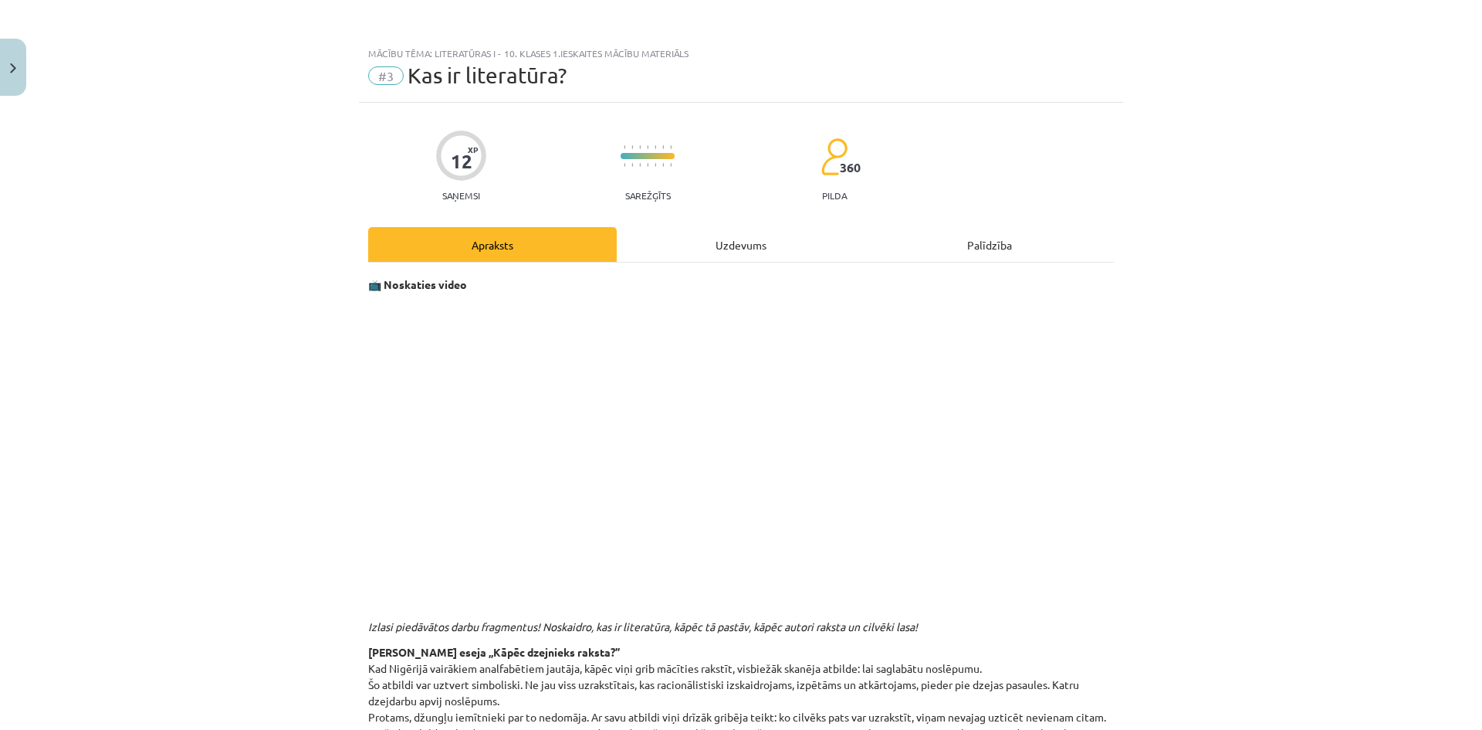
click at [720, 253] on div "Uzdevums" at bounding box center [741, 244] width 249 height 35
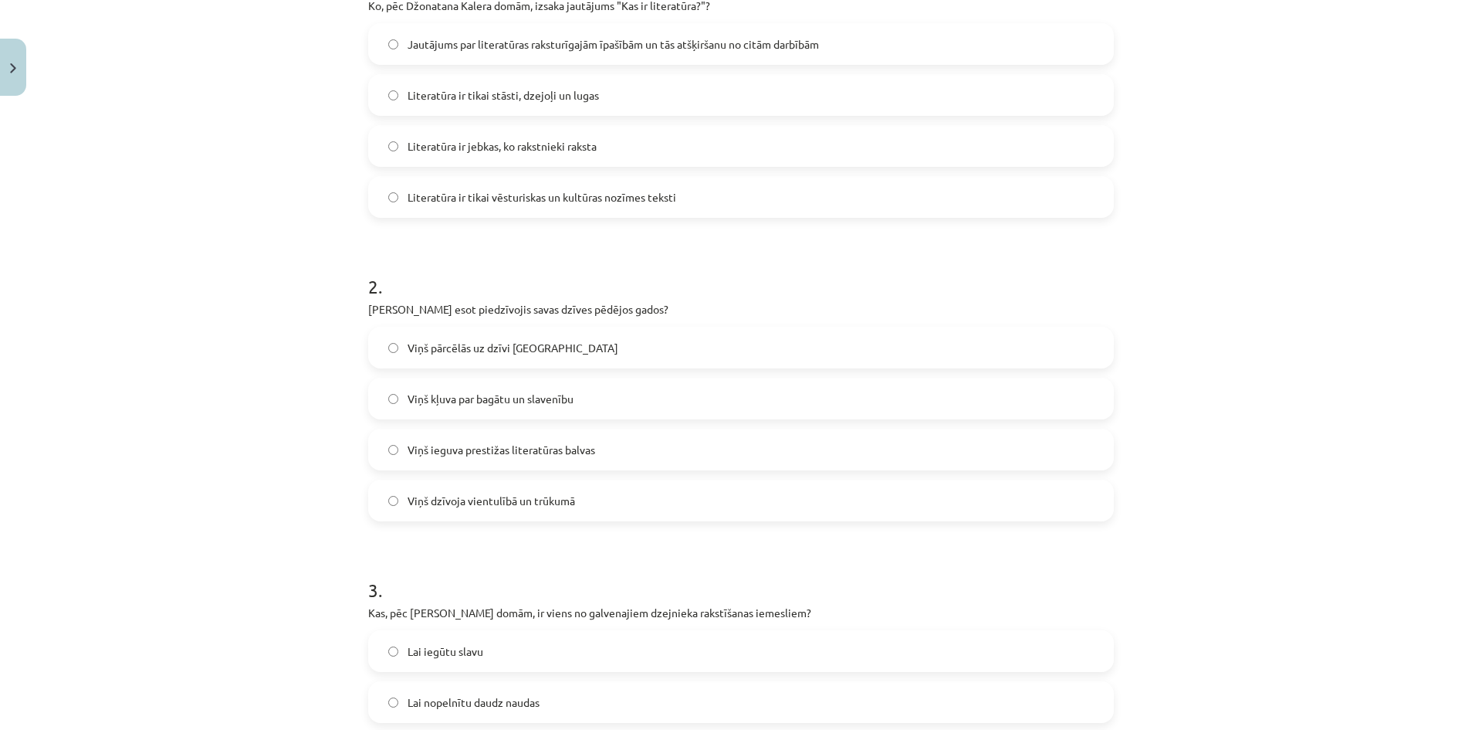
scroll to position [425, 0]
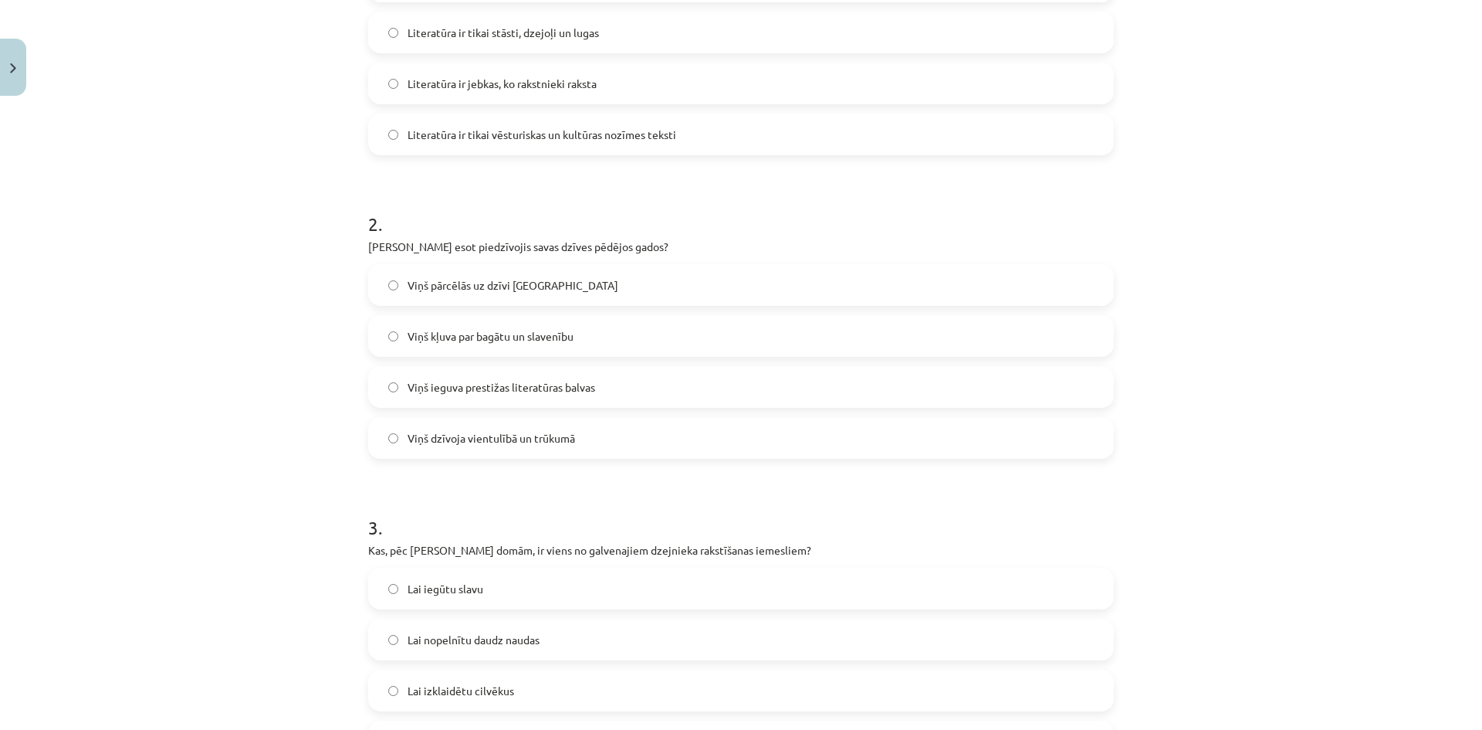
click at [624, 434] on label "Viņš dzīvoja vientulībā un trūkumā" at bounding box center [741, 437] width 743 height 39
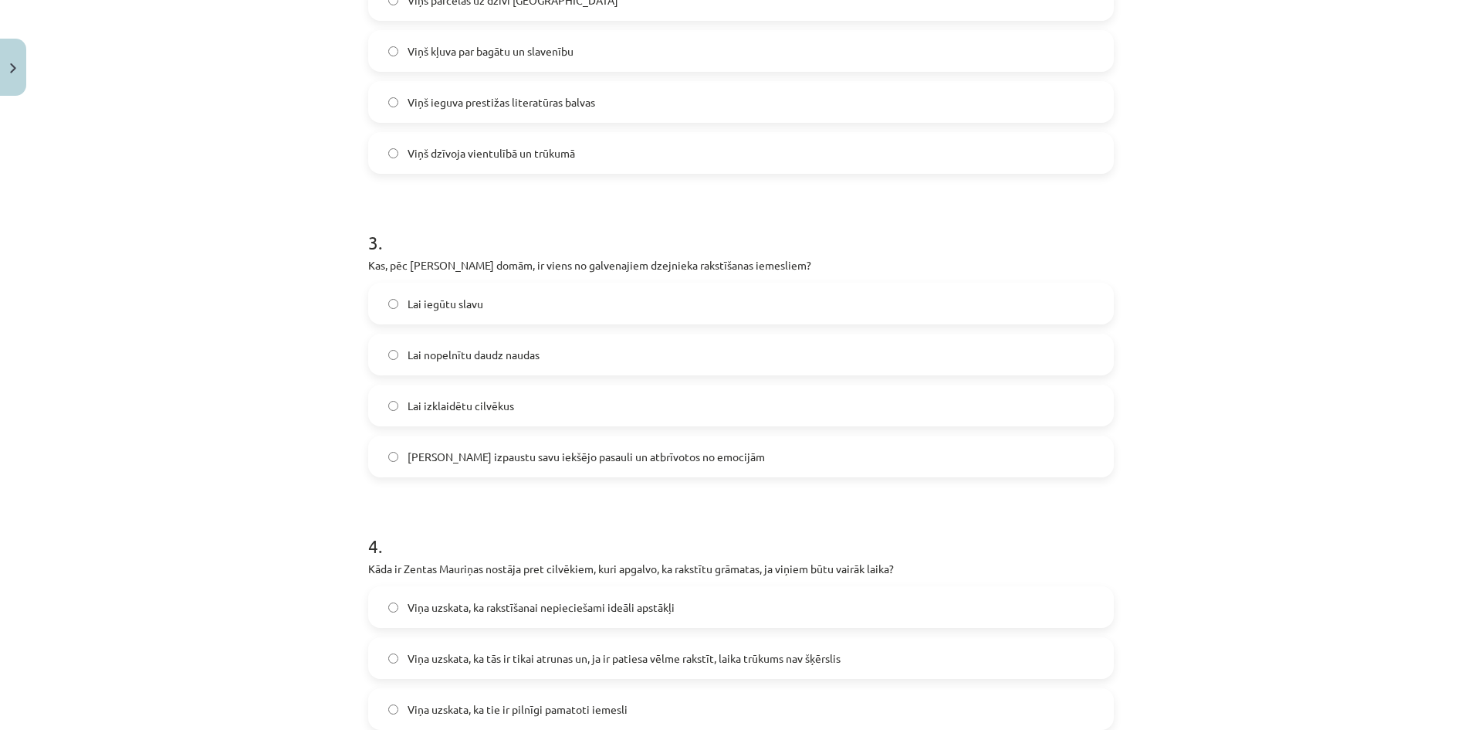
scroll to position [733, 0]
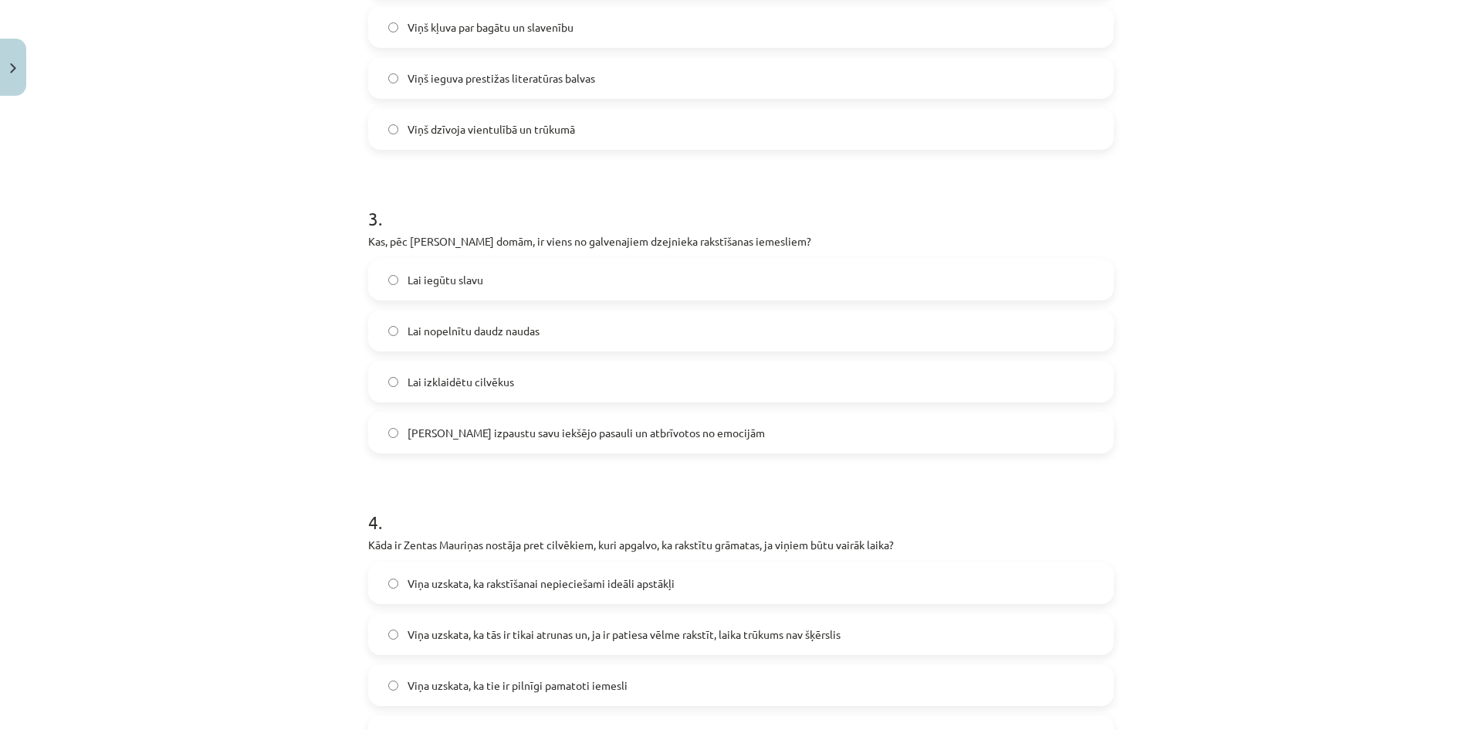
click at [730, 438] on label "Lai izpaustu savu iekšējo pasauli un atbrīvotos no emocijām" at bounding box center [741, 432] width 743 height 39
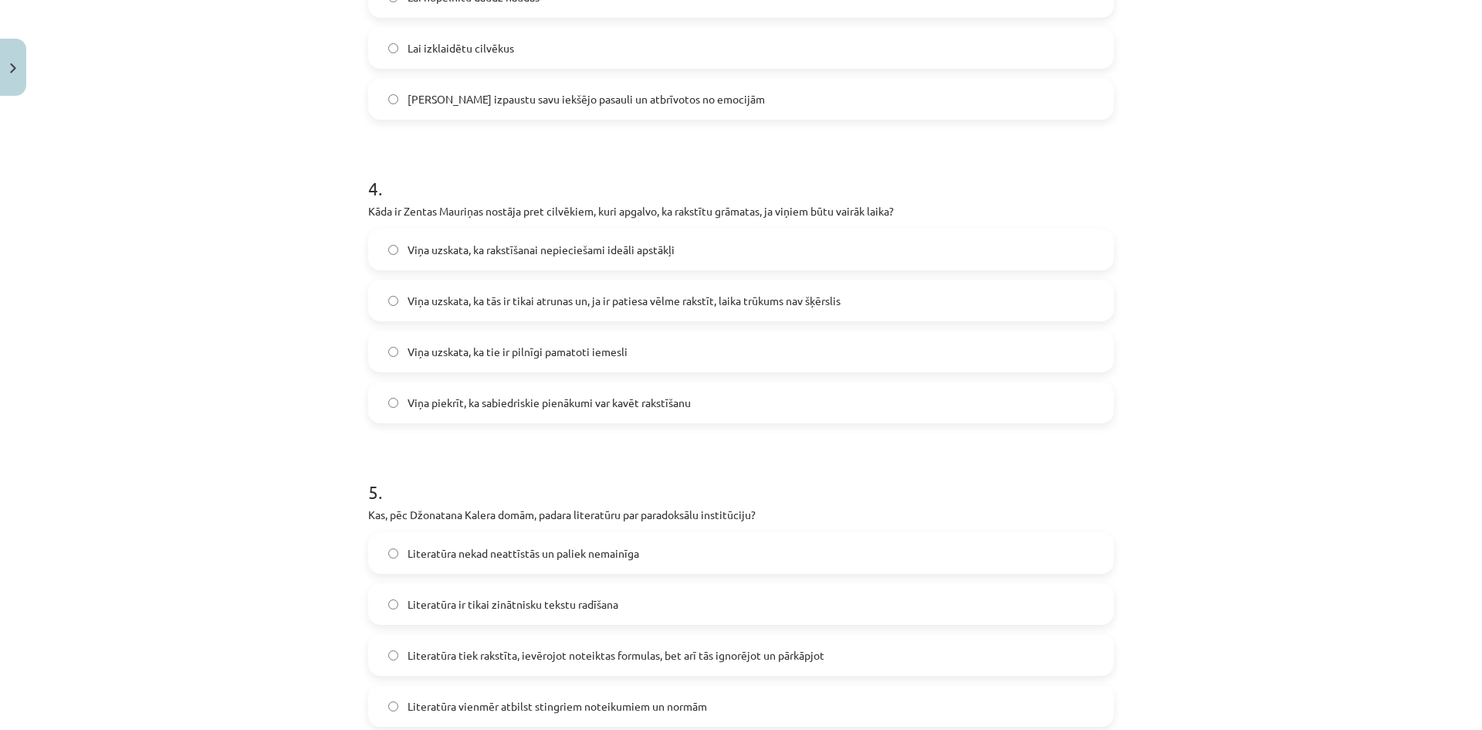
scroll to position [1119, 0]
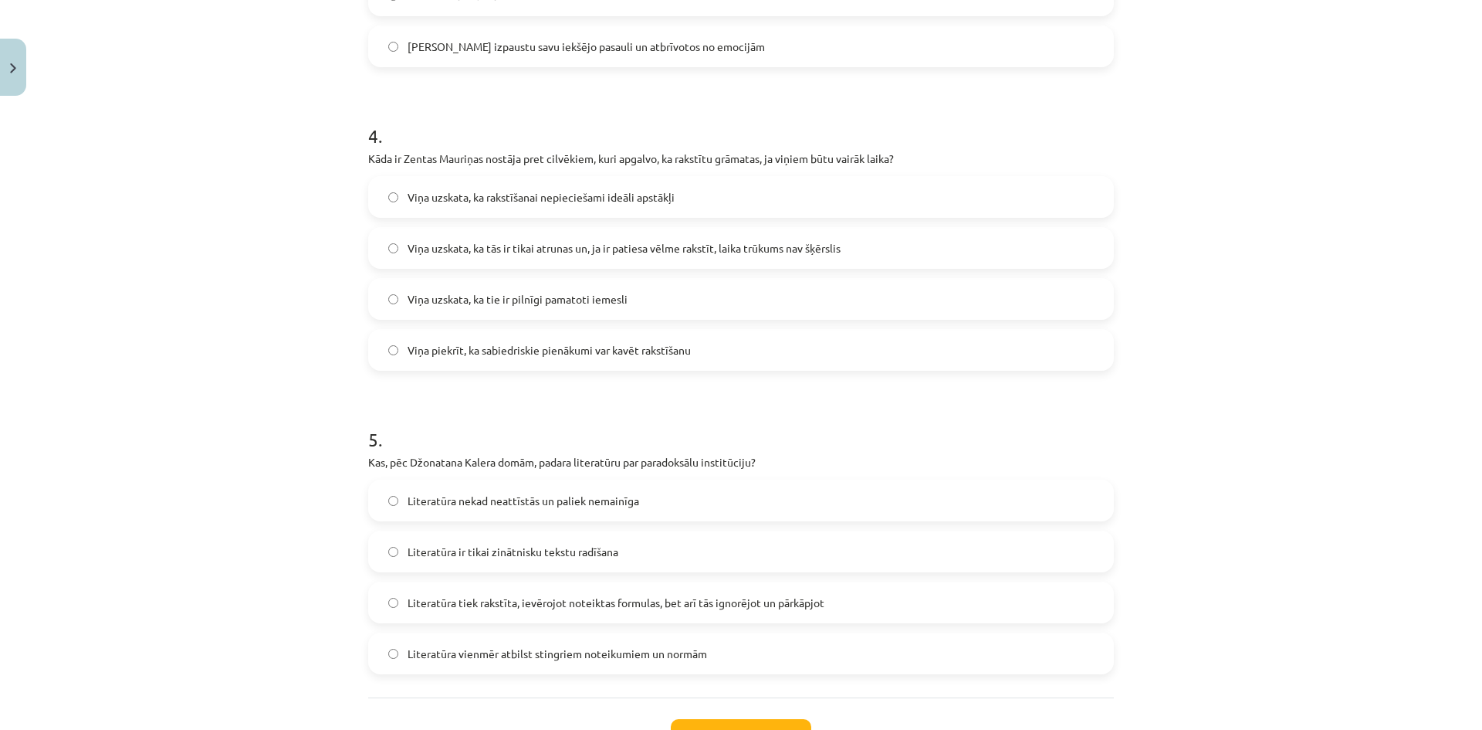
click at [913, 253] on label "Viņa uzskata, ka tās ir tikai atrunas un, ja ir patiesa vēlme rakstīt, laika tr…" at bounding box center [741, 248] width 743 height 39
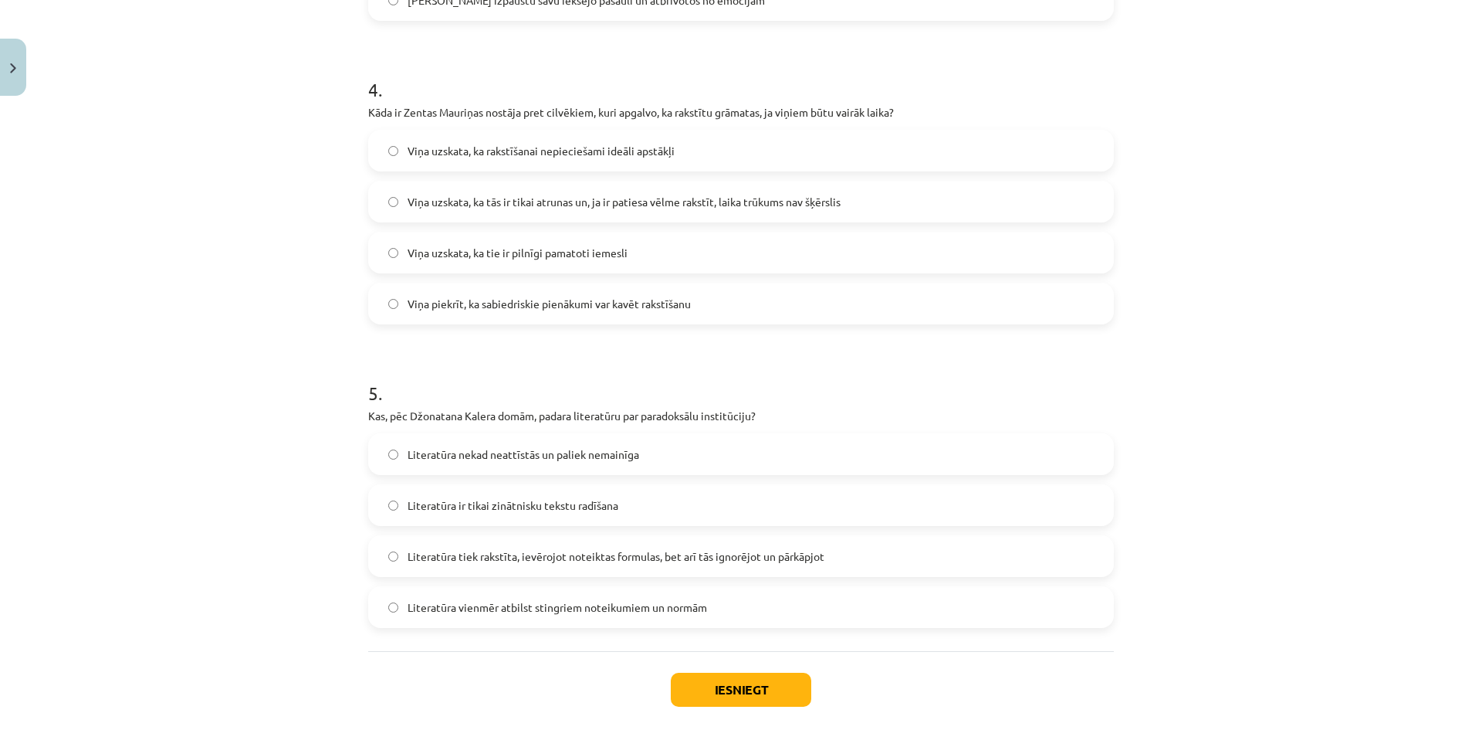
scroll to position [1243, 0]
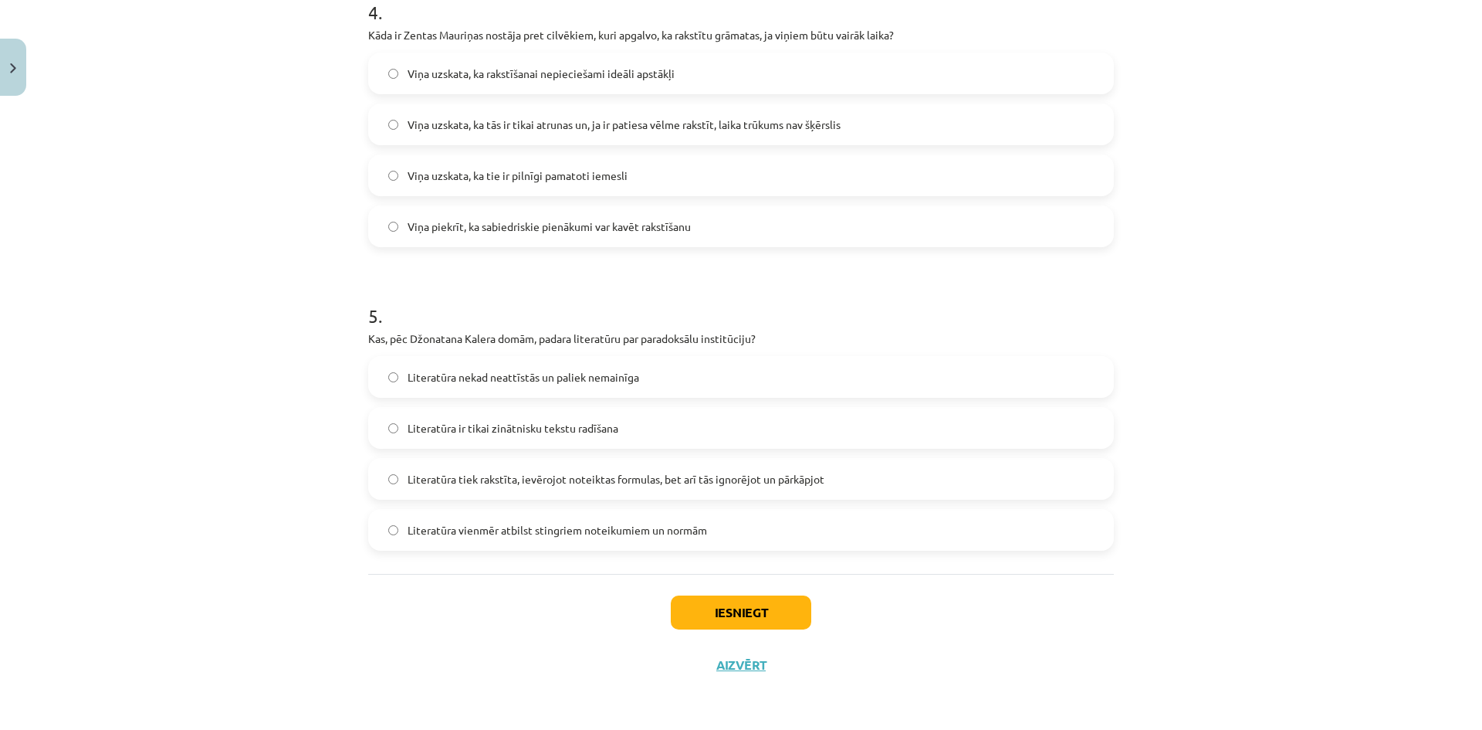
click at [883, 486] on label "Literatūra tiek rakstīta, ievērojot noteiktas formulas, bet arī tās ignorējot u…" at bounding box center [741, 478] width 743 height 39
click at [763, 607] on button "Iesniegt" at bounding box center [741, 612] width 141 height 34
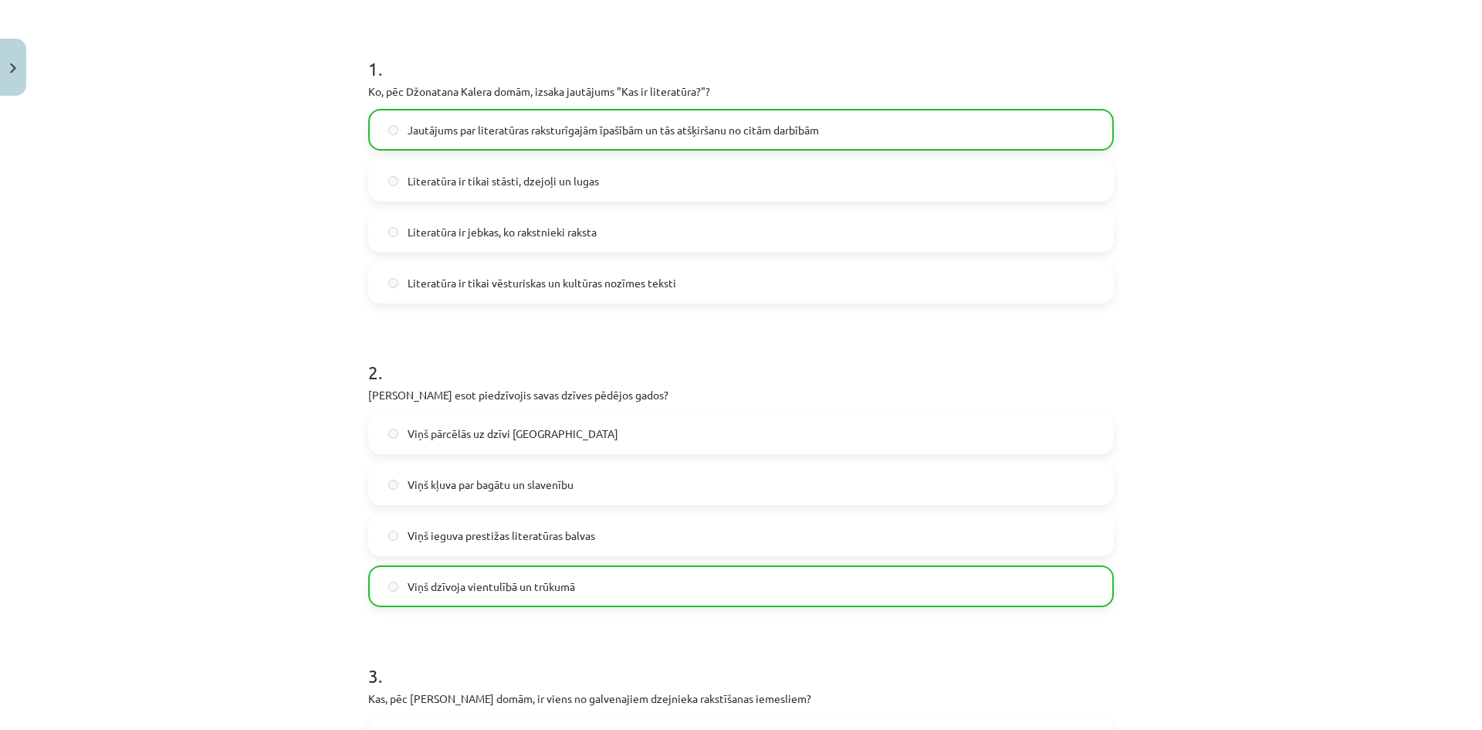
scroll to position [0, 0]
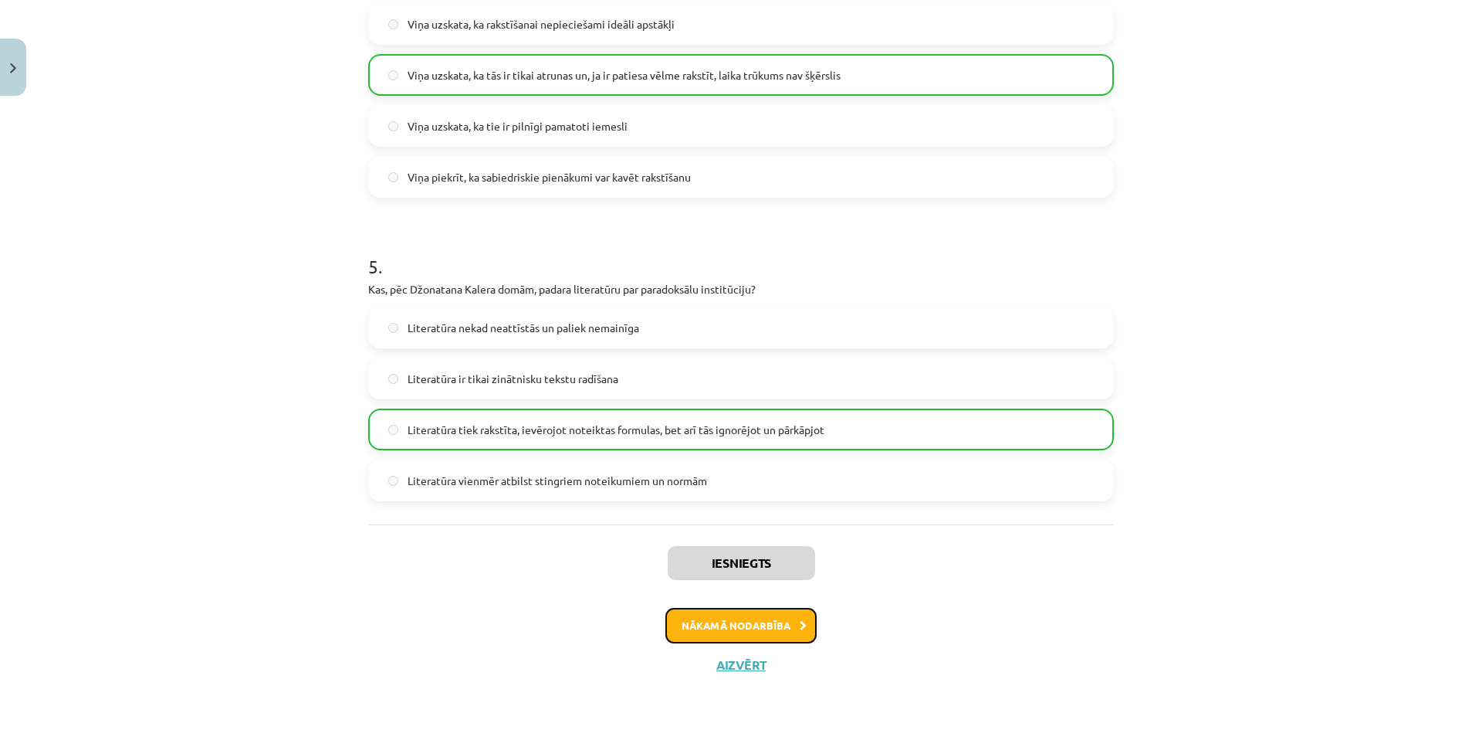
click at [737, 618] on button "Nākamā nodarbība" at bounding box center [740, 626] width 151 height 36
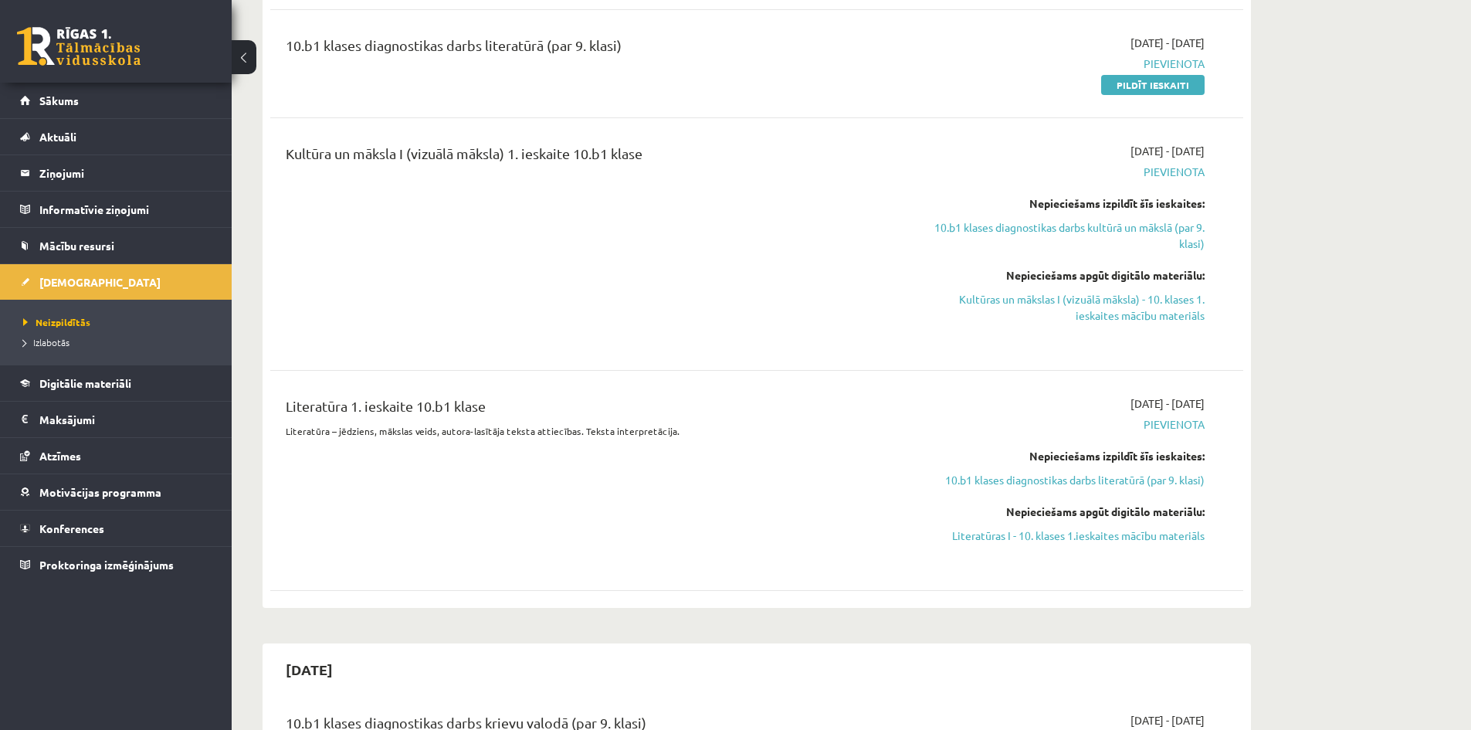
scroll to position [530, 0]
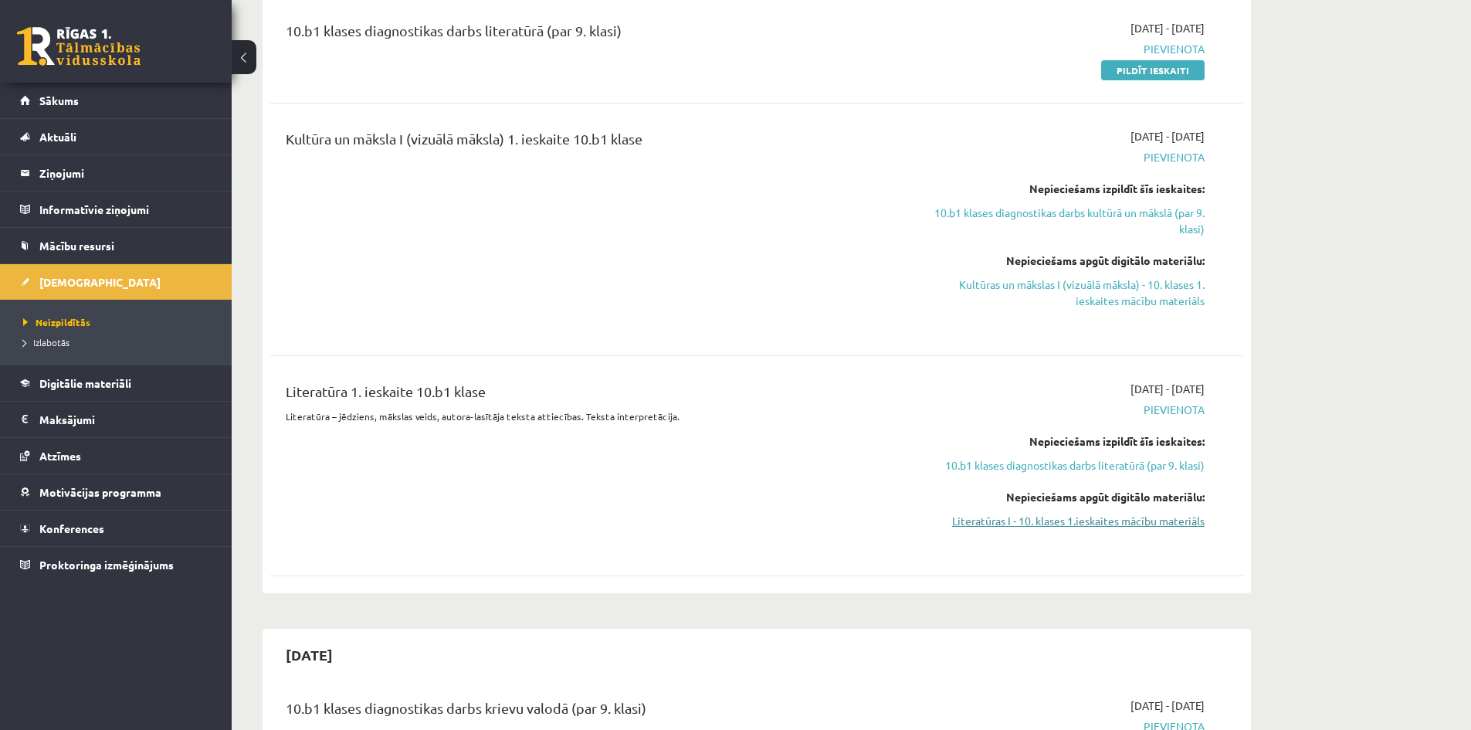
click at [1094, 523] on link "Literatūras I - 10. klases 1.ieskaites mācību materiāls" at bounding box center [1058, 521] width 291 height 16
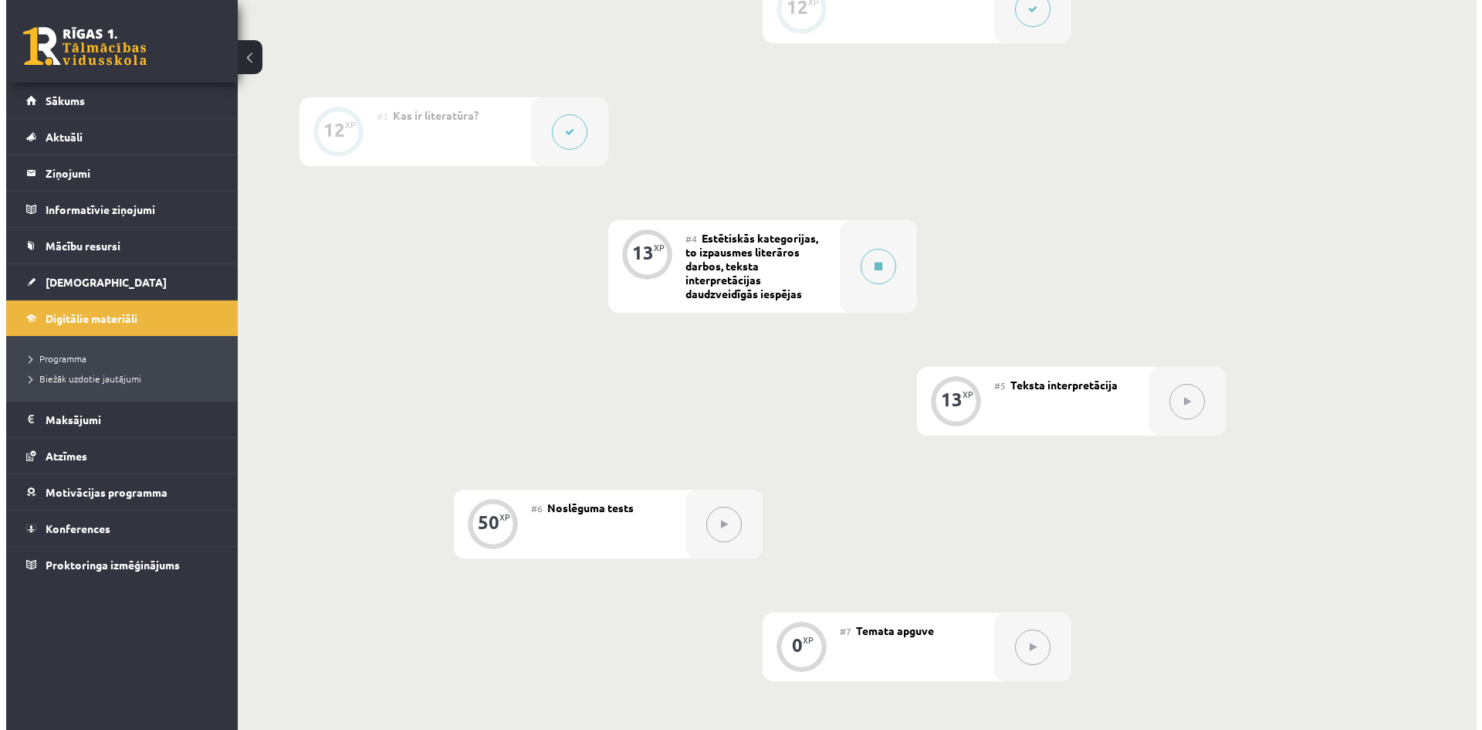
scroll to position [540, 0]
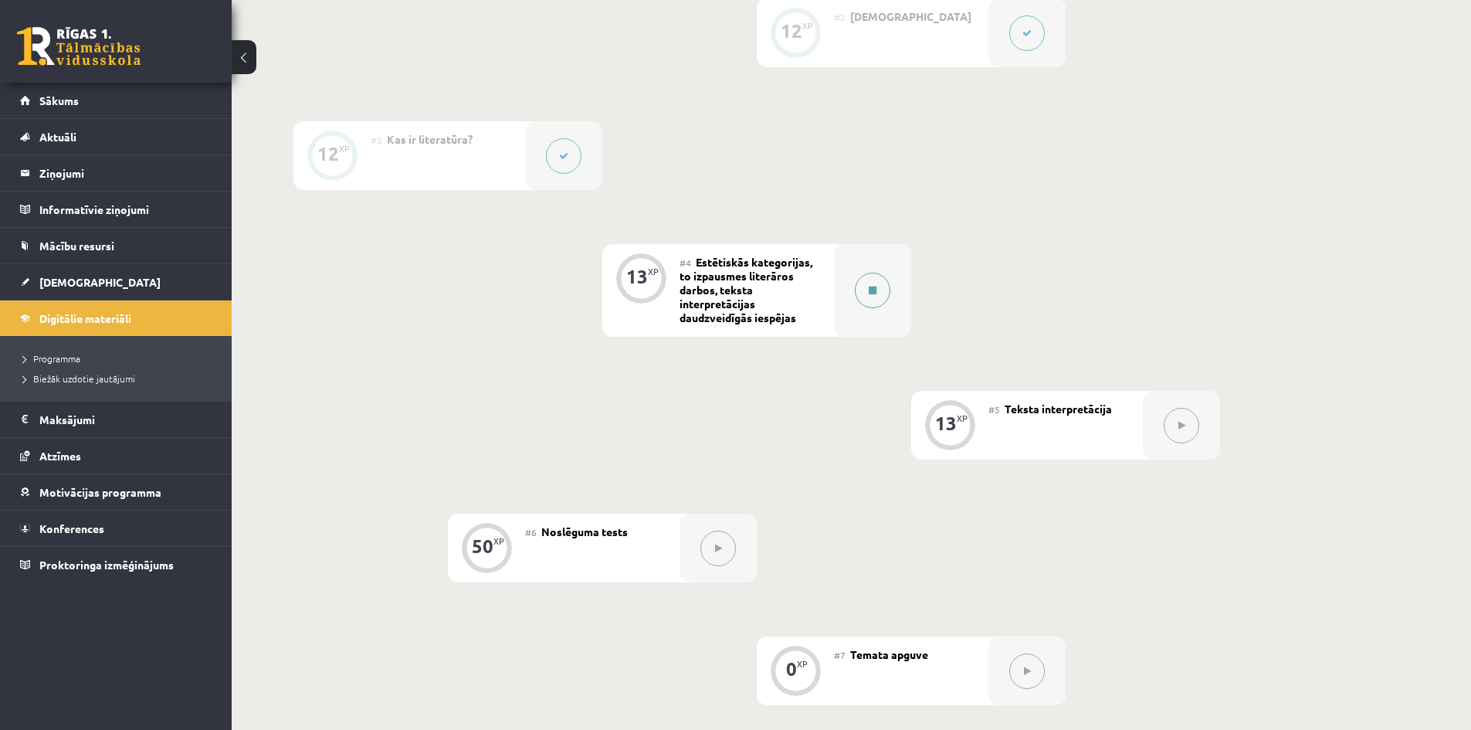
click at [865, 289] on button at bounding box center [873, 291] width 36 height 36
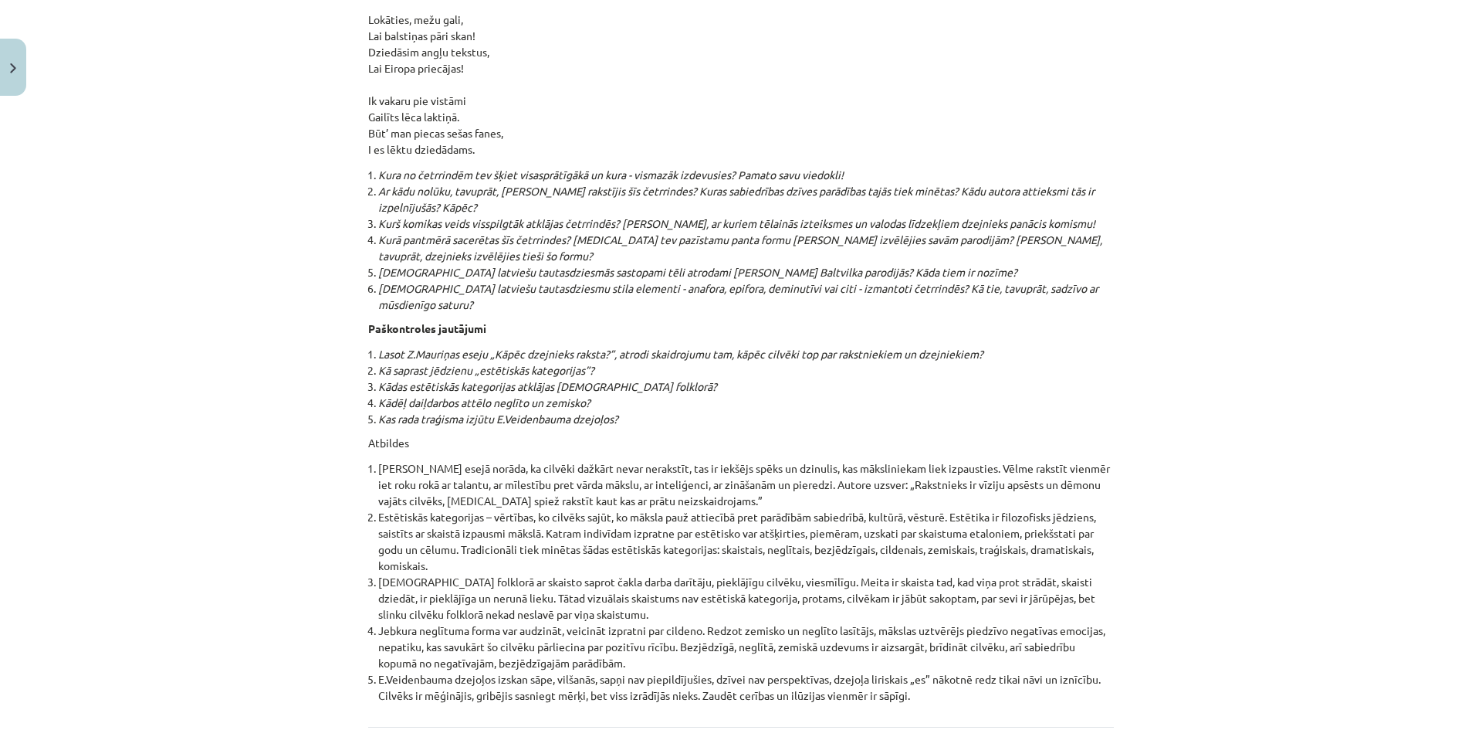
scroll to position [16295, 0]
